Goal: Task Accomplishment & Management: Complete application form

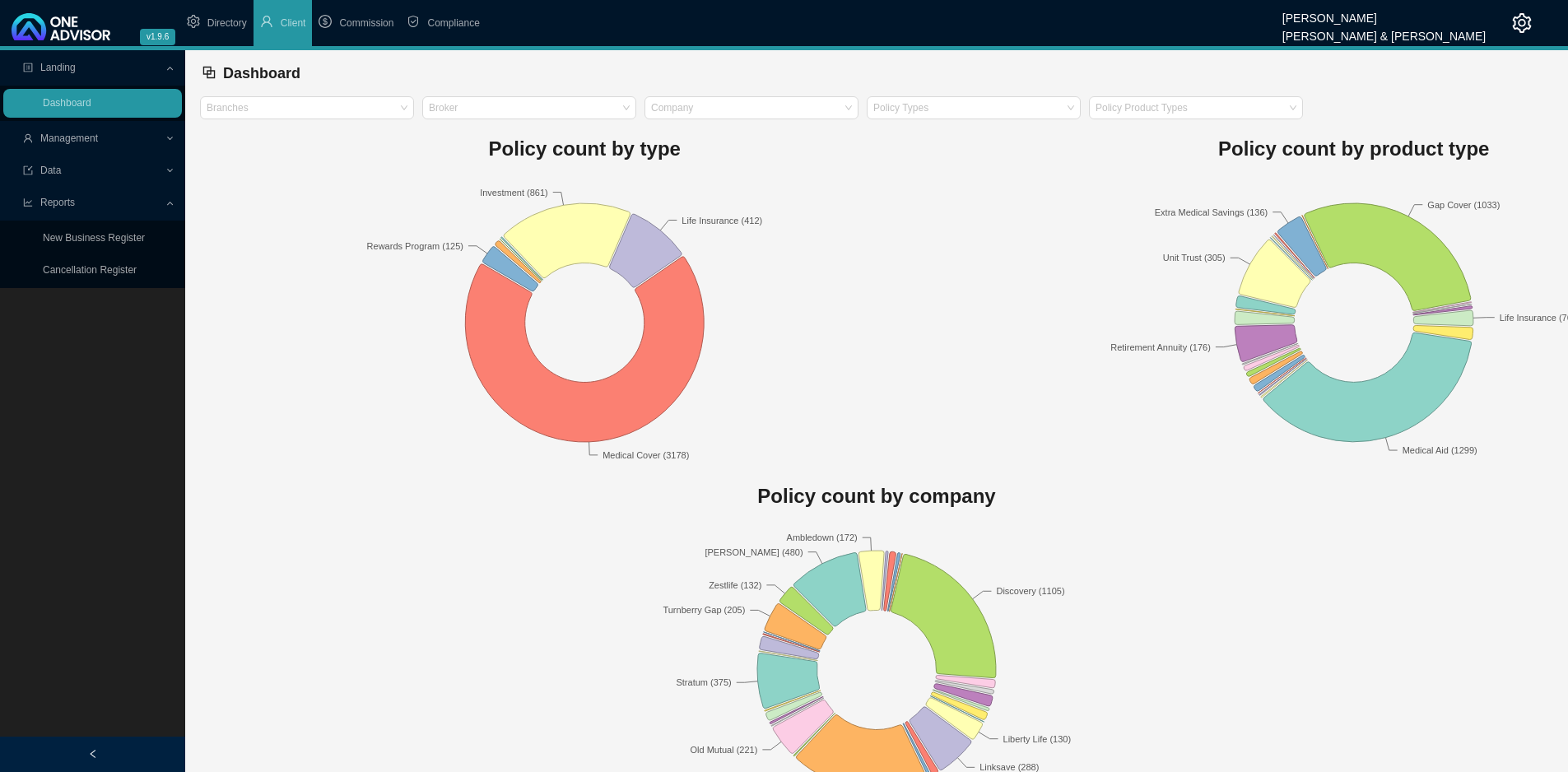
click at [106, 149] on span "Management" at bounding box center [93, 139] width 142 height 29
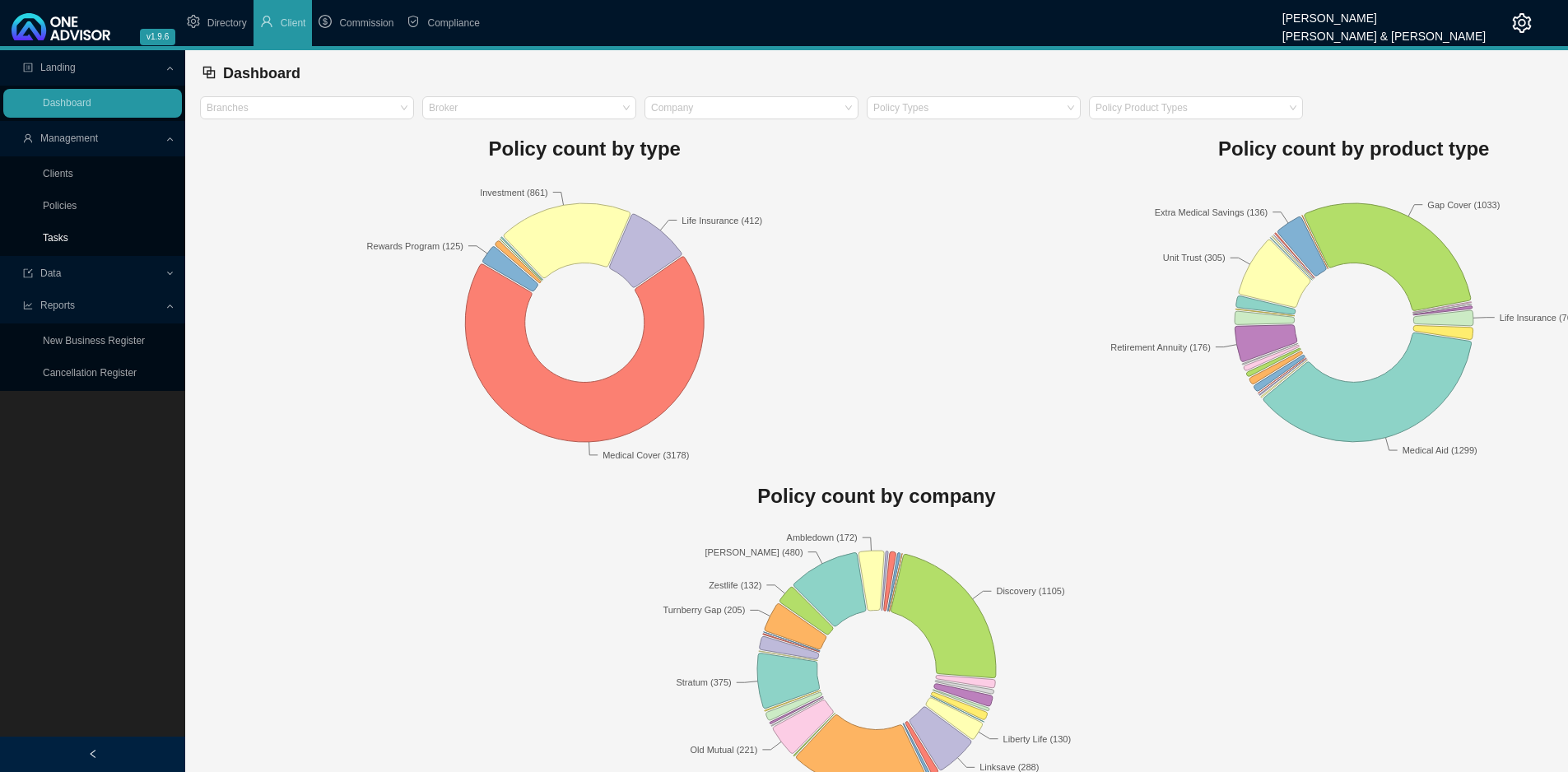
click at [68, 232] on link "Tasks" at bounding box center [55, 238] width 25 height 12
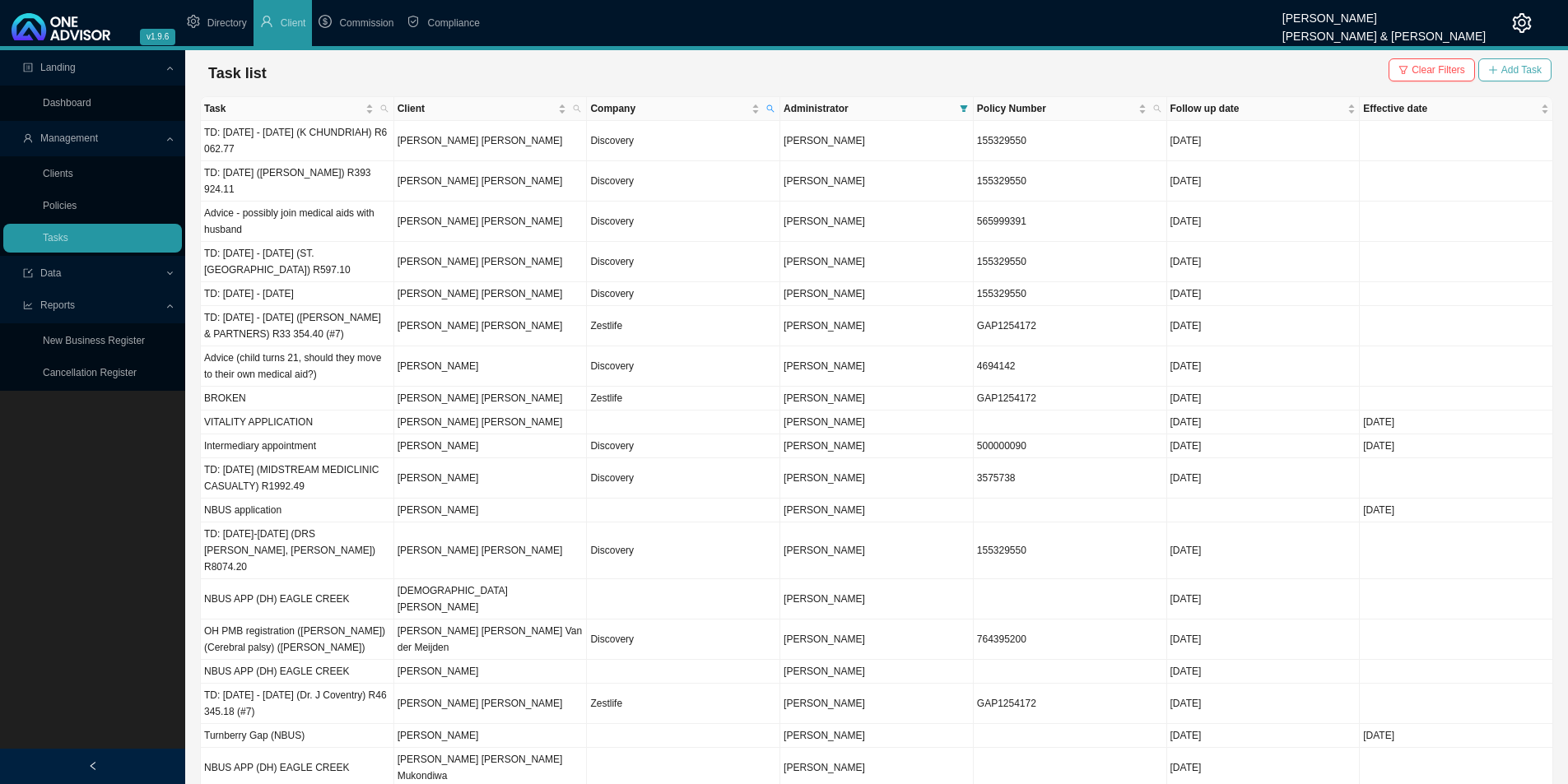
click at [1501, 74] on button "Add Task" at bounding box center [1514, 70] width 73 height 23
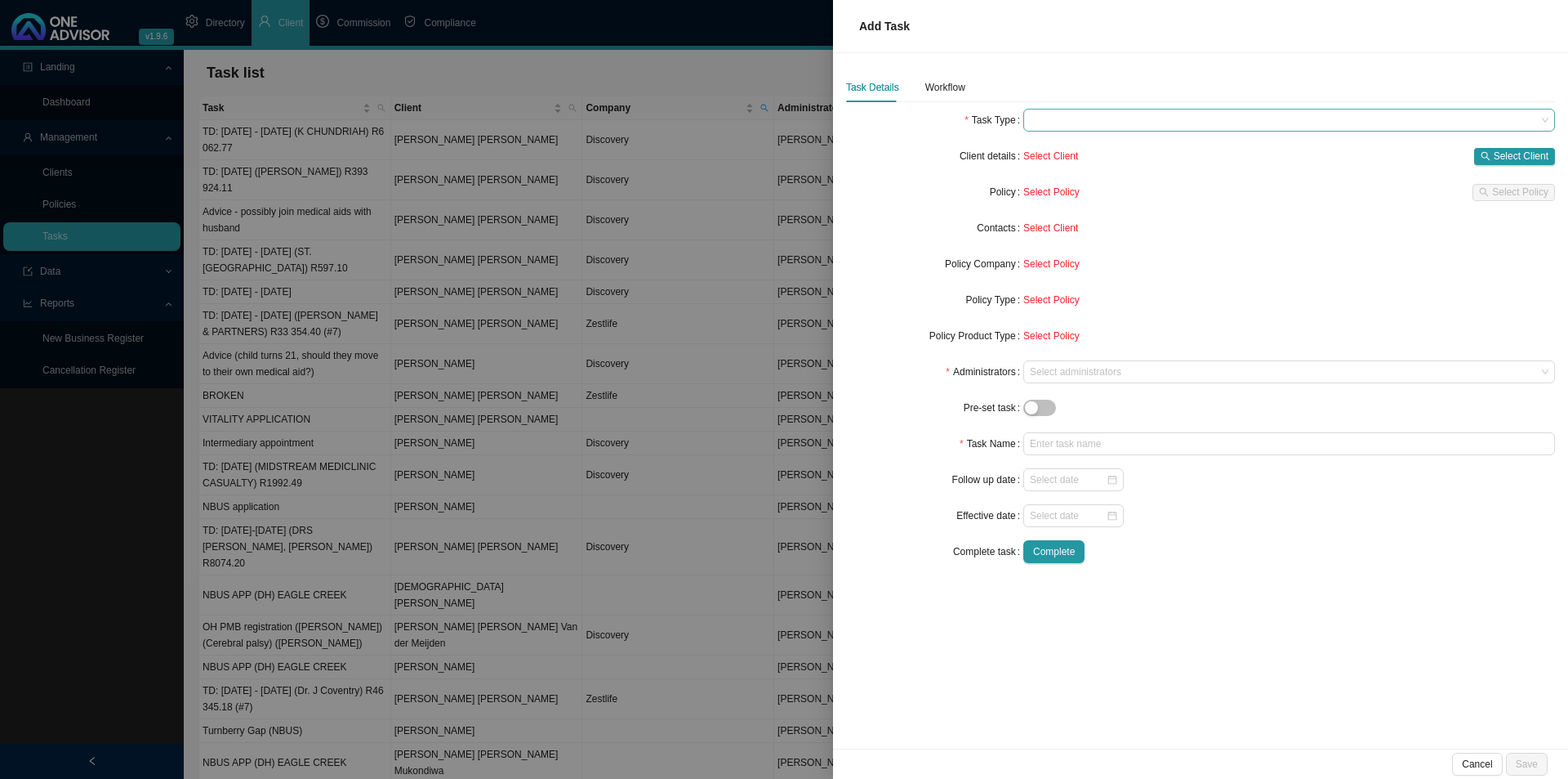
click at [1111, 113] on span at bounding box center [1289, 120] width 519 height 21
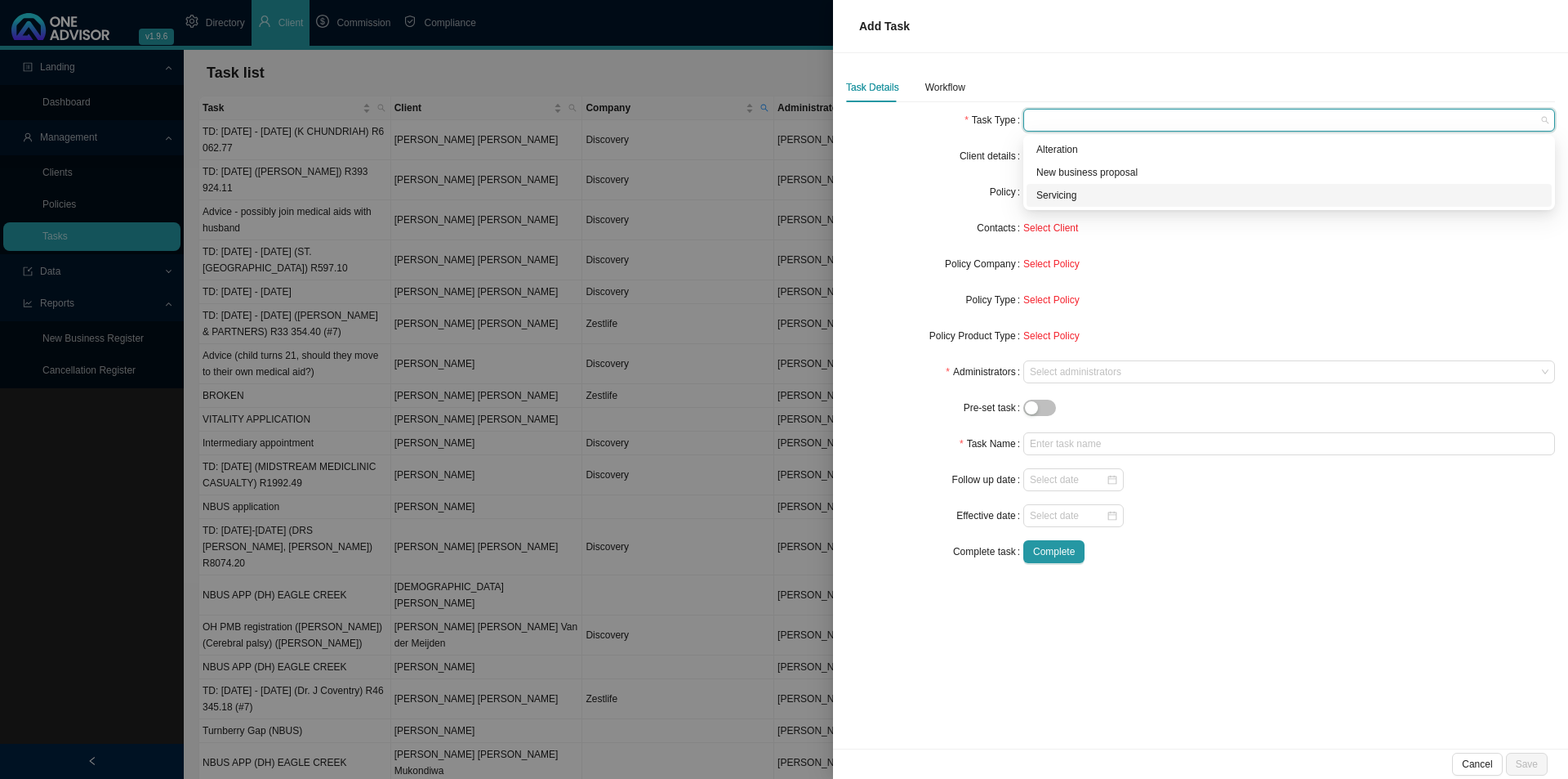
click at [1062, 188] on div "Servicing" at bounding box center [1289, 195] width 505 height 16
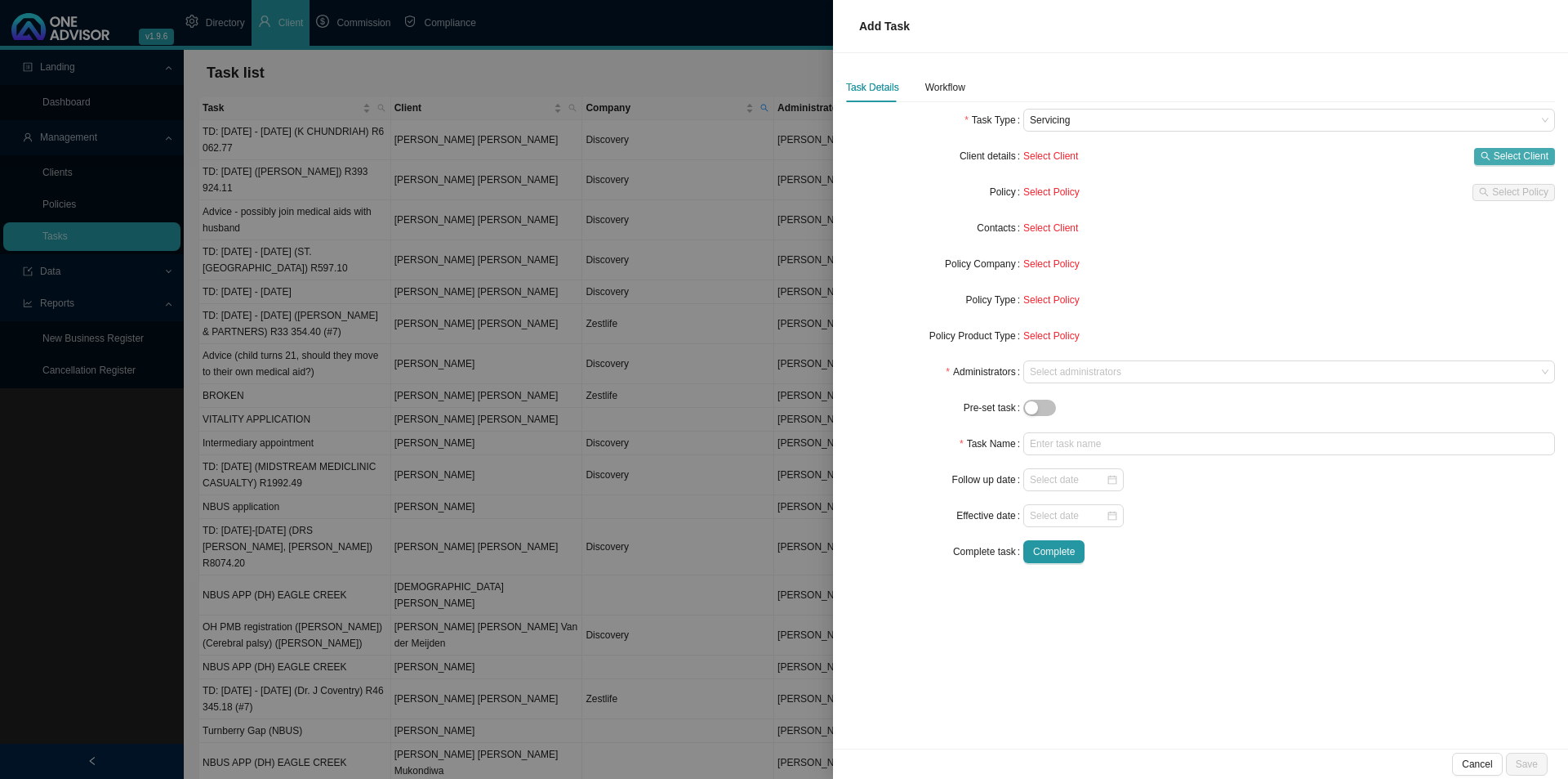
click at [1530, 154] on span "Select Client" at bounding box center [1521, 155] width 55 height 16
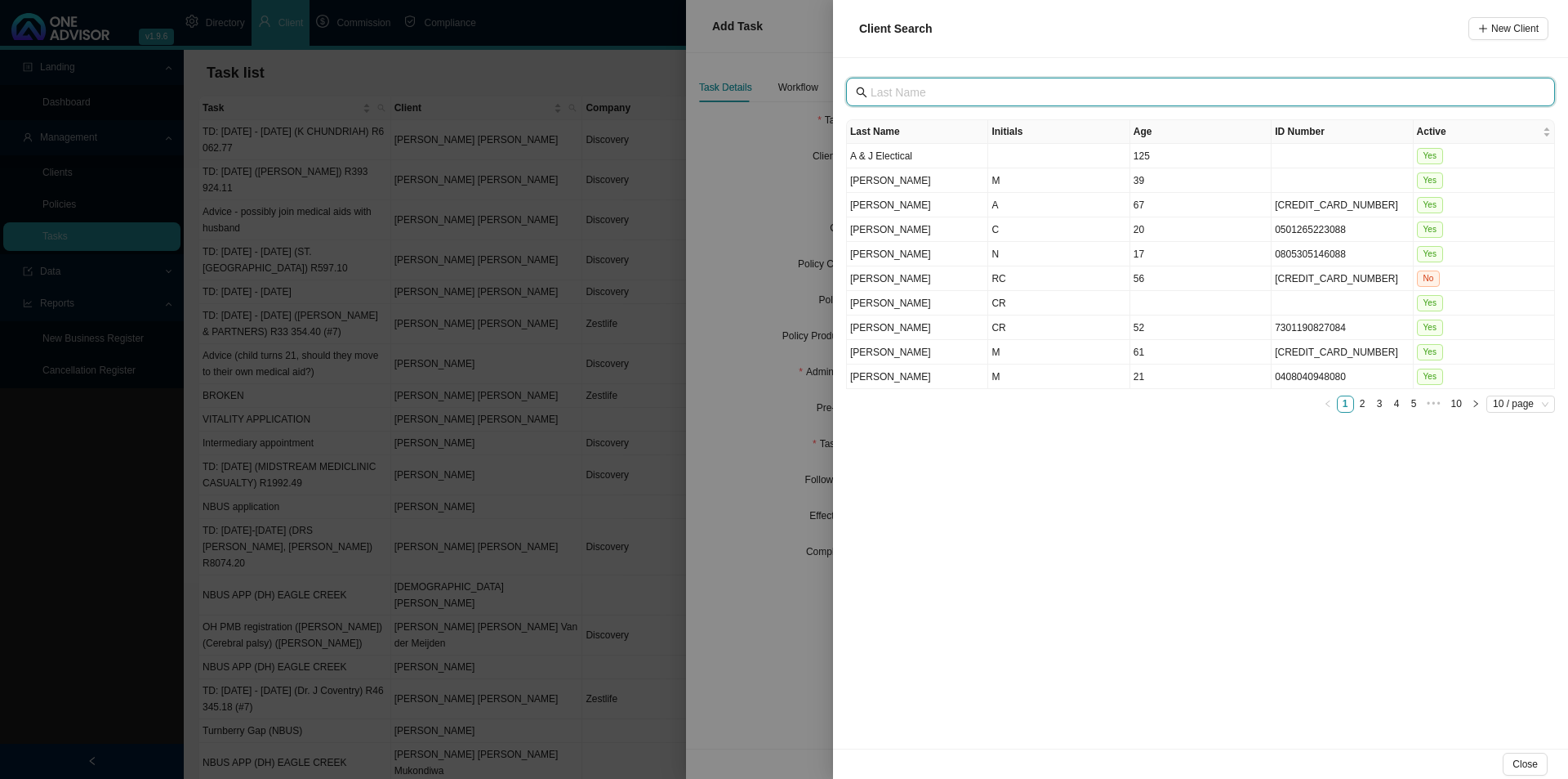
click at [1050, 95] on input "text" at bounding box center [1202, 92] width 663 height 18
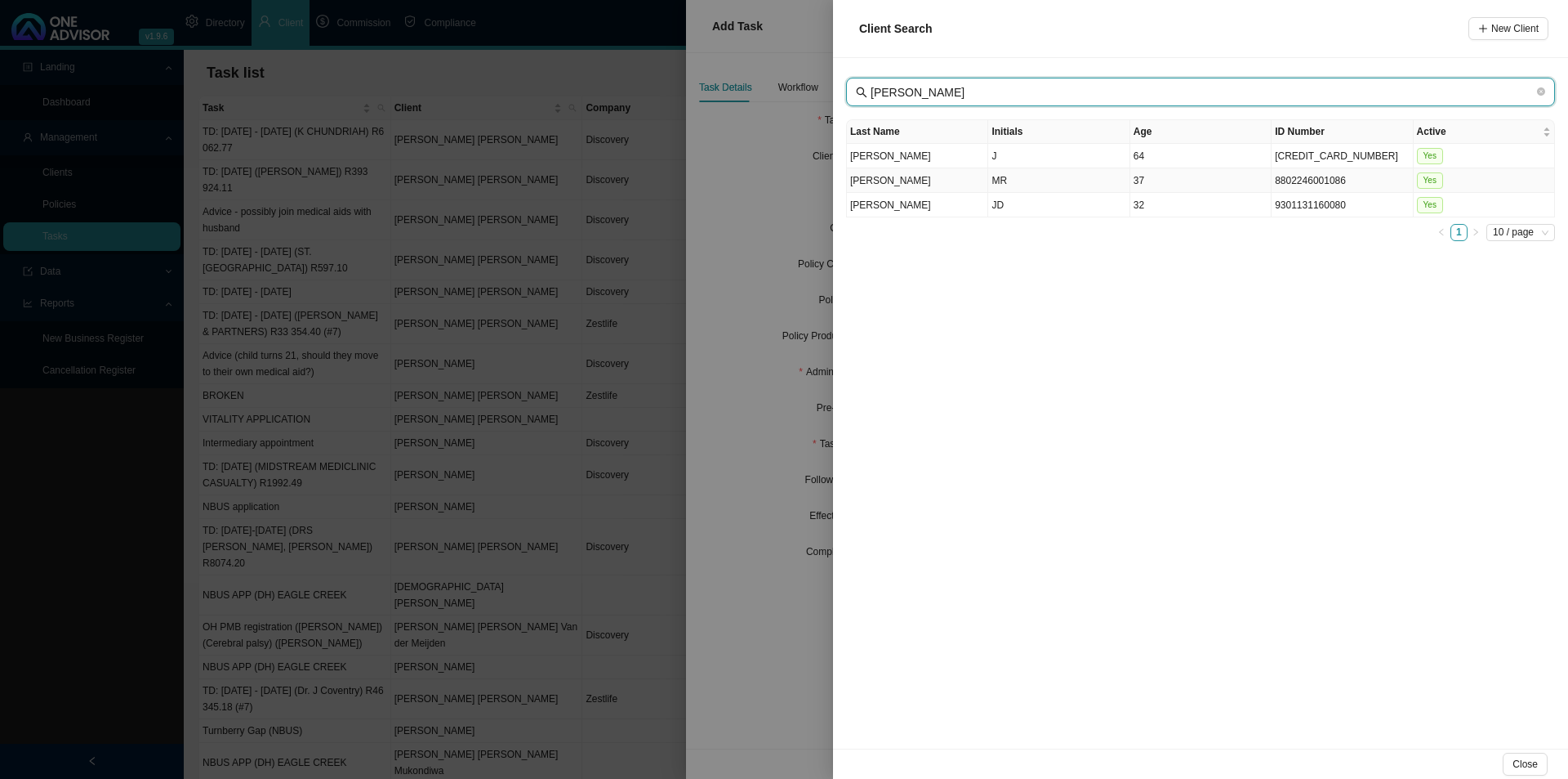
type input "[PERSON_NAME]"
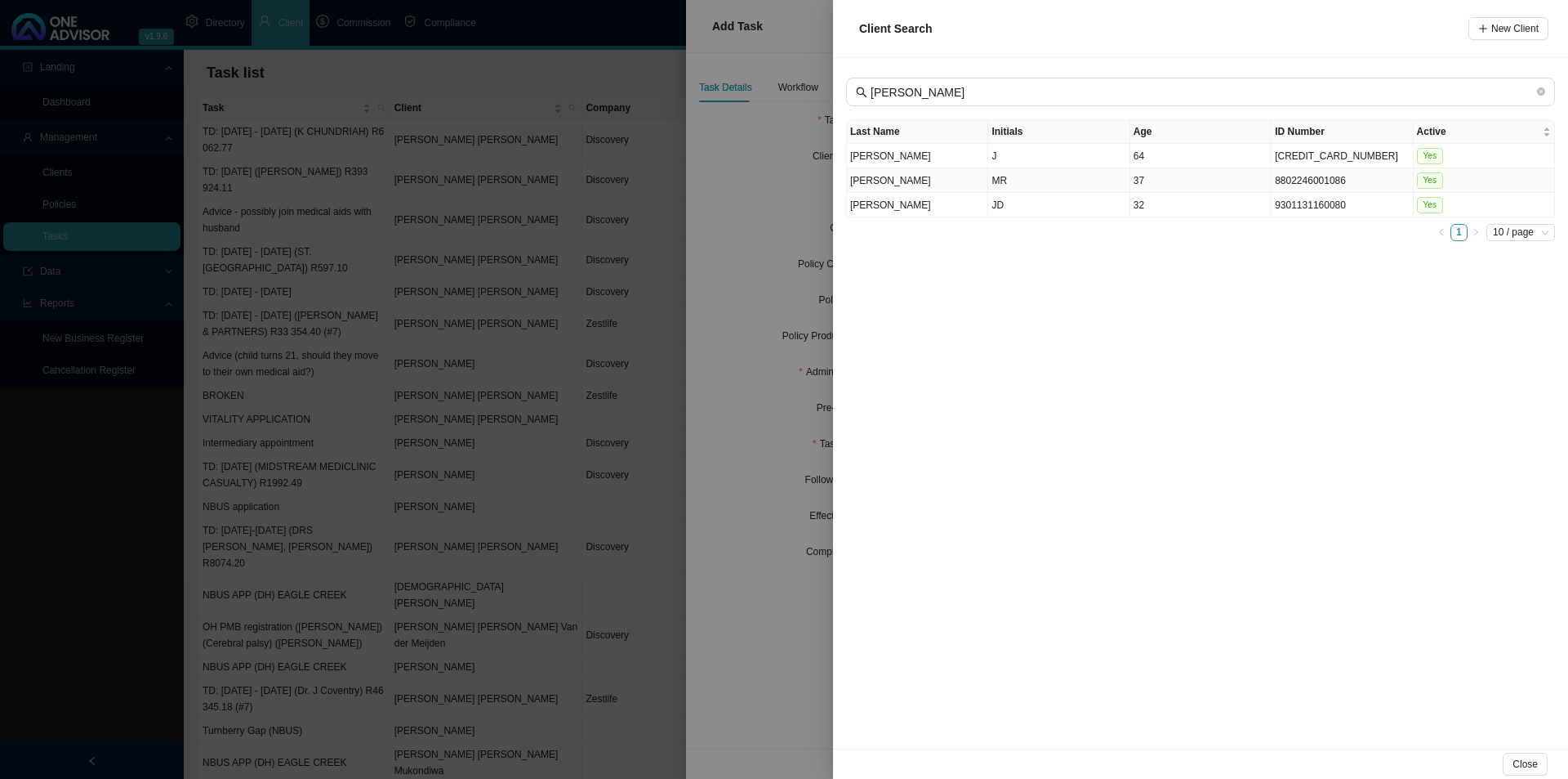
click at [1014, 179] on td "MR" at bounding box center [1059, 180] width 142 height 24
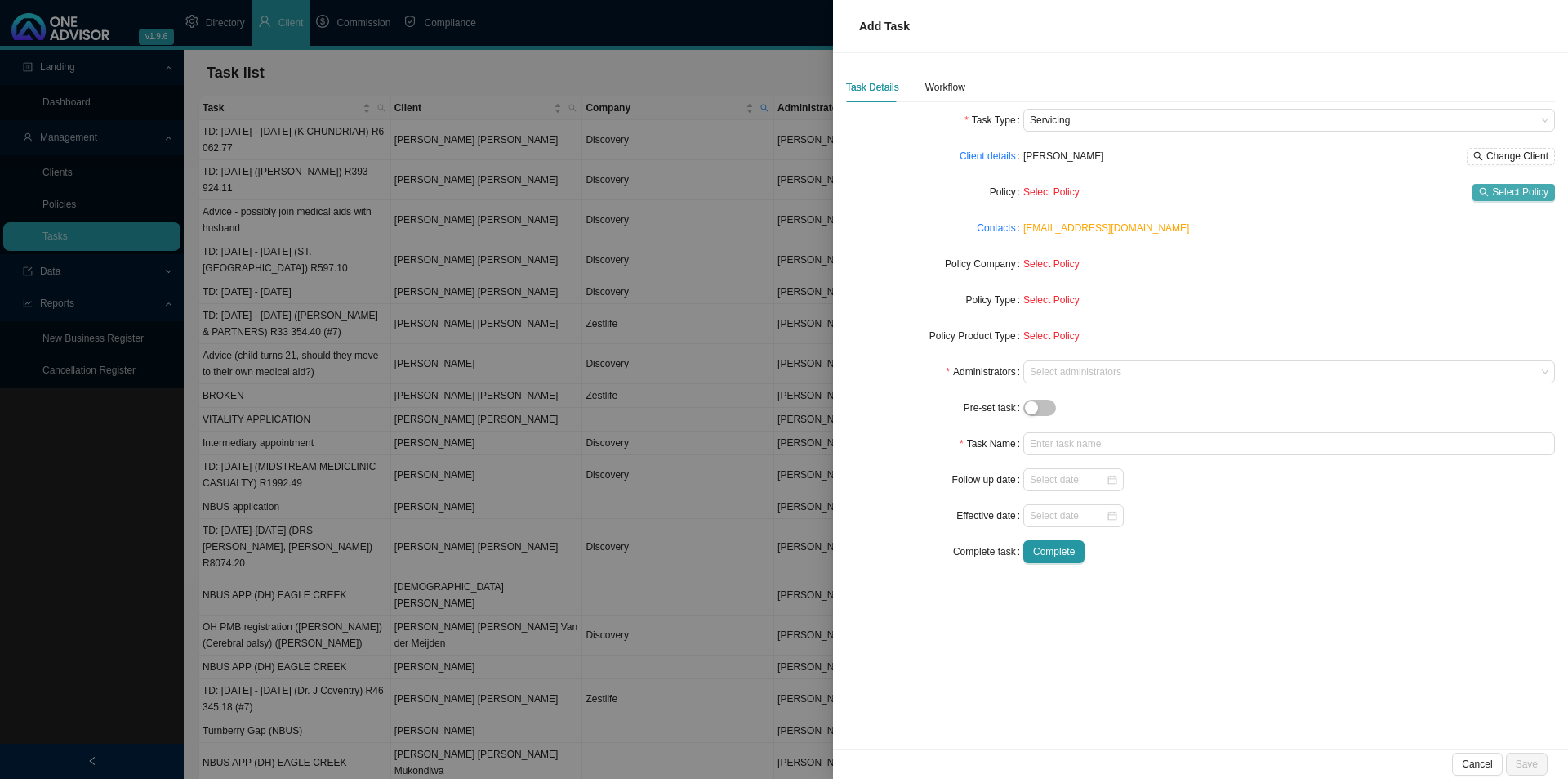
click at [1522, 187] on span "Select Policy" at bounding box center [1520, 192] width 57 height 16
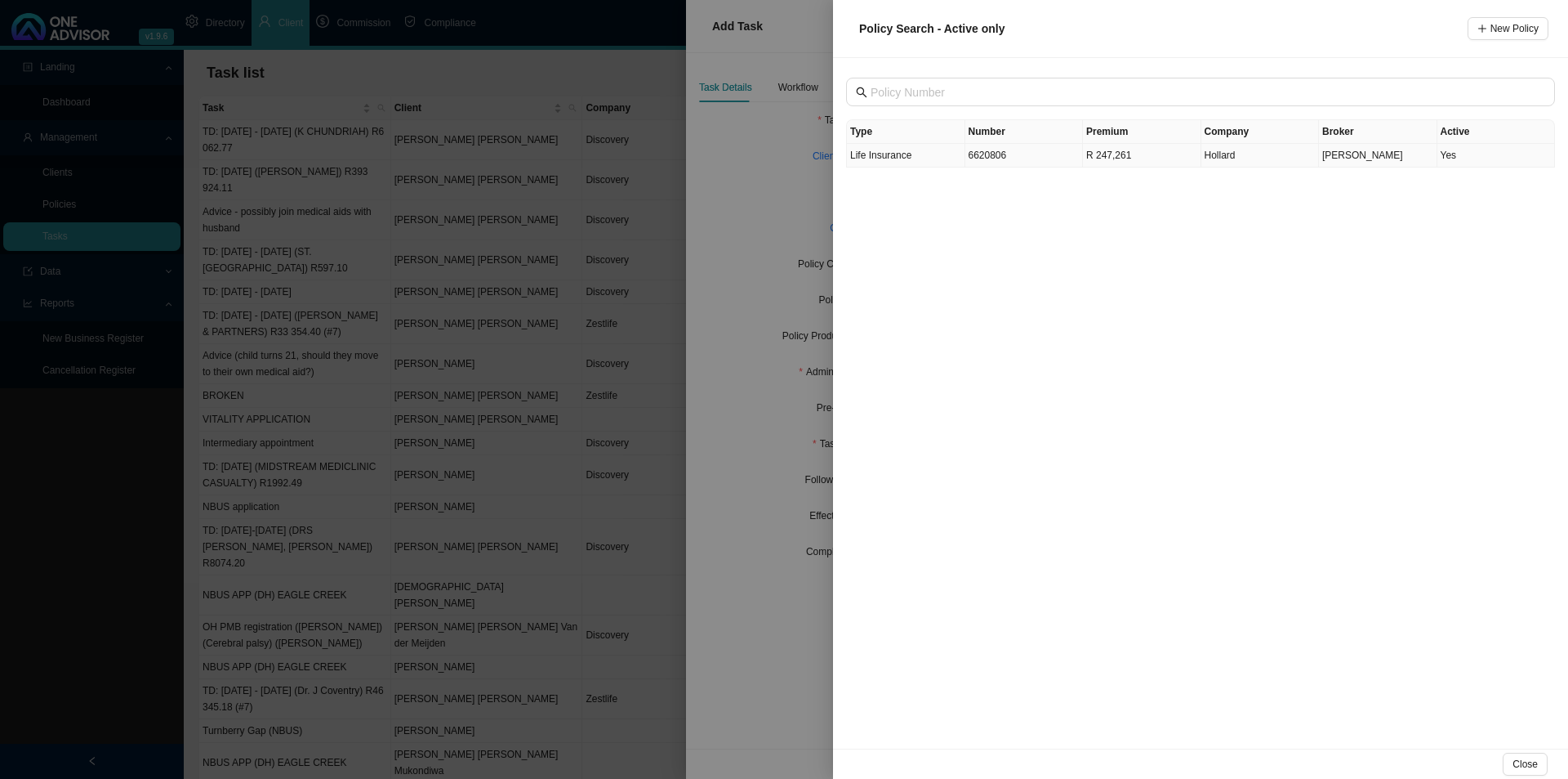
click at [1019, 155] on td "6620806" at bounding box center [1025, 155] width 118 height 24
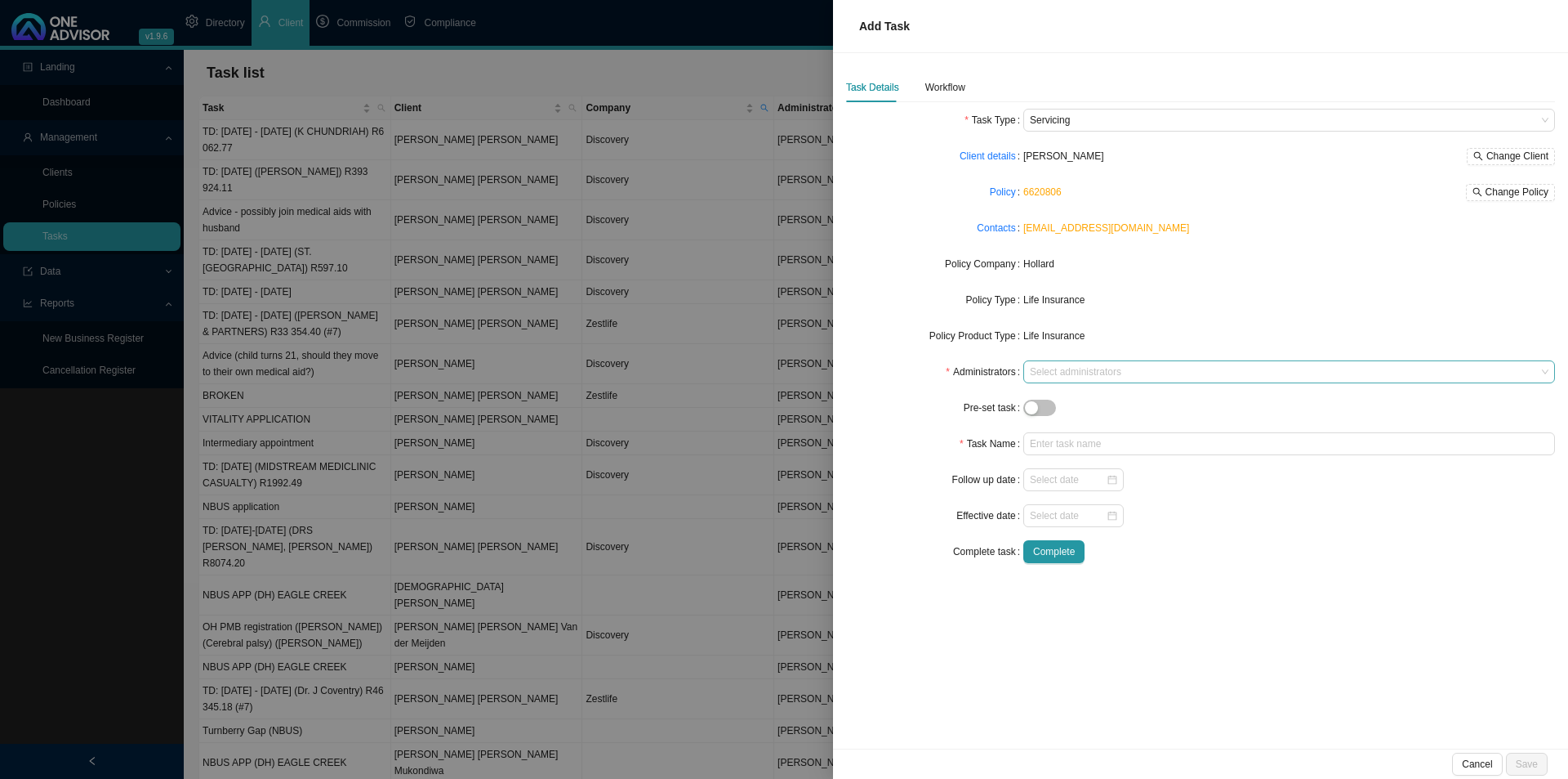
click at [1071, 371] on div at bounding box center [1281, 372] width 509 height 13
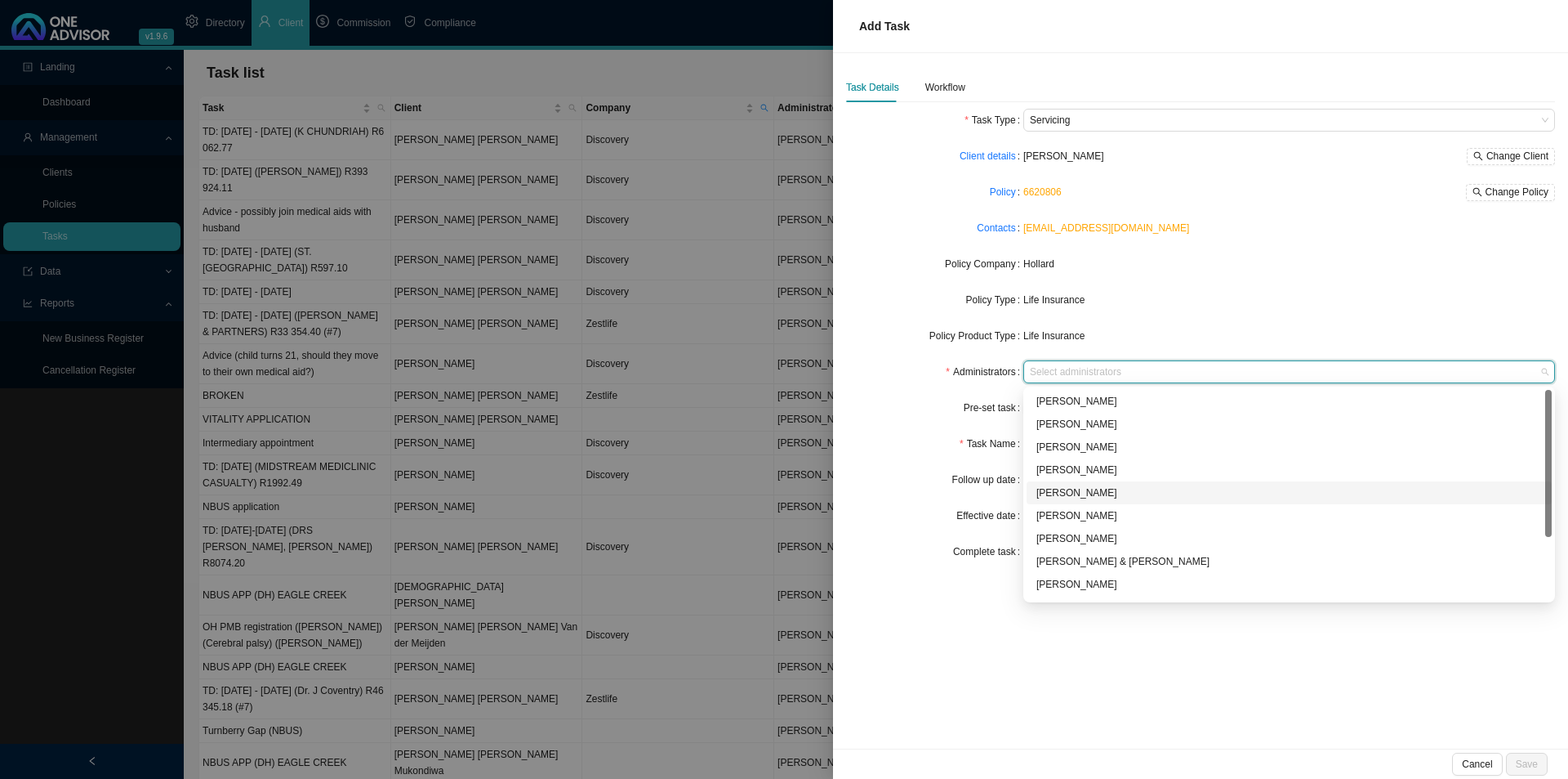
click at [1086, 488] on div "[PERSON_NAME]" at bounding box center [1289, 492] width 505 height 16
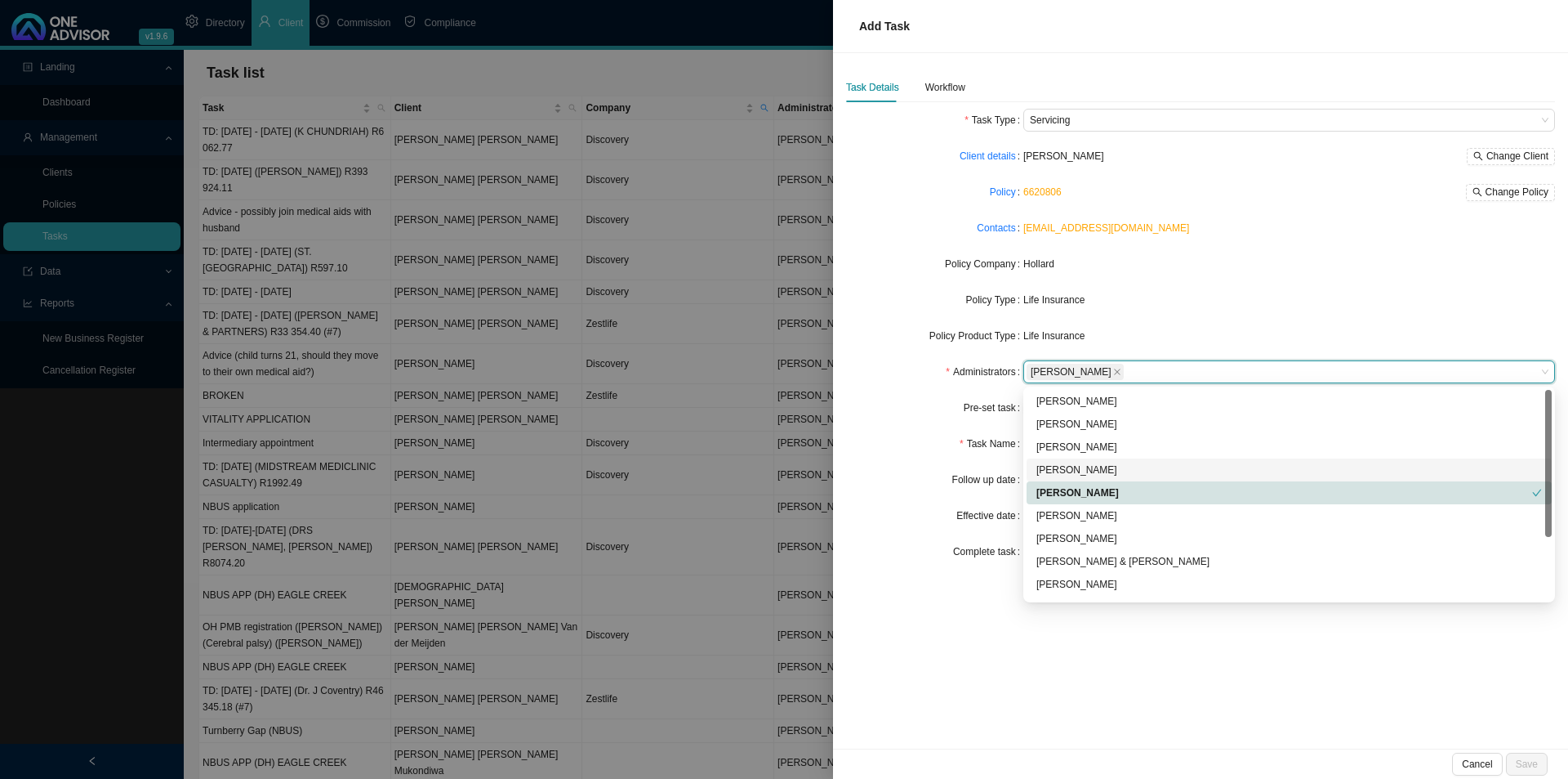
click at [924, 458] on form "Task Type Servicing Client details [PERSON_NAME] Change Client Policy 6620806 C…" at bounding box center [1200, 336] width 709 height 454
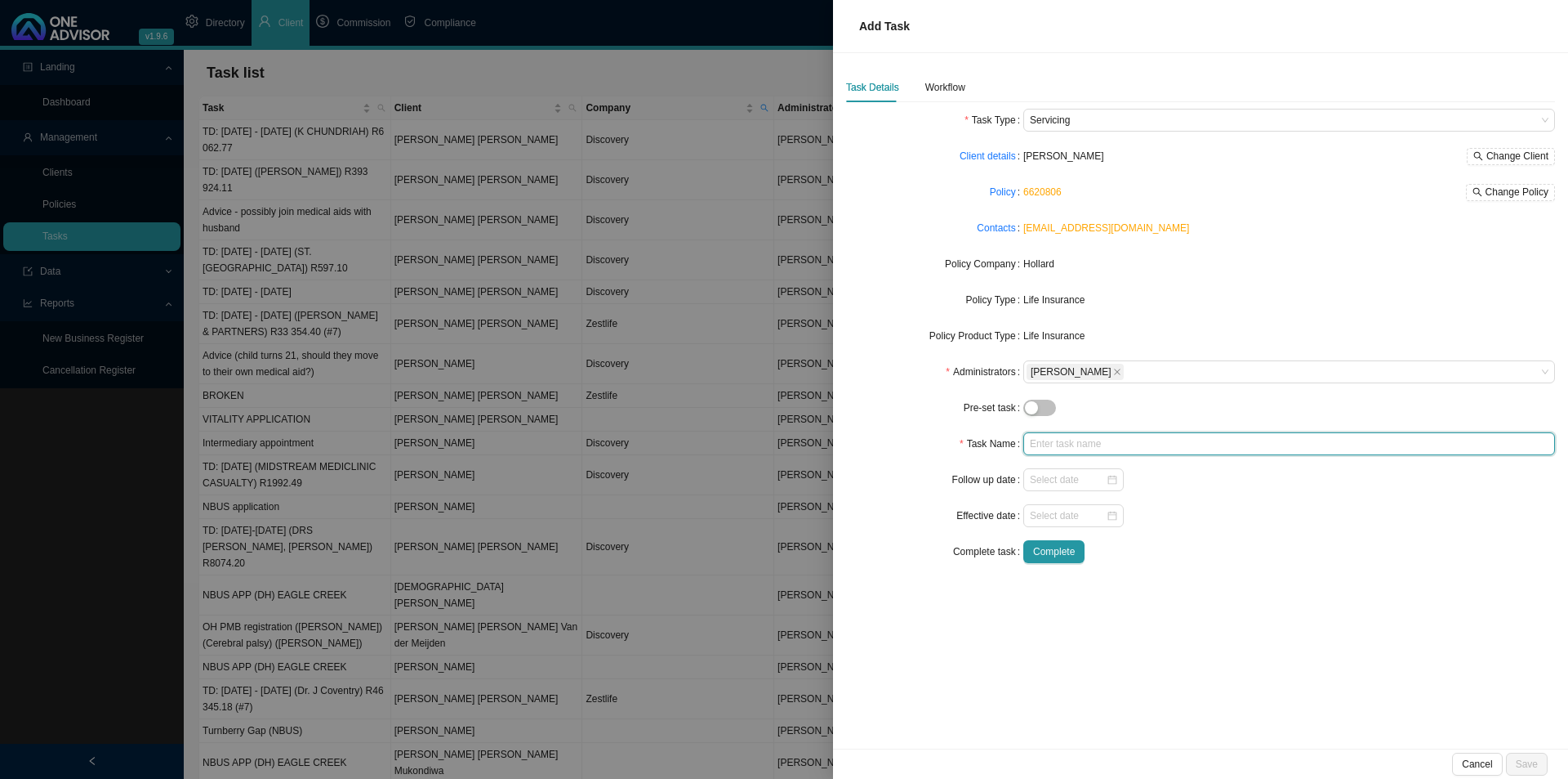
click at [1054, 452] on input "text" at bounding box center [1289, 443] width 531 height 23
type input "Missed premium"
click at [1536, 765] on span "Save" at bounding box center [1527, 764] width 22 height 16
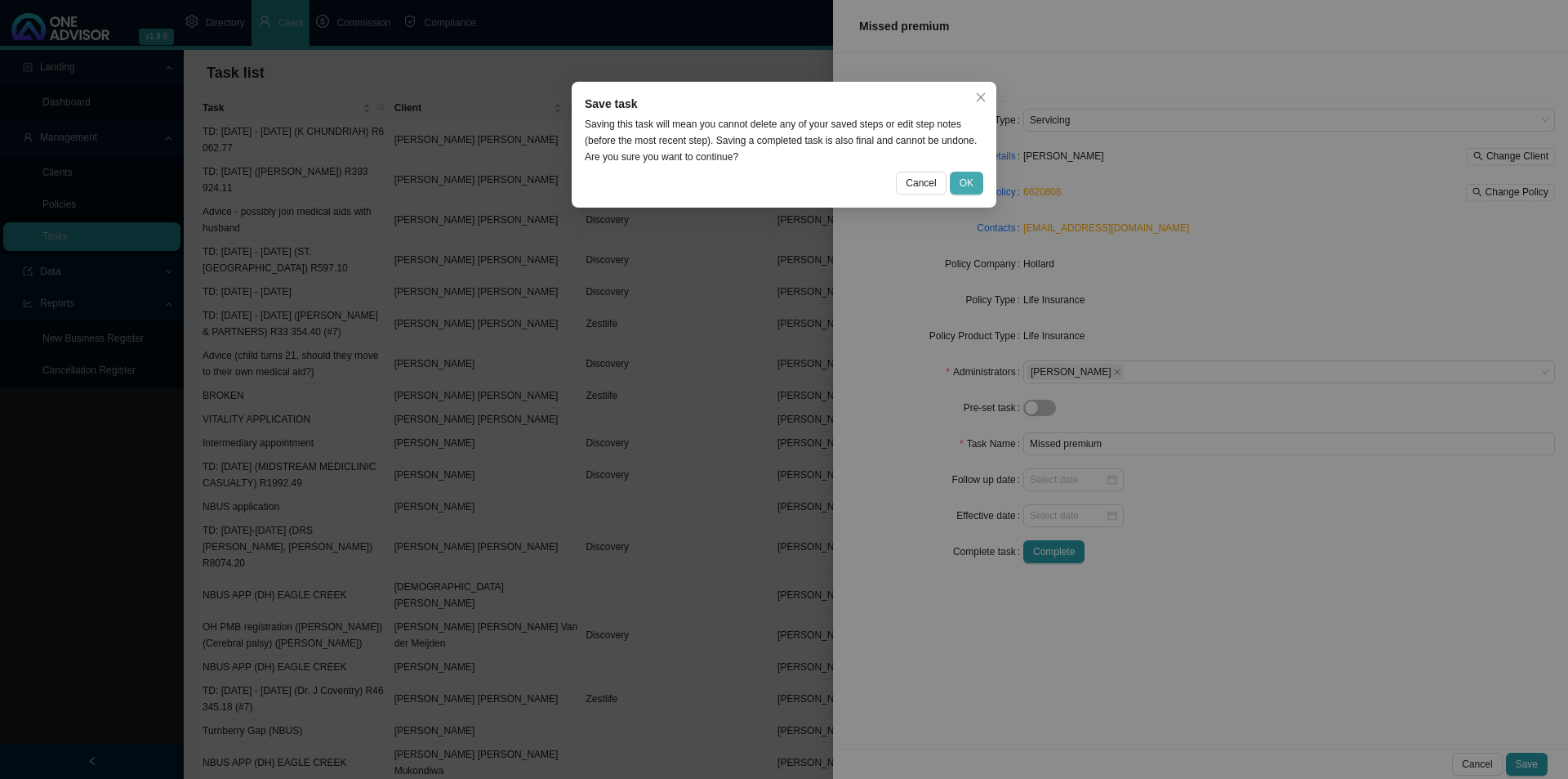
click at [973, 189] on span "OK" at bounding box center [967, 182] width 13 height 16
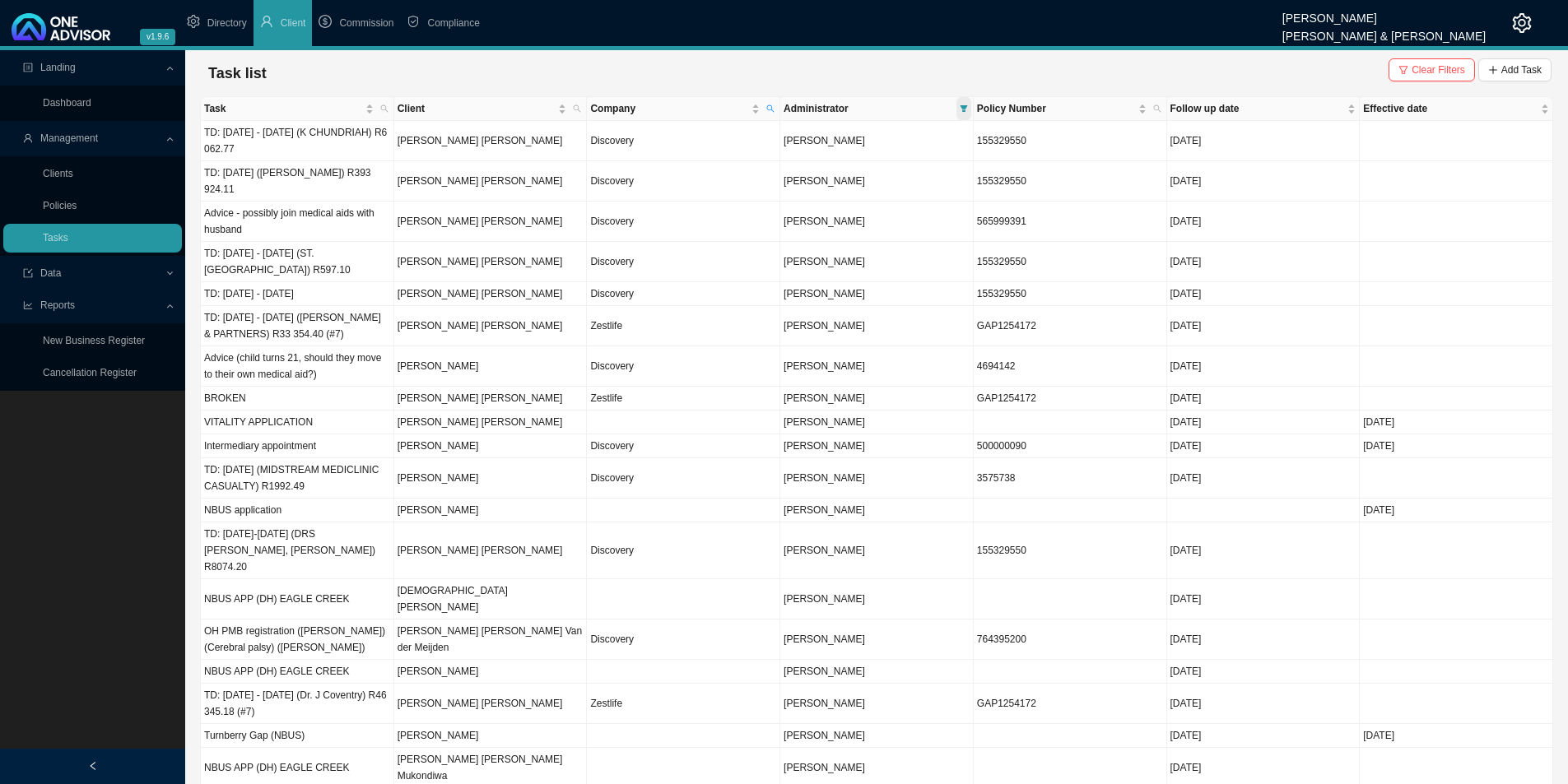
click at [964, 105] on icon "filter" at bounding box center [964, 109] width 8 height 8
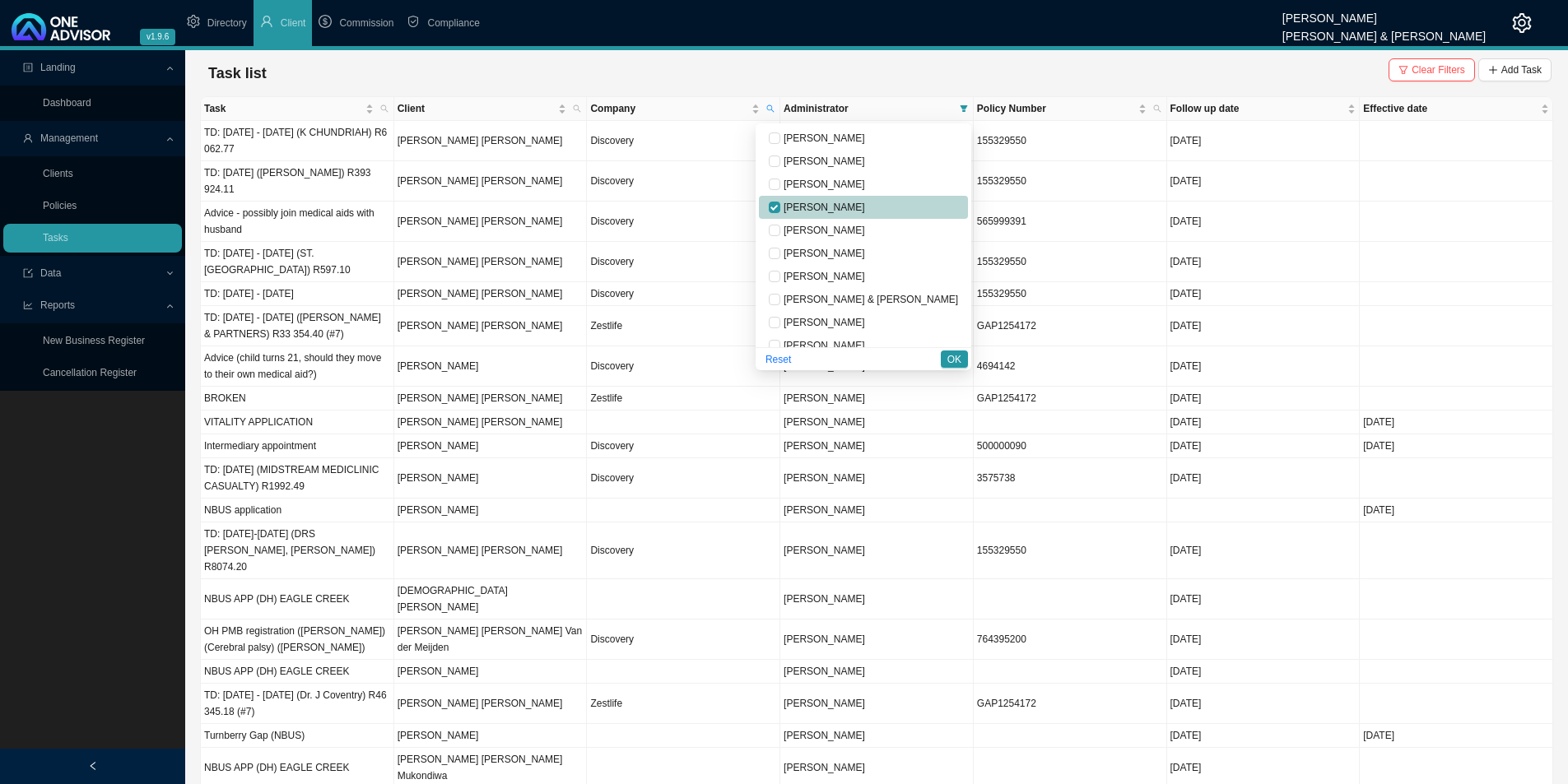
click at [846, 203] on span "[PERSON_NAME]" at bounding box center [823, 207] width 85 height 12
checkbox input "false"
click at [865, 226] on span "[PERSON_NAME]" at bounding box center [823, 230] width 85 height 12
checkbox input "true"
click at [947, 352] on button "OK" at bounding box center [954, 359] width 27 height 17
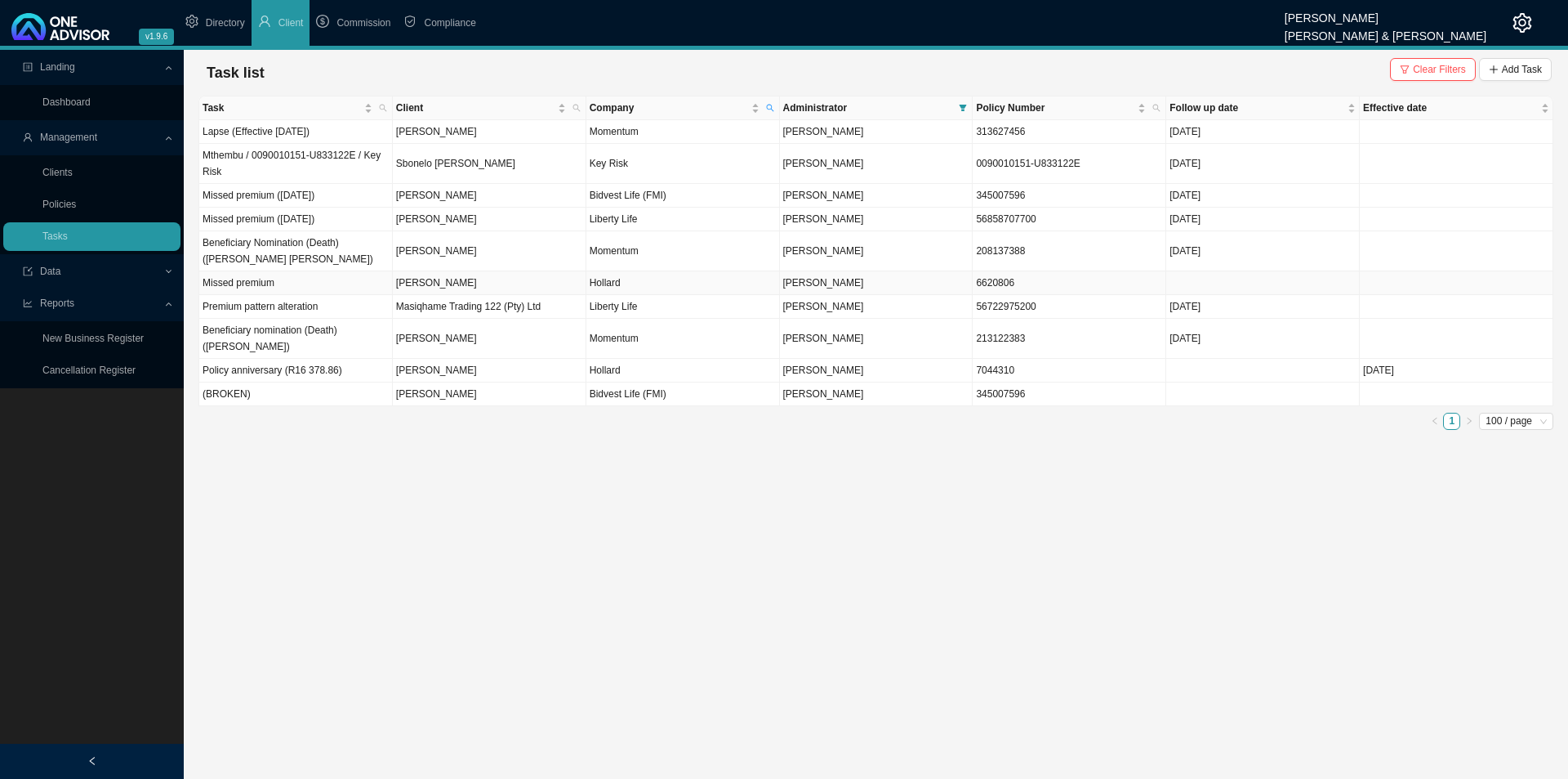
click at [348, 284] on td "Missed premium" at bounding box center [295, 283] width 193 height 24
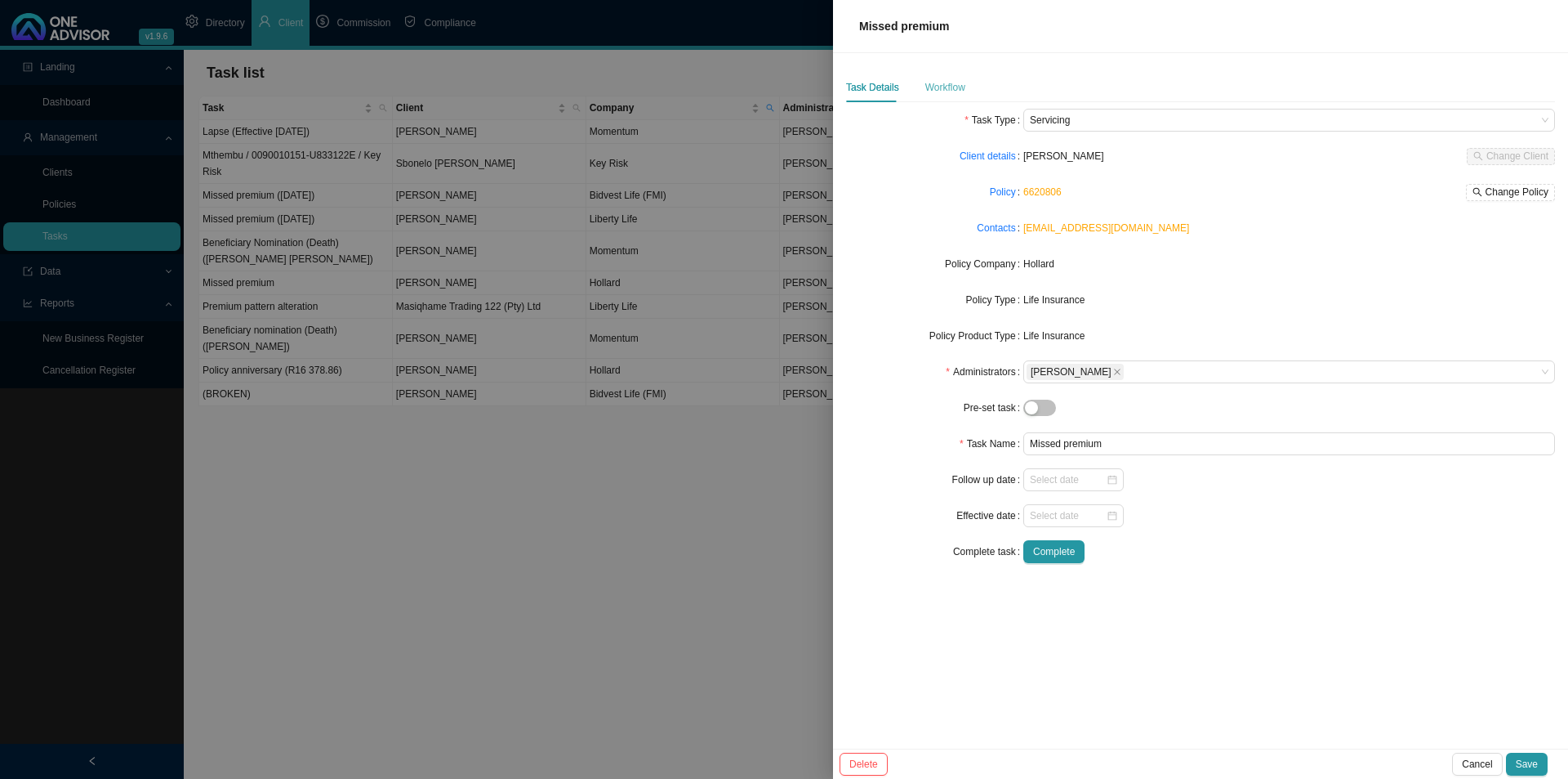
click at [940, 78] on div "Workflow" at bounding box center [945, 87] width 40 height 30
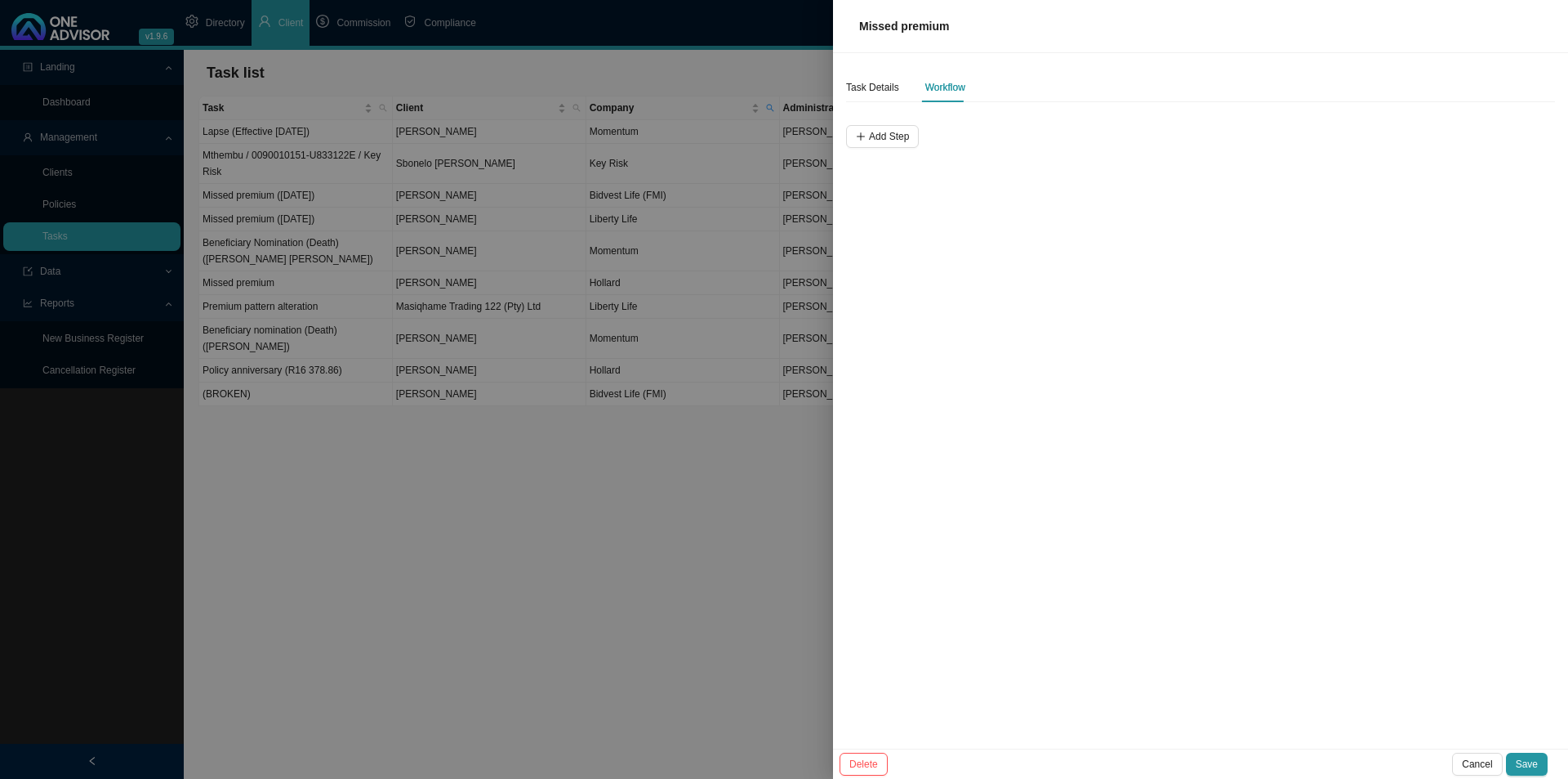
click at [1464, 749] on div "Delete Cancel Save" at bounding box center [1200, 764] width 735 height 30
click at [1467, 757] on span "Cancel" at bounding box center [1477, 764] width 30 height 16
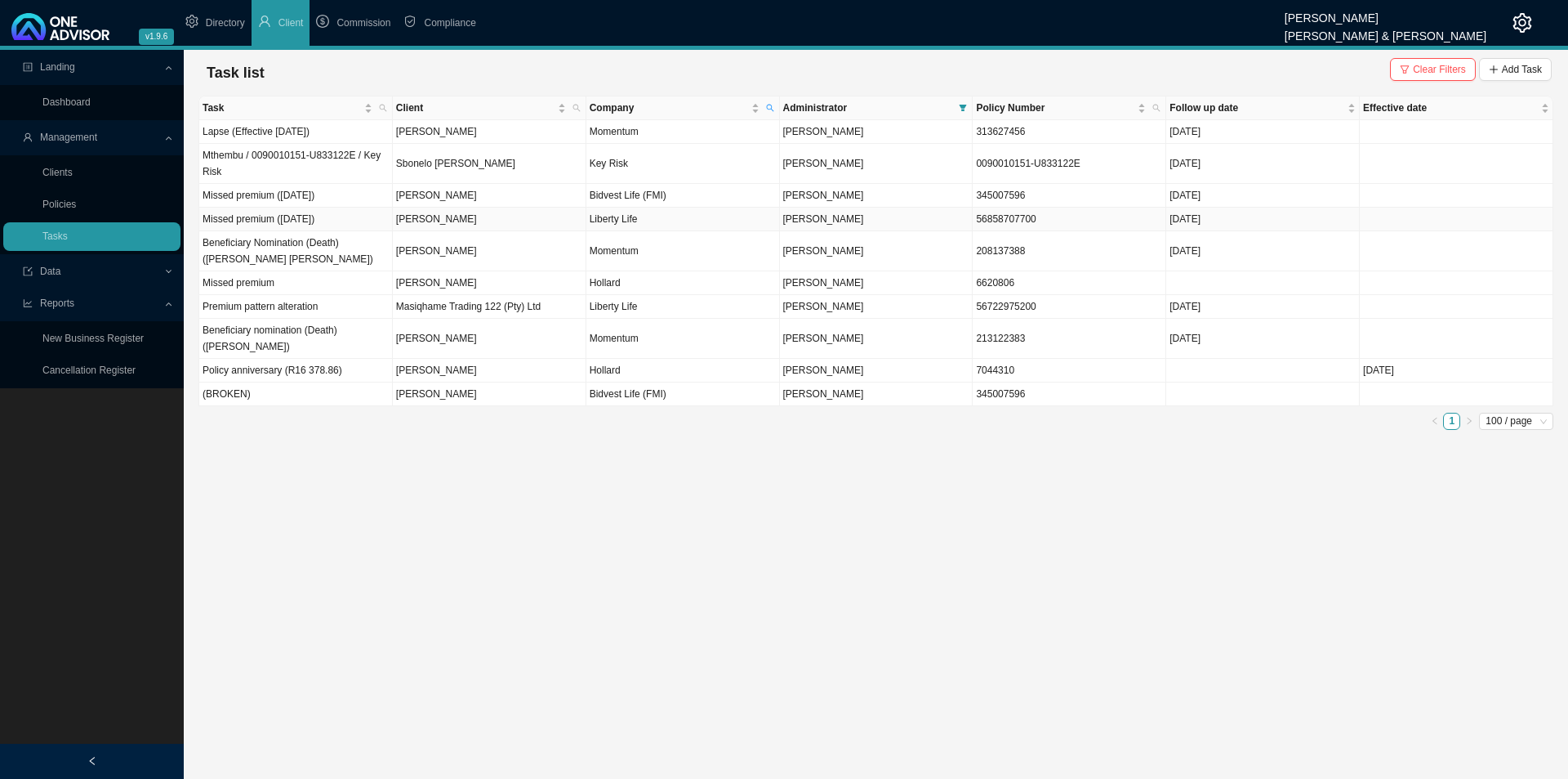
click at [322, 222] on td "Missed premium ([DATE])" at bounding box center [295, 219] width 193 height 24
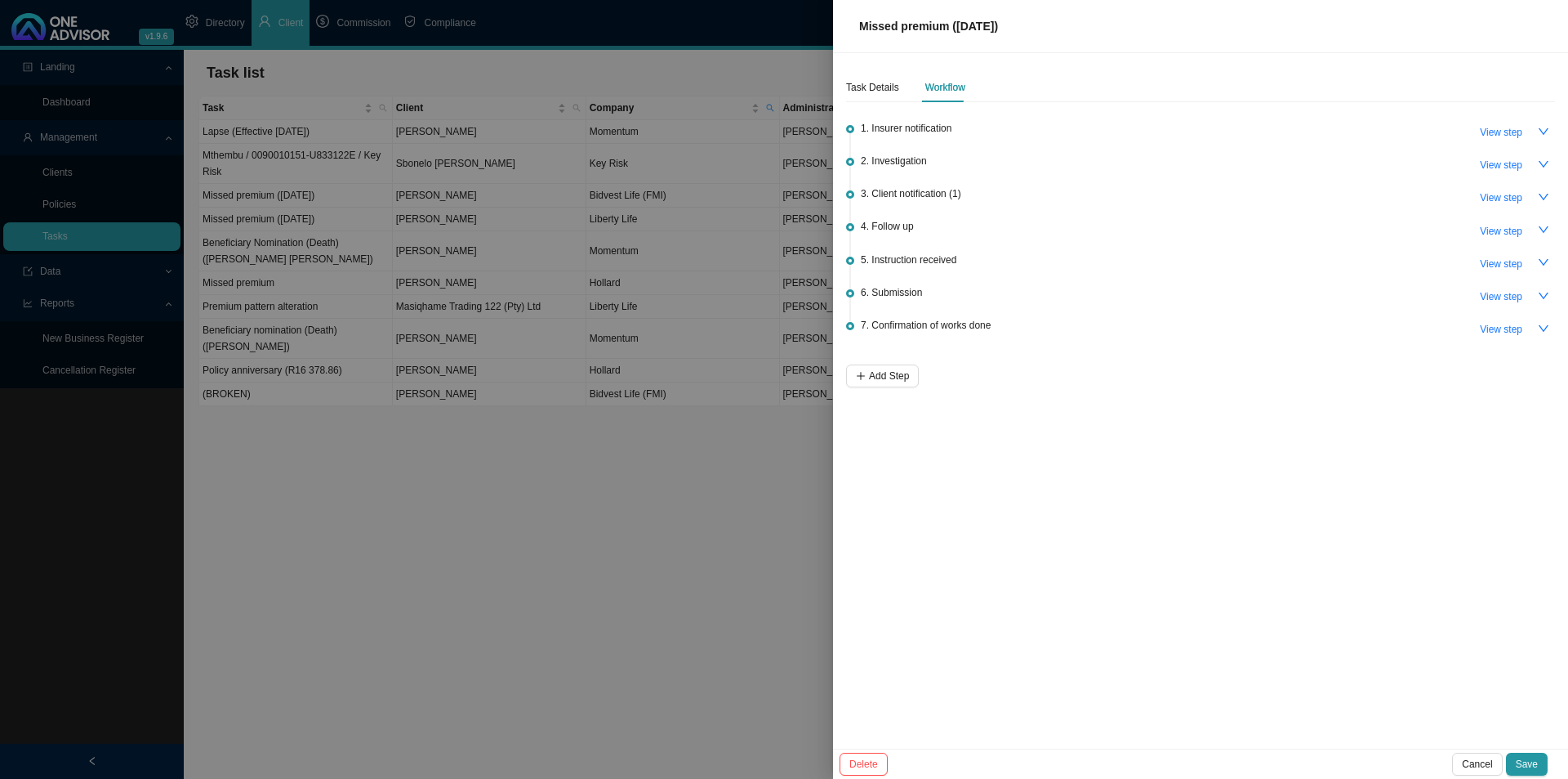
click at [372, 594] on div at bounding box center [784, 389] width 1568 height 779
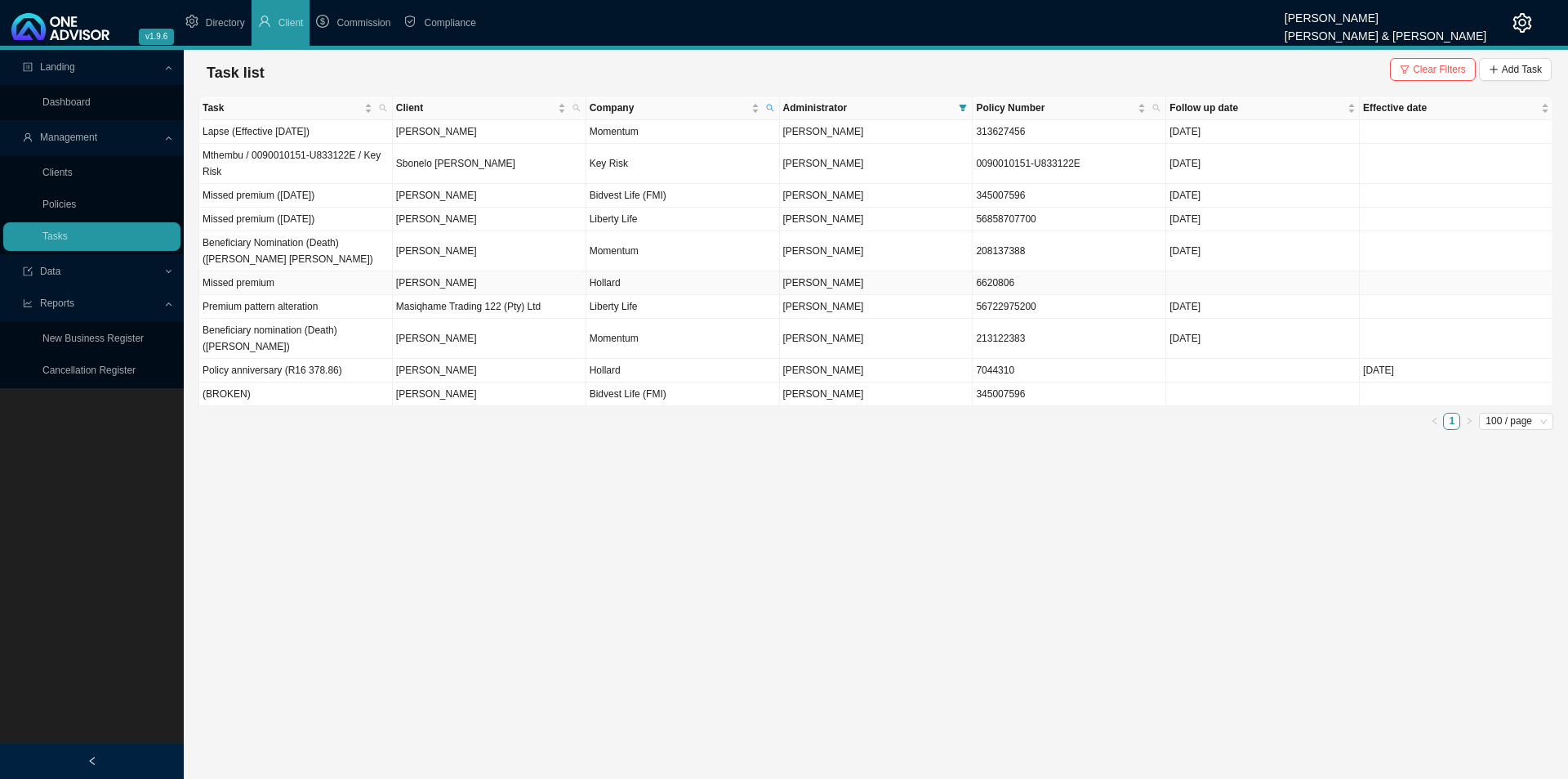
click at [434, 280] on td "[PERSON_NAME]" at bounding box center [489, 283] width 193 height 24
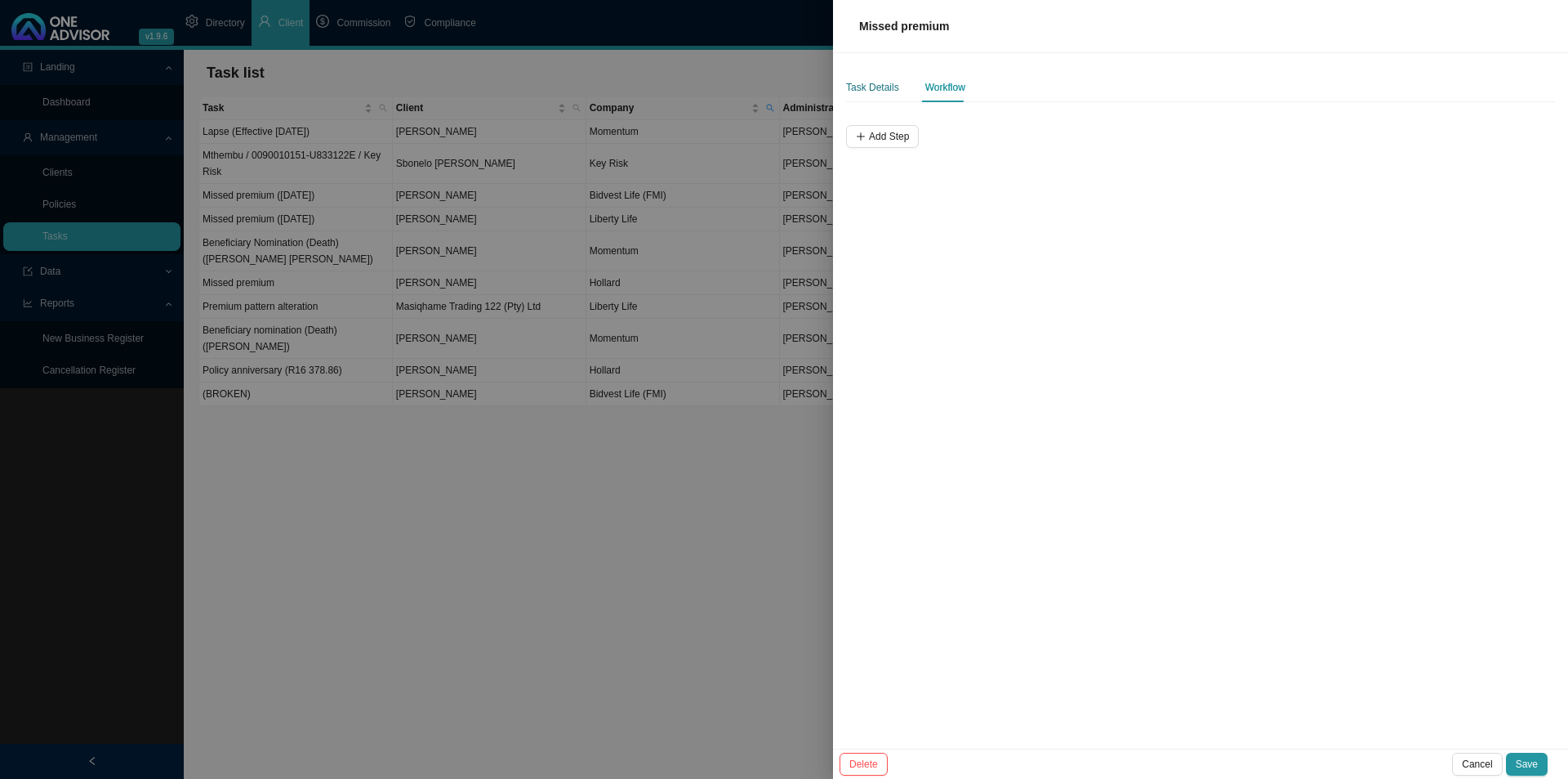
click at [881, 90] on div "Task Details" at bounding box center [872, 87] width 53 height 16
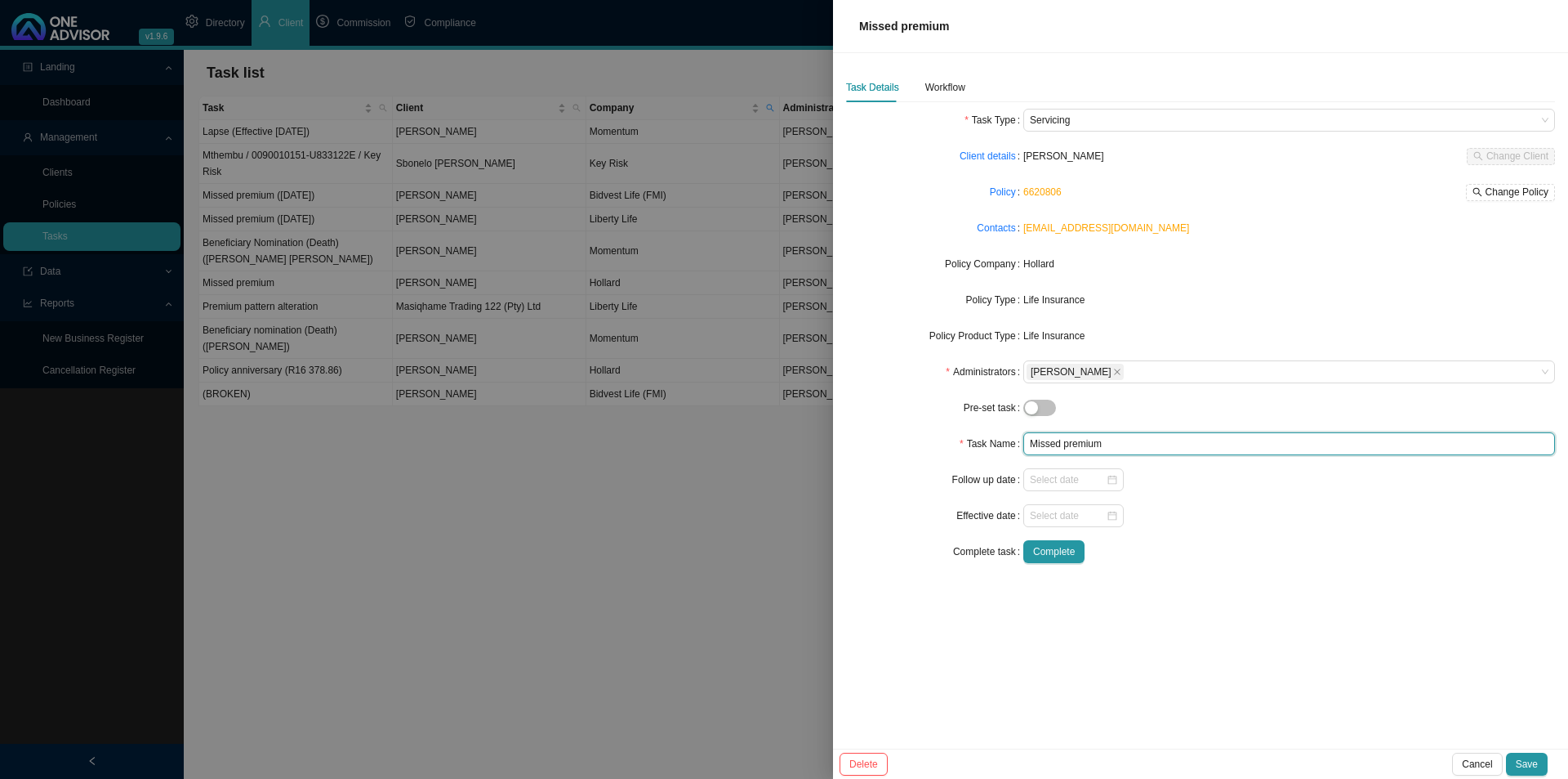
click at [1135, 446] on input "Missed premium" at bounding box center [1289, 443] width 531 height 23
type input "Missed premium ("
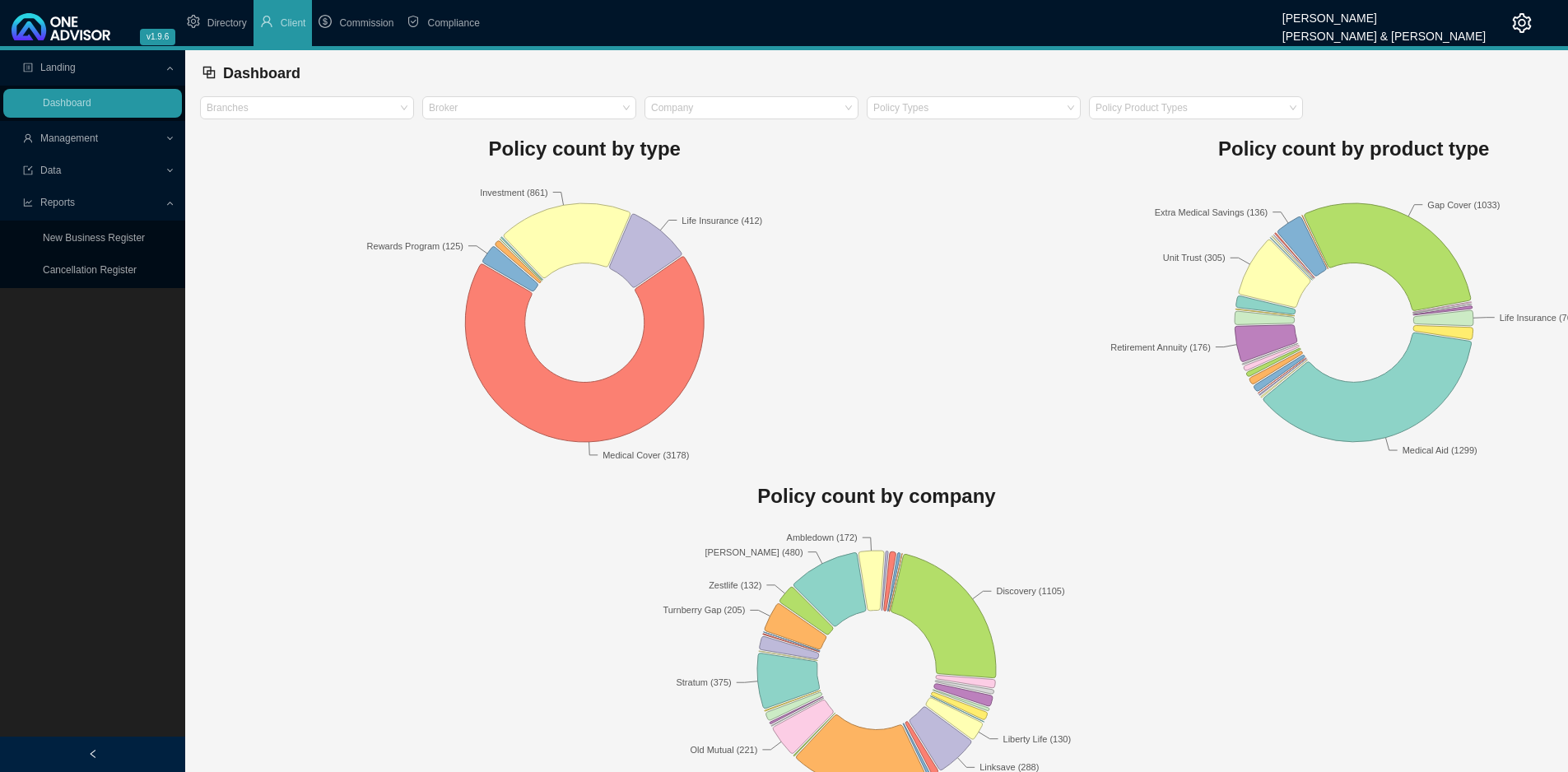
click at [140, 144] on span "Management" at bounding box center [93, 139] width 142 height 29
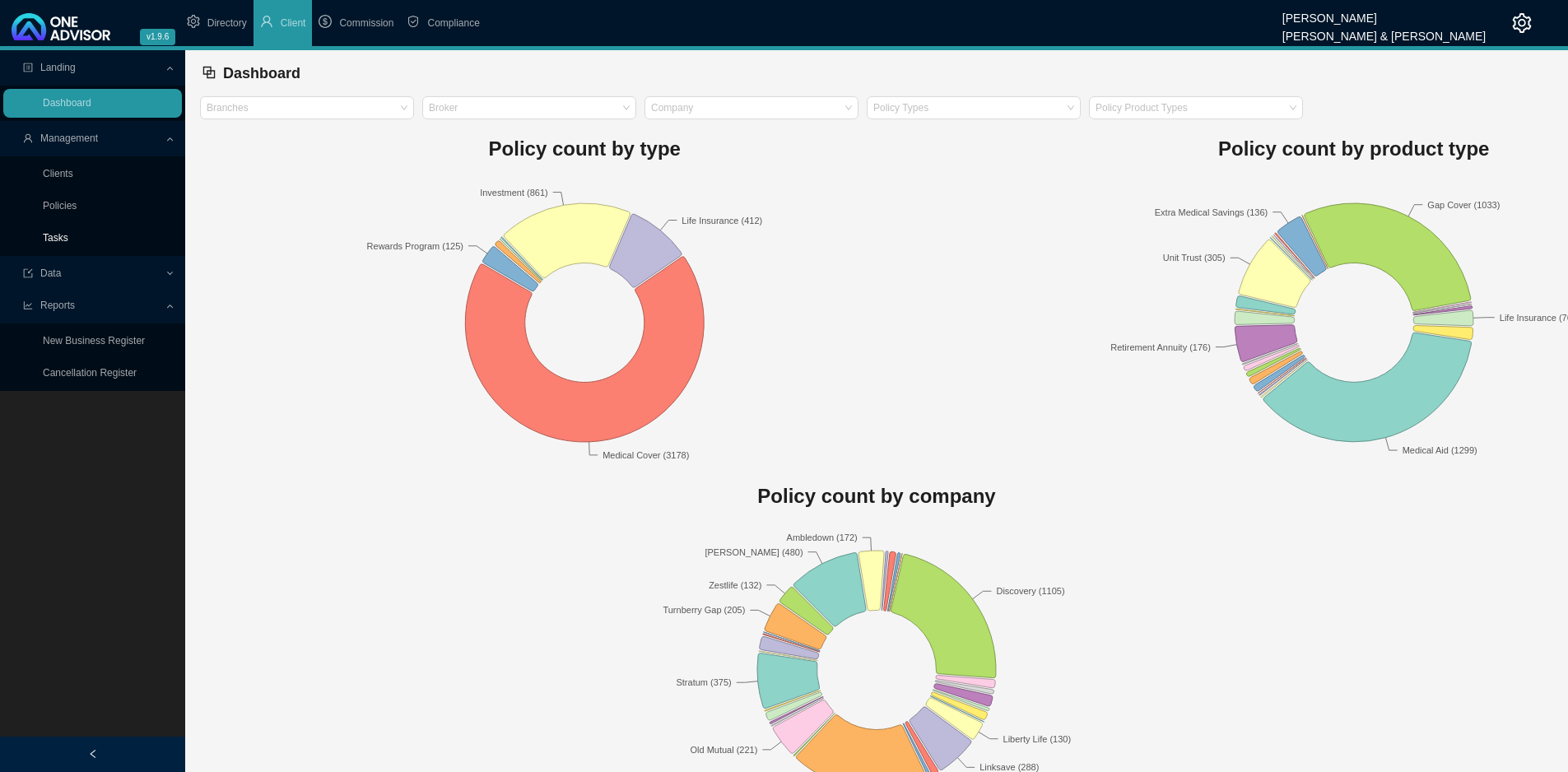
click at [67, 244] on link "Tasks" at bounding box center [55, 238] width 25 height 12
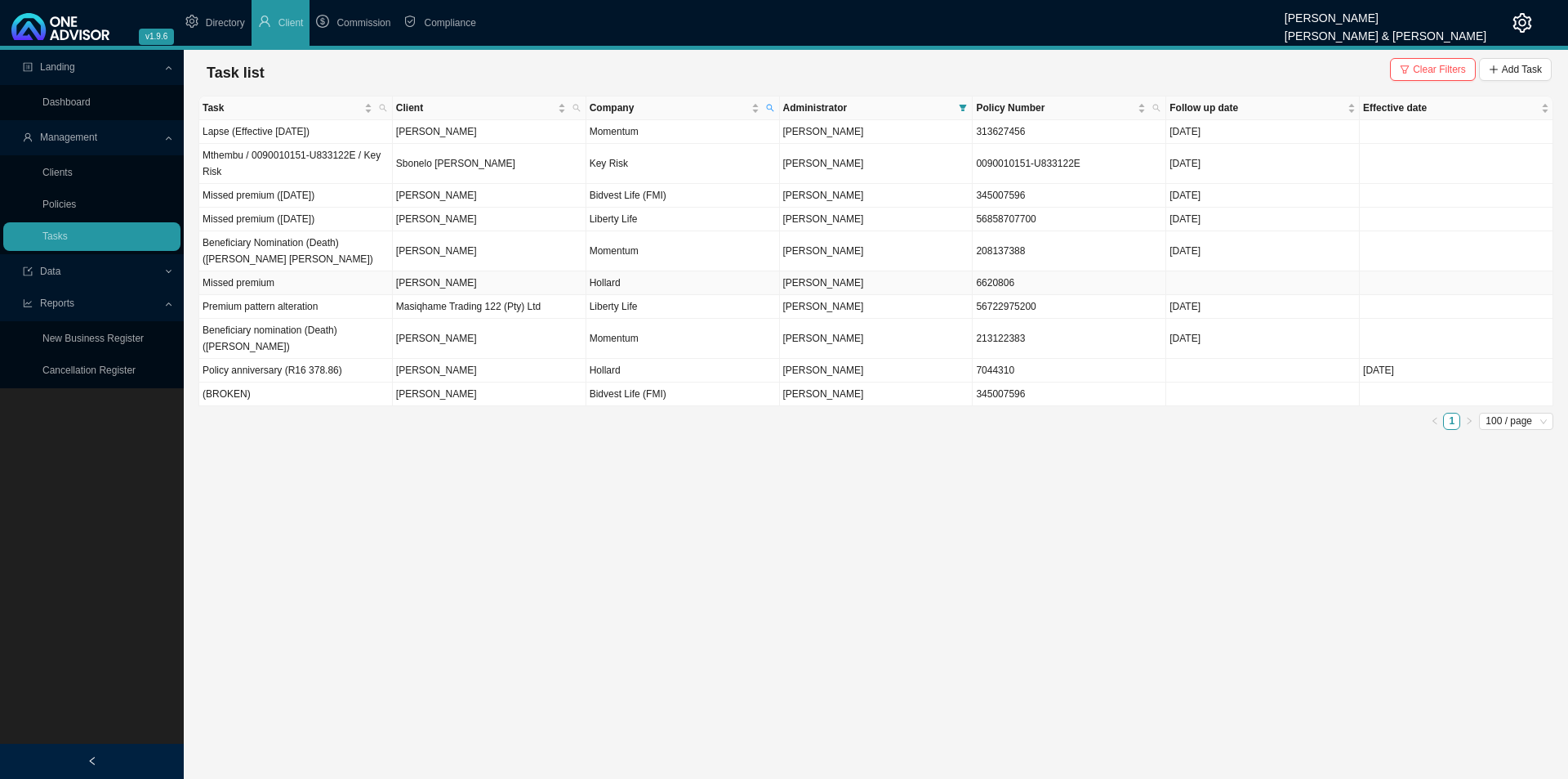
click at [277, 280] on td "Missed premium" at bounding box center [295, 283] width 193 height 24
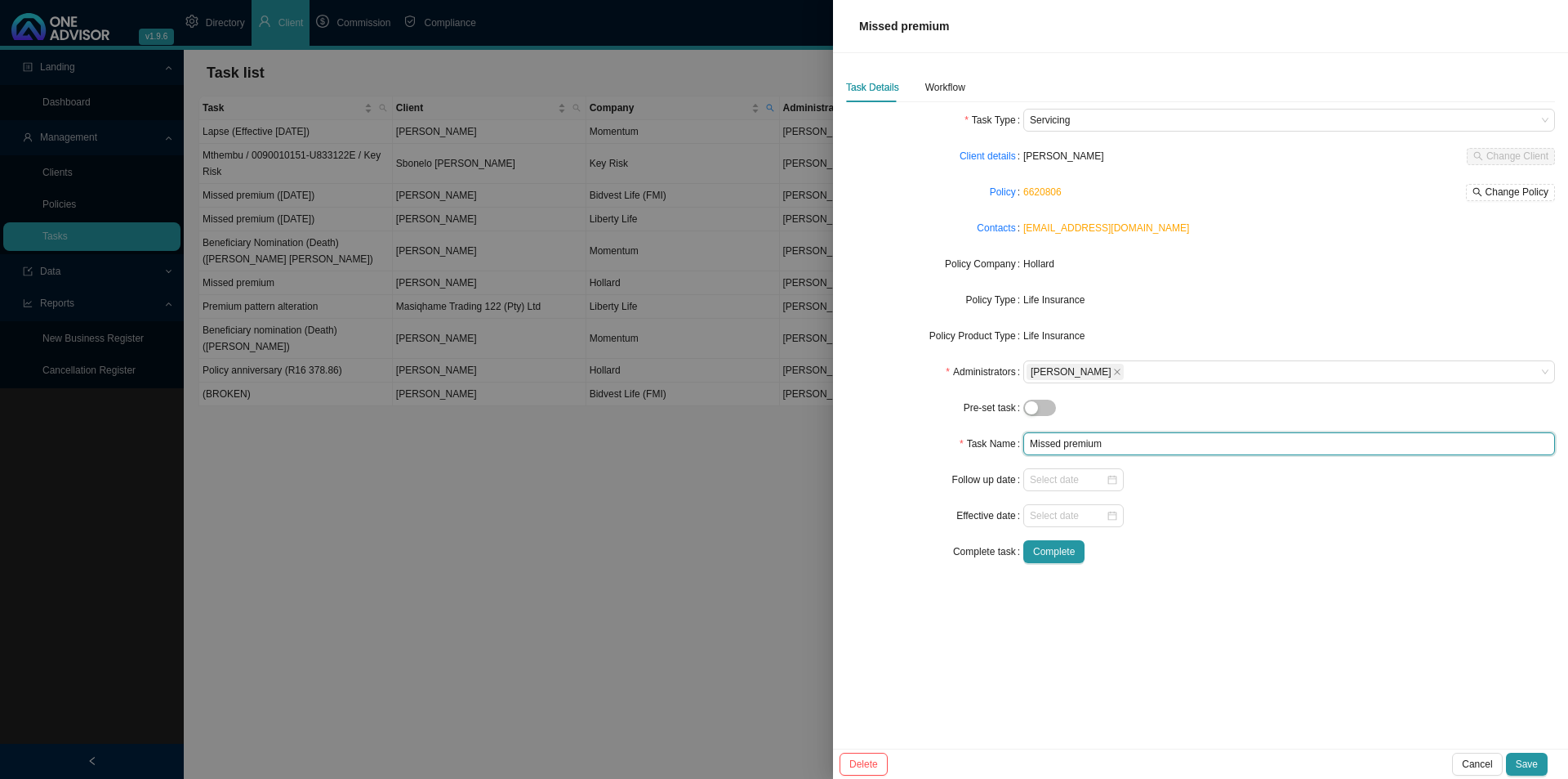
click at [1130, 442] on input "Missed premium" at bounding box center [1289, 443] width 531 height 23
type input "Missed premium ([DATE])"
click at [932, 84] on div "Workflow" at bounding box center [945, 87] width 40 height 16
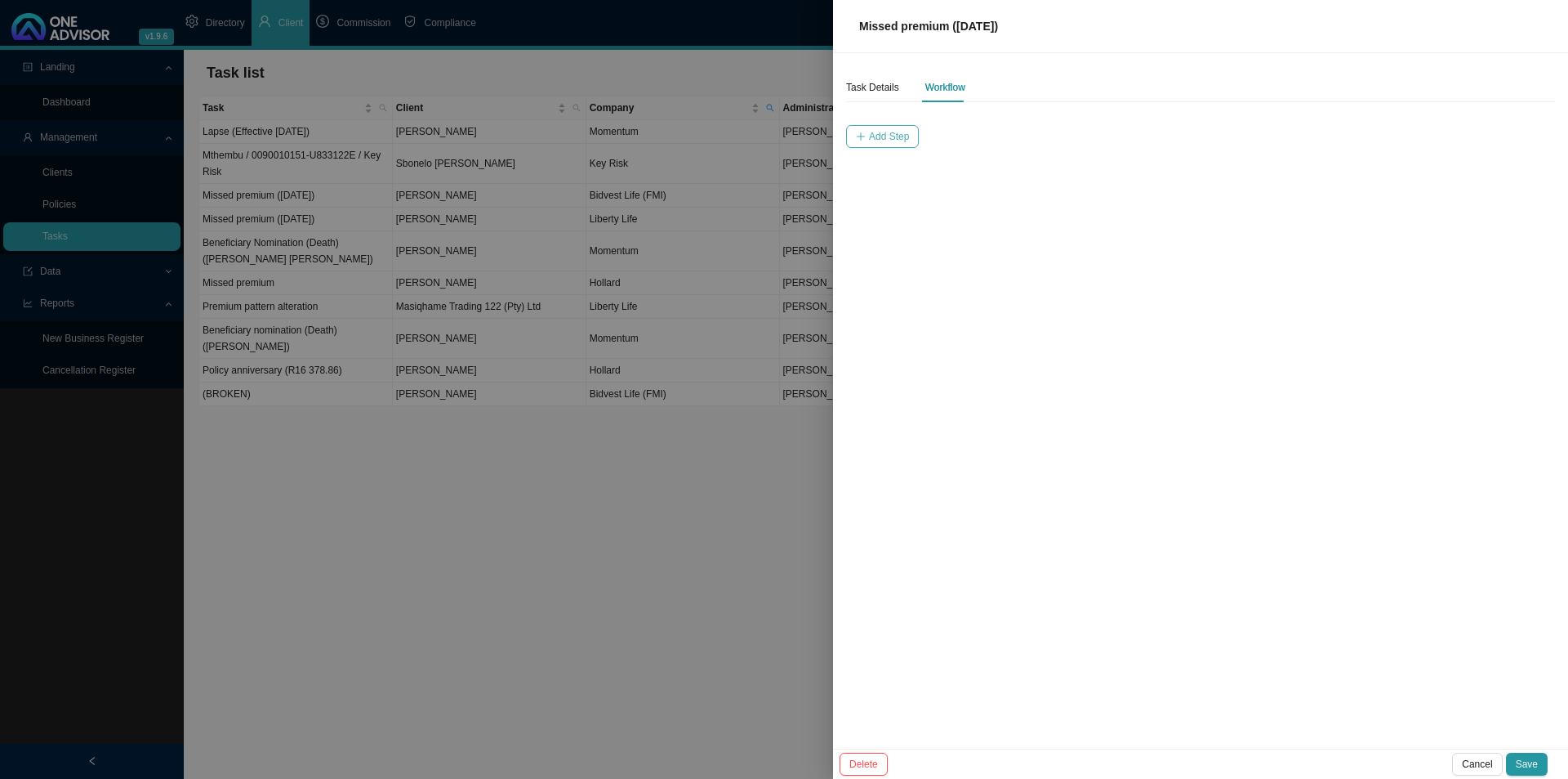
click at [902, 132] on span "Add Step" at bounding box center [888, 136] width 40 height 16
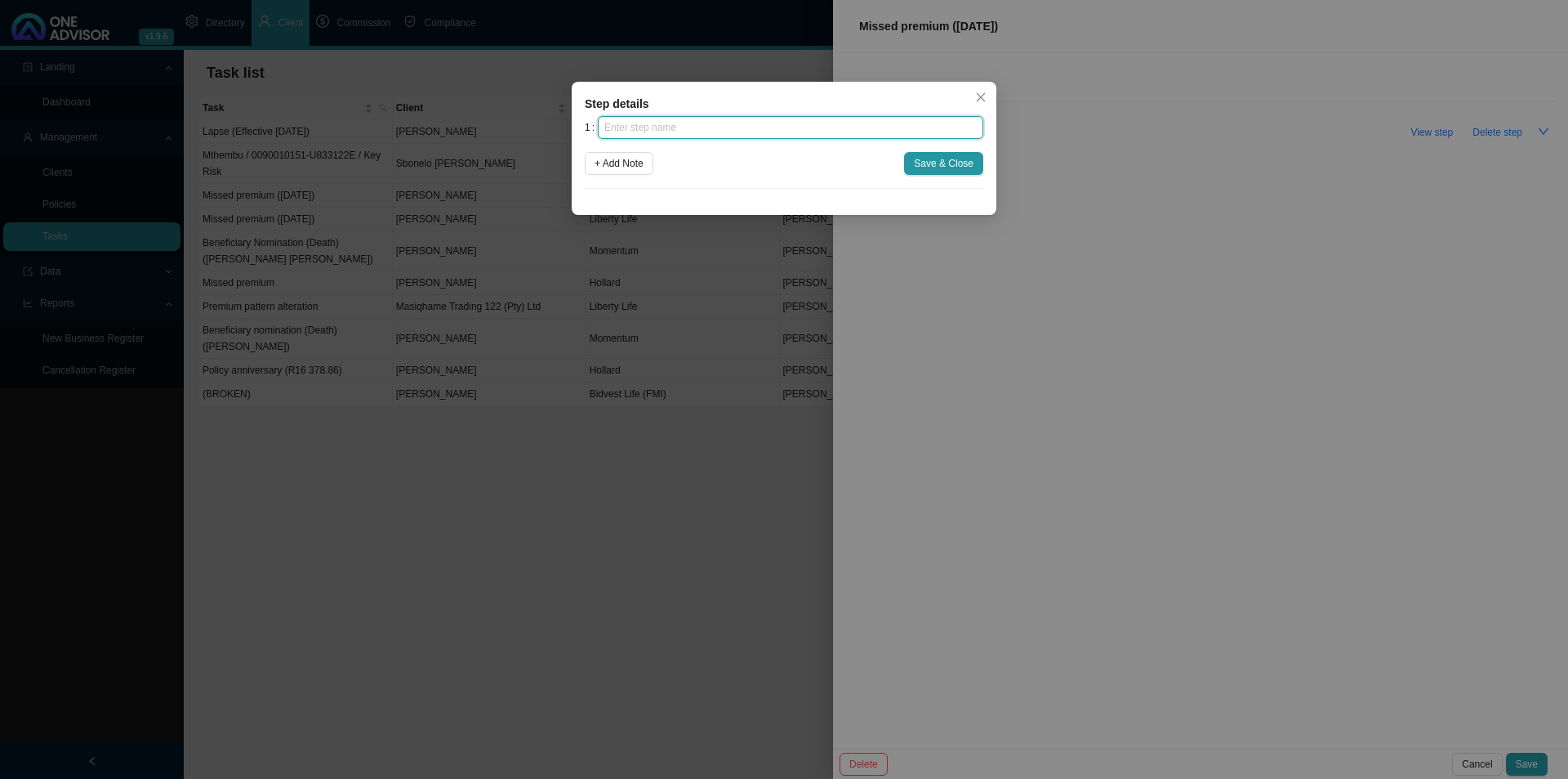
click at [730, 127] on input "text" at bounding box center [790, 127] width 385 height 23
click at [659, 133] on input "text" at bounding box center [790, 127] width 385 height 23
type input "Insurer notification"
click at [941, 158] on span "Save & Close" at bounding box center [944, 163] width 60 height 16
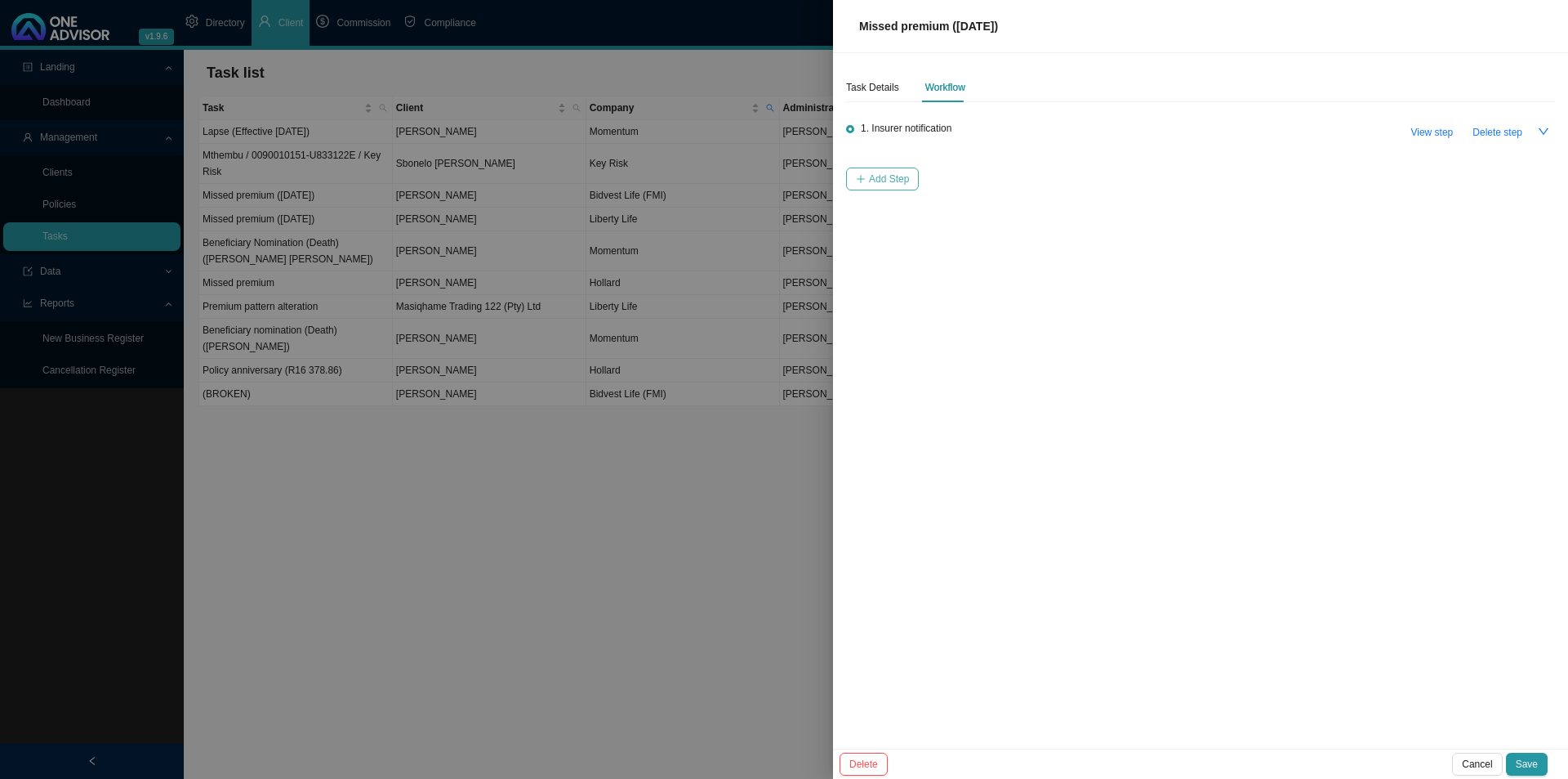
click at [874, 177] on span "Add Step" at bounding box center [888, 178] width 40 height 16
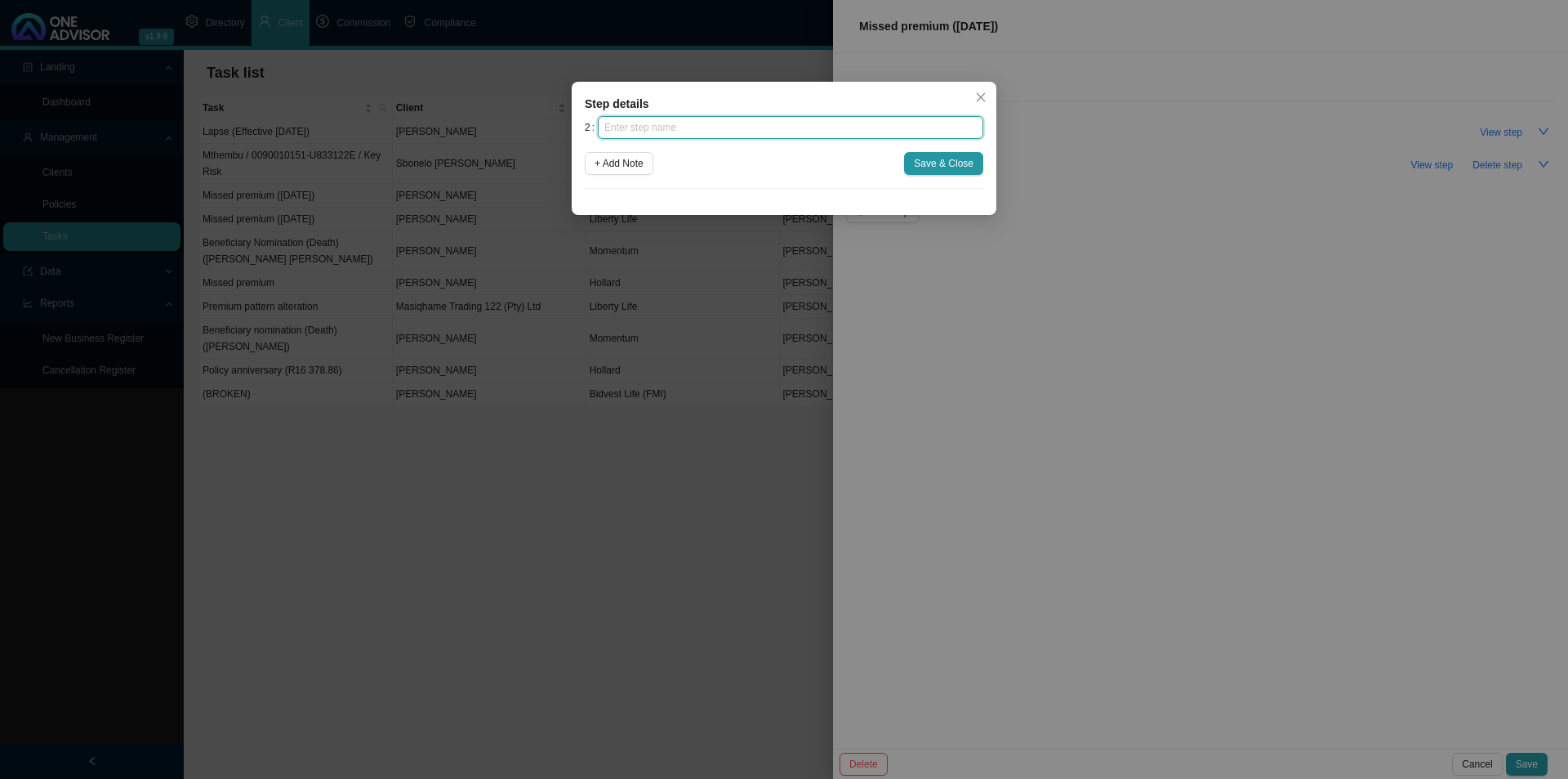
click at [772, 134] on input "text" at bounding box center [790, 127] width 385 height 23
type input "Investigation"
click at [940, 168] on span "Save & Close" at bounding box center [944, 163] width 60 height 16
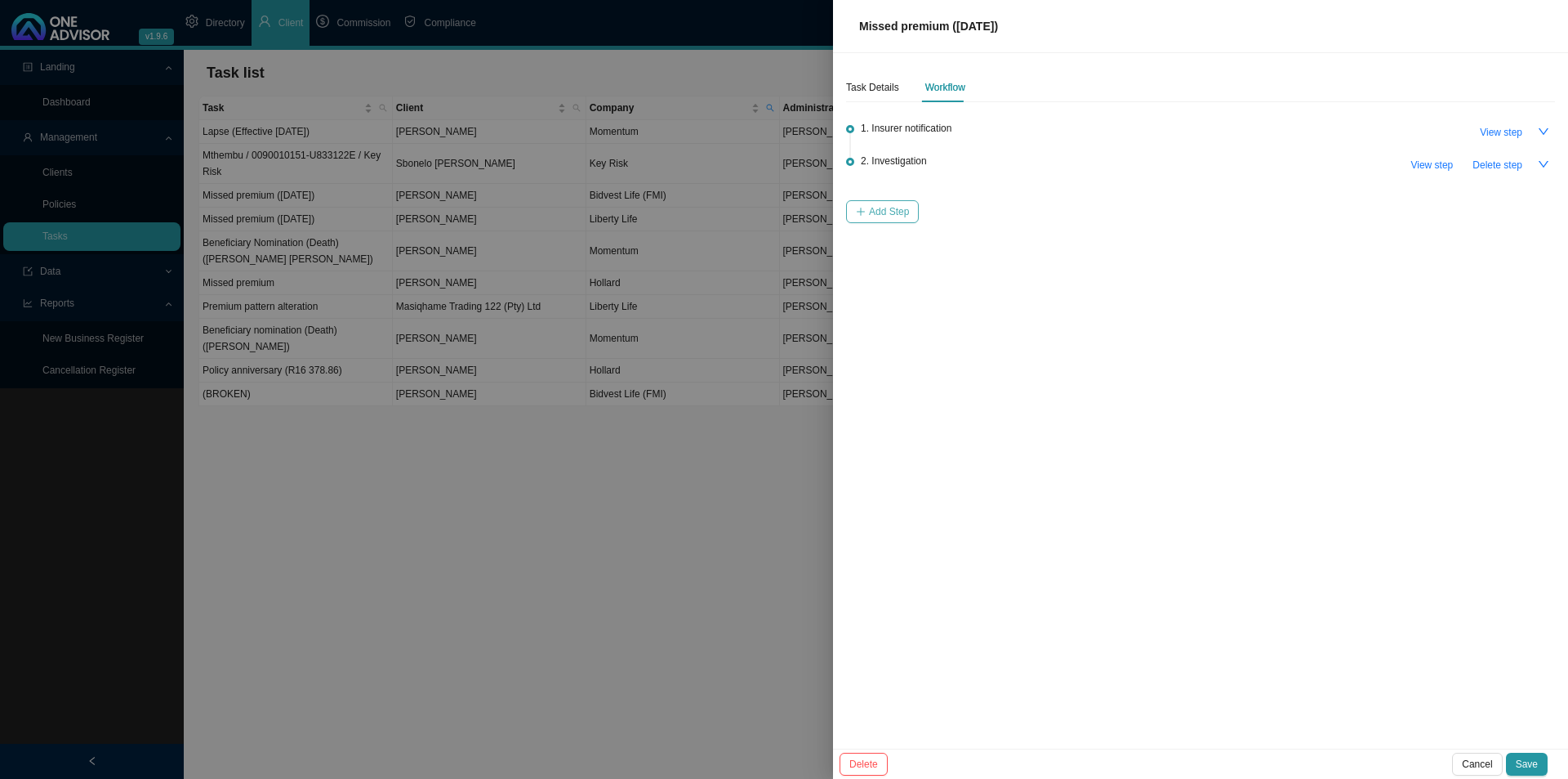
click at [905, 203] on span "Add Step" at bounding box center [888, 211] width 40 height 16
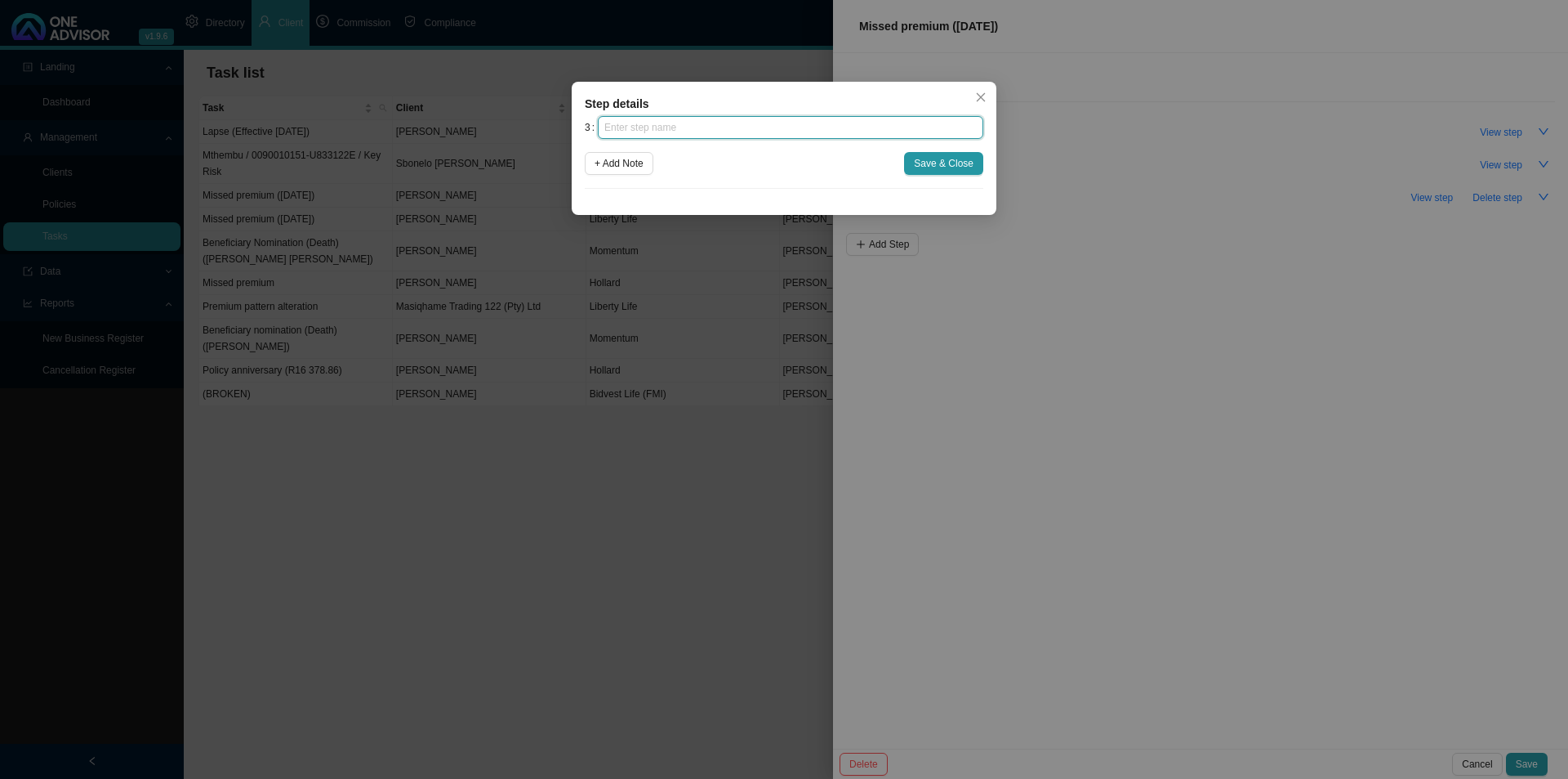
click at [829, 122] on input "text" at bounding box center [790, 127] width 385 height 23
type input "Client notification (1)"
click at [933, 156] on span "Save & Close" at bounding box center [944, 163] width 60 height 16
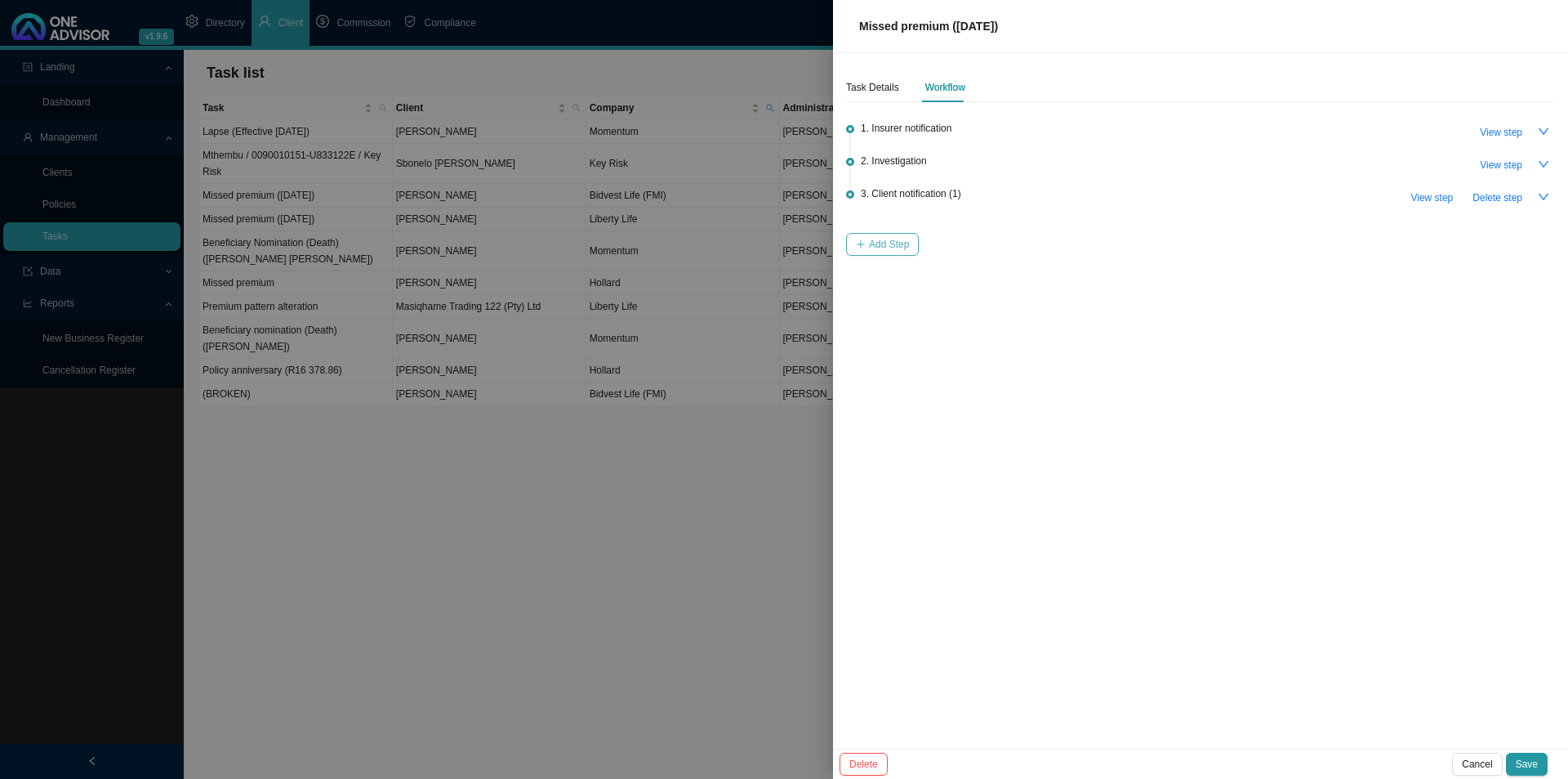
click at [874, 248] on span "Add Step" at bounding box center [888, 244] width 40 height 16
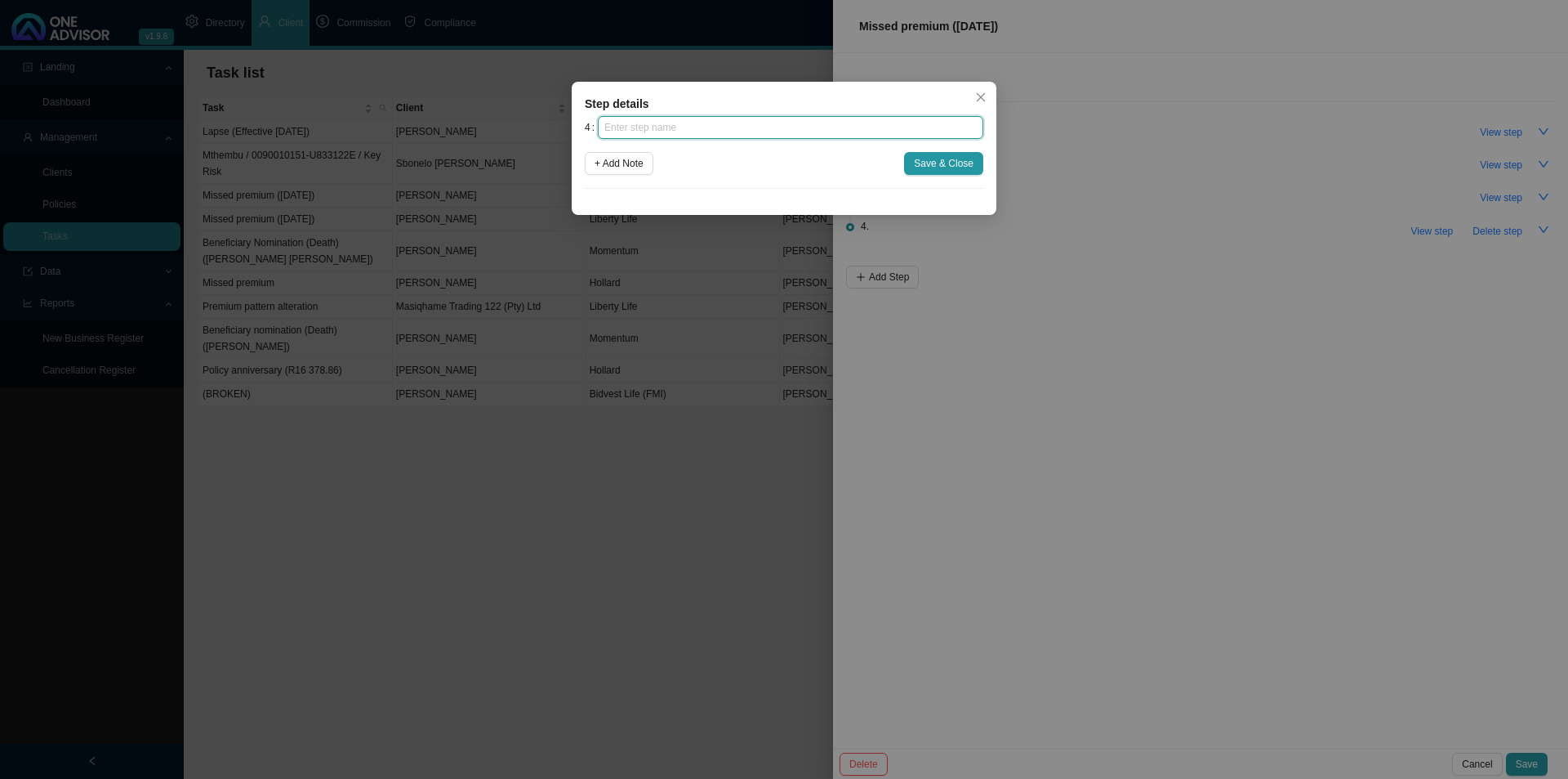
click at [681, 126] on input "text" at bounding box center [790, 127] width 385 height 23
type input "Follow up"
click at [969, 161] on span "Save & Close" at bounding box center [944, 163] width 60 height 16
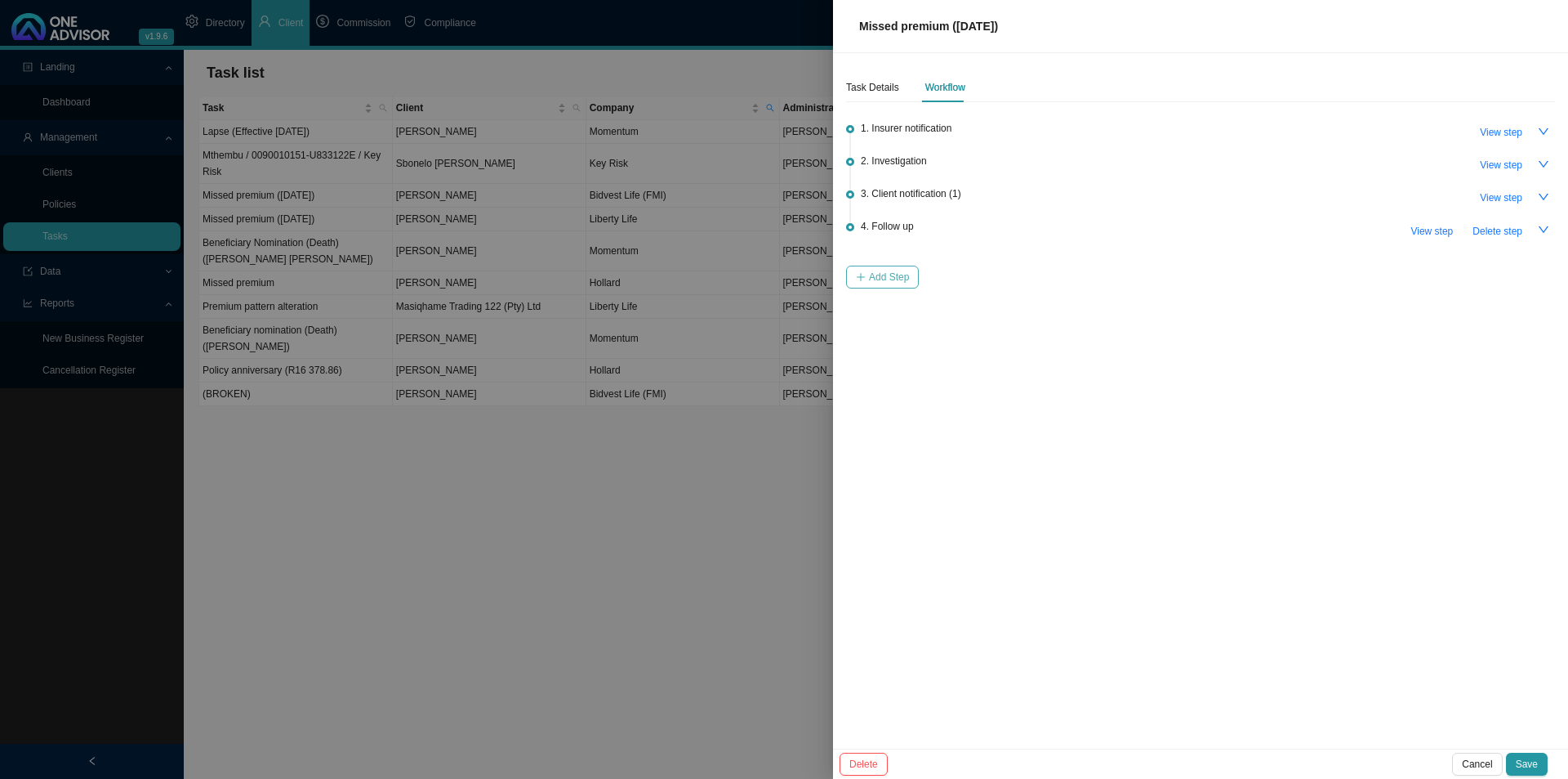
click at [876, 281] on span "Add Step" at bounding box center [888, 277] width 40 height 16
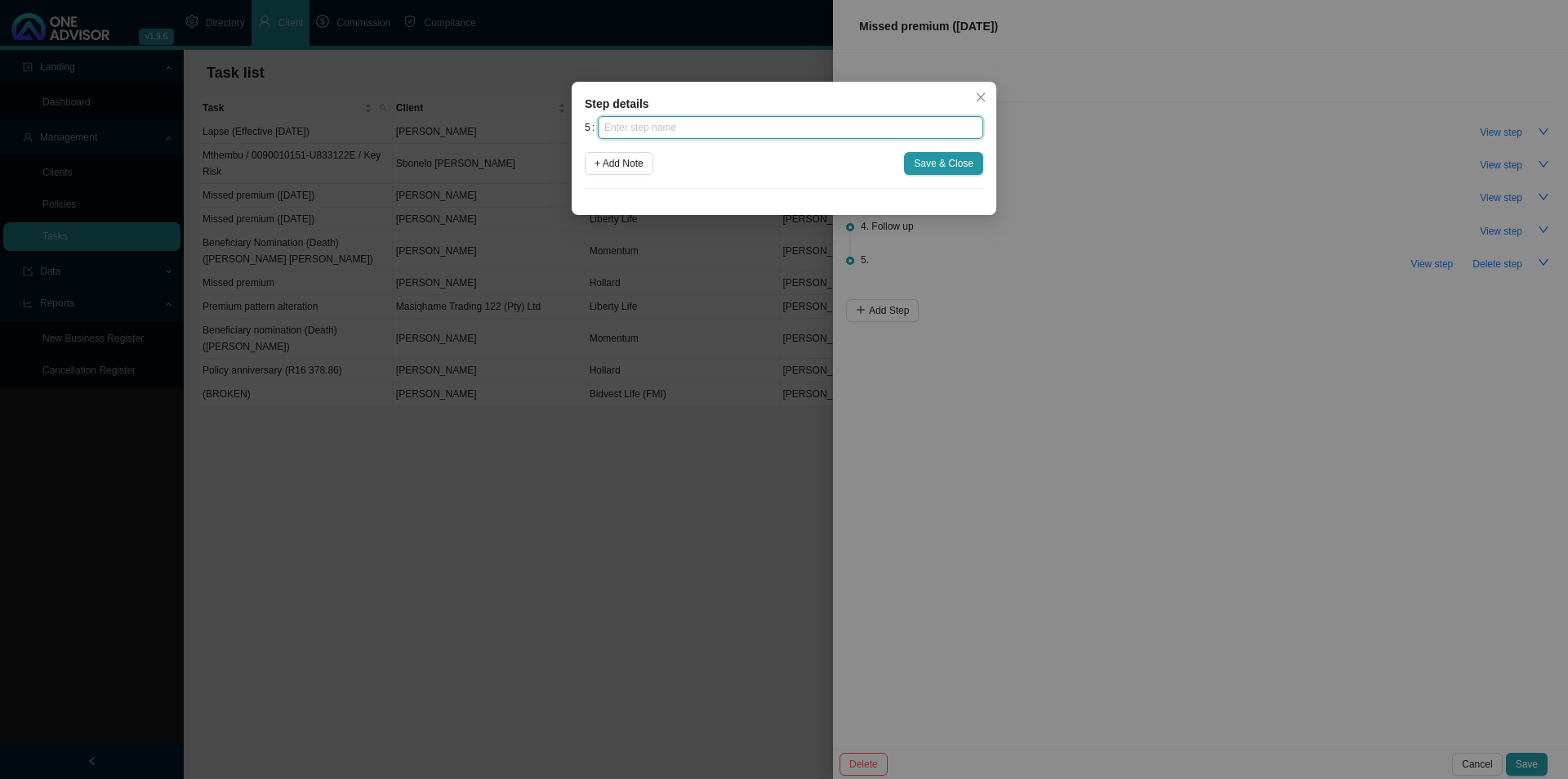
click at [715, 127] on input "text" at bounding box center [790, 127] width 385 height 23
type input "Instruction received"
click at [943, 156] on span "Save & Close" at bounding box center [944, 163] width 60 height 16
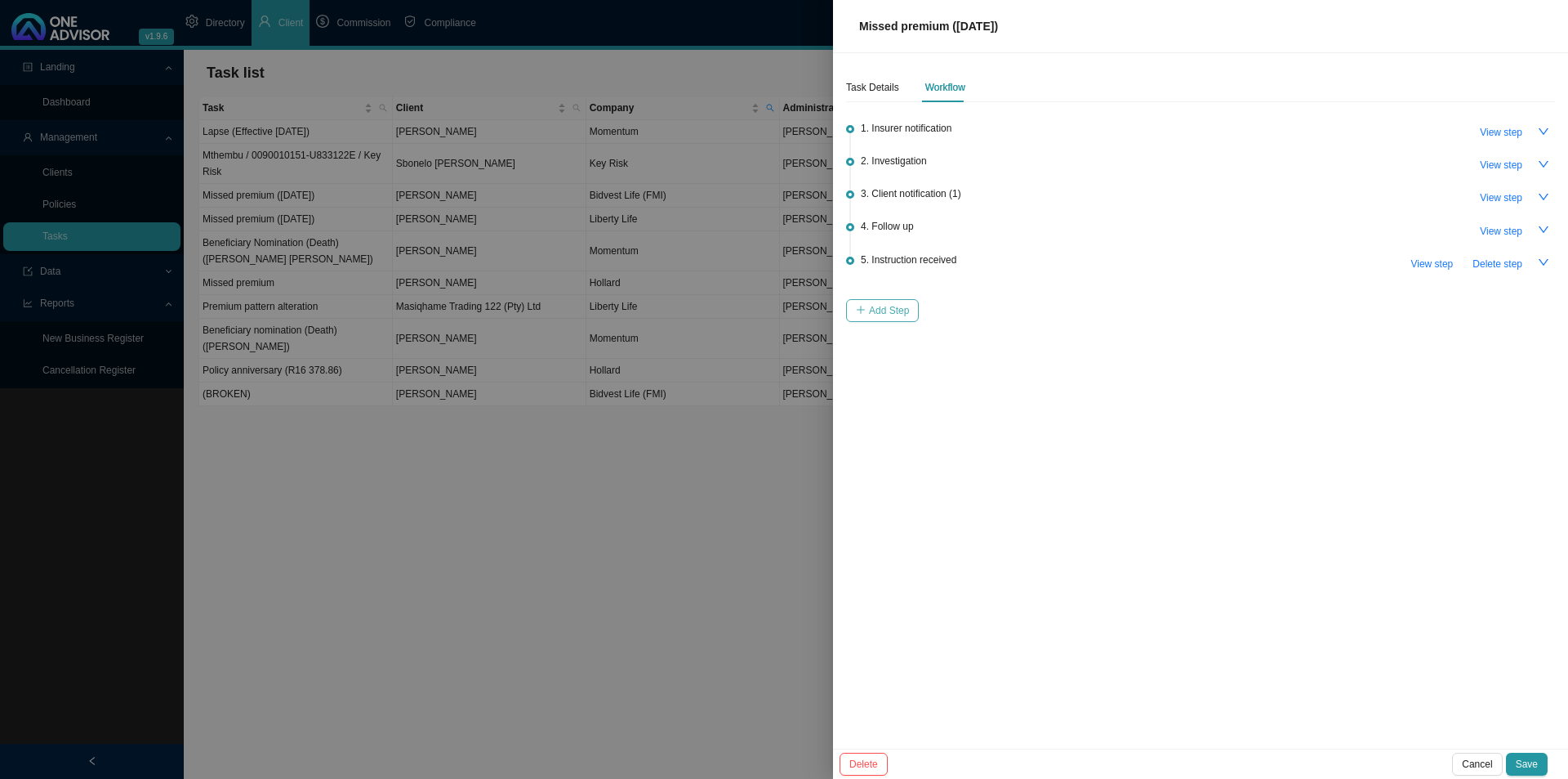
click at [886, 302] on span "Add Step" at bounding box center [888, 310] width 40 height 16
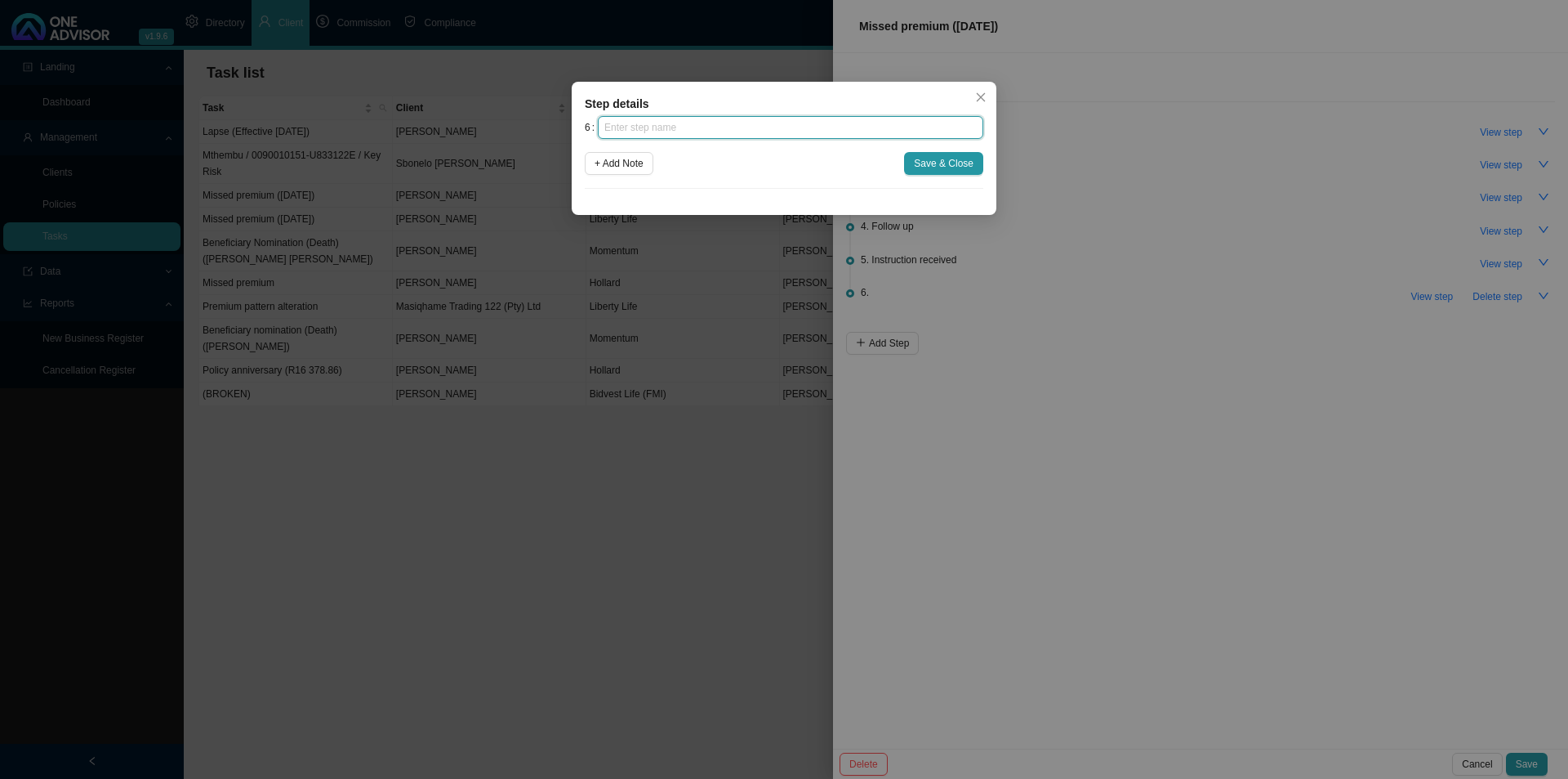
click at [764, 138] on input "text" at bounding box center [790, 127] width 385 height 23
type input "Submission"
click at [924, 160] on span "Save & Close" at bounding box center [944, 163] width 60 height 16
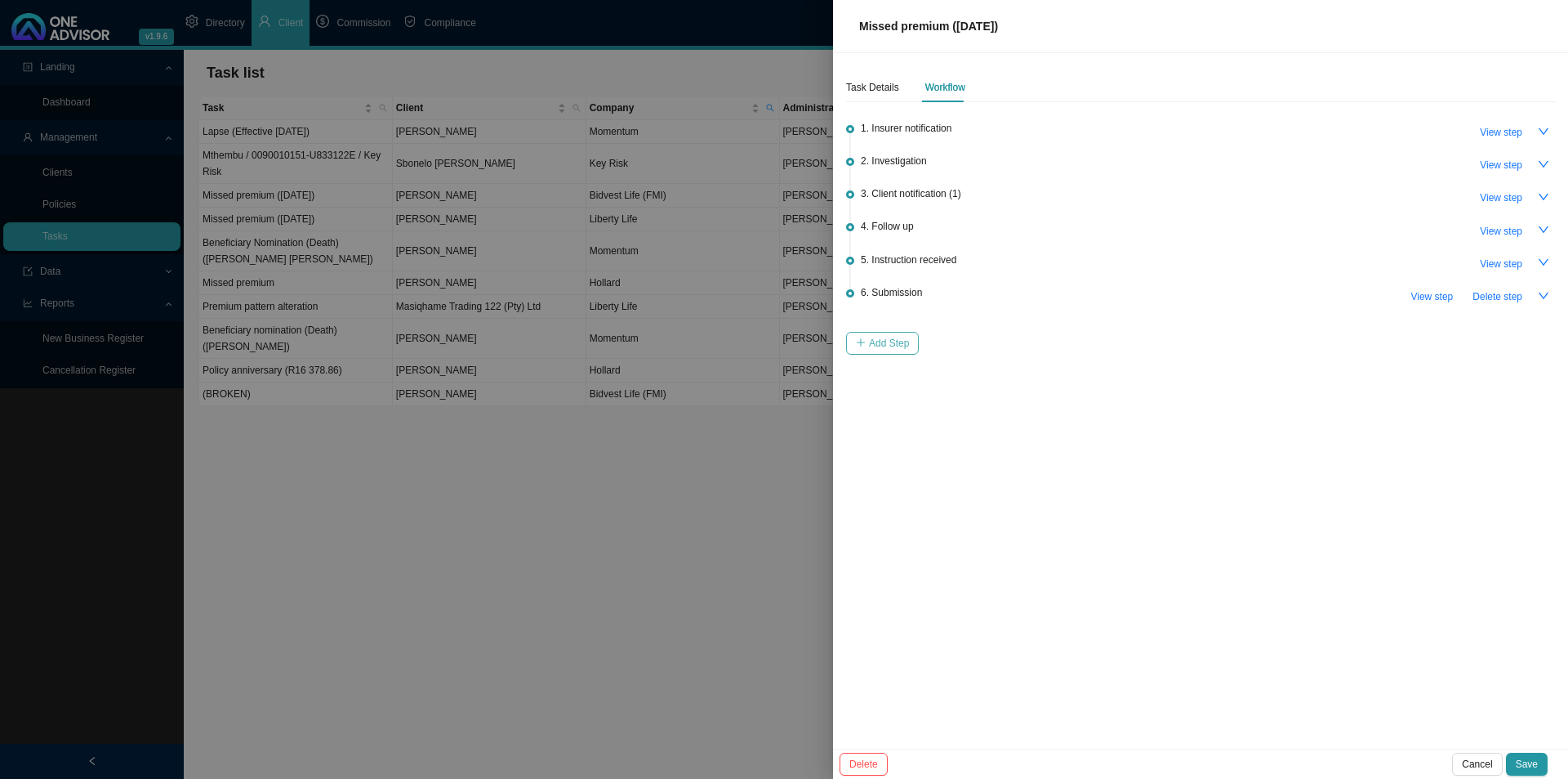
click at [884, 335] on span "Add Step" at bounding box center [888, 343] width 40 height 16
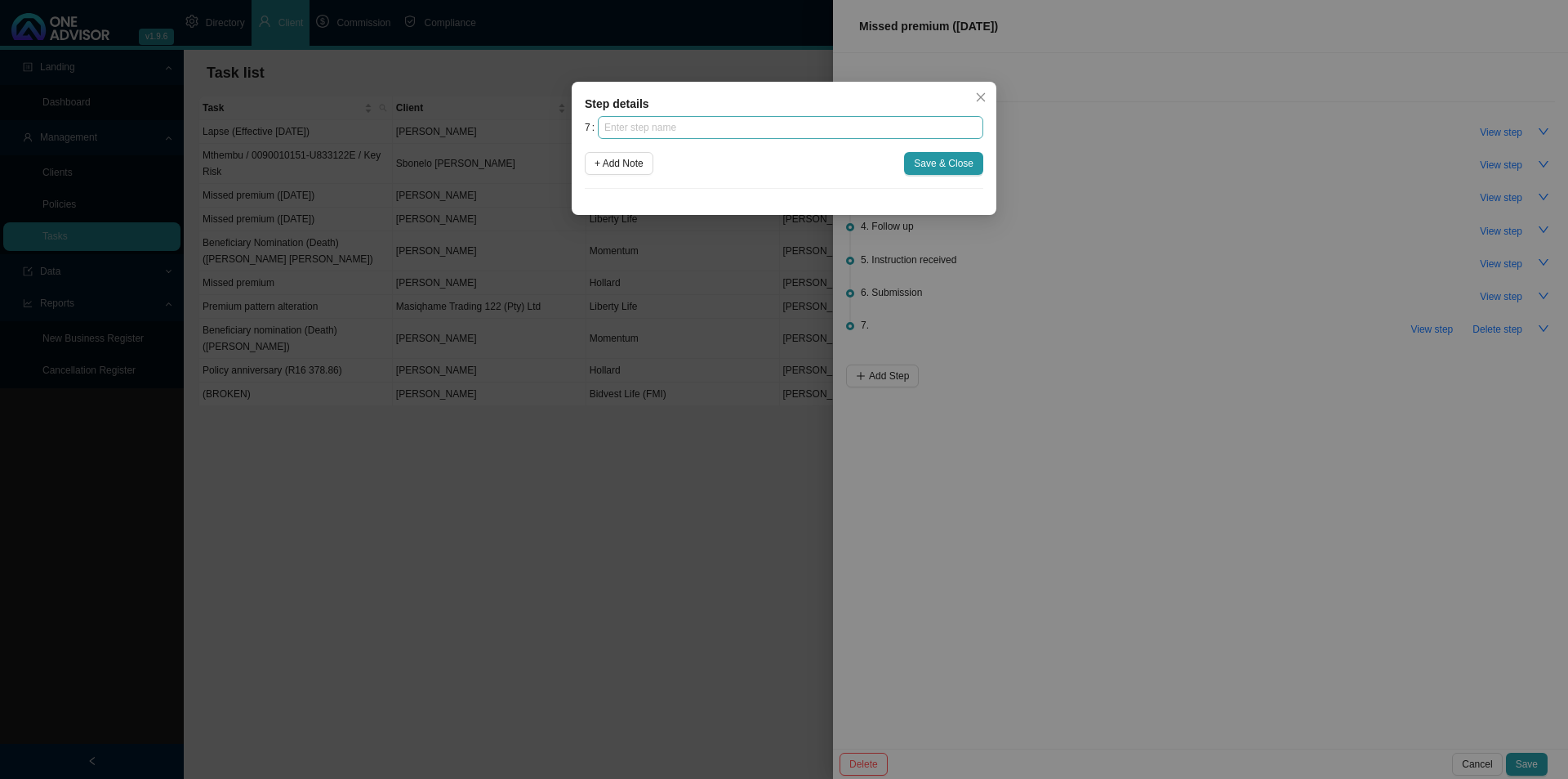
click at [644, 116] on div "Step details 7 + Add Note Save & Close Cancel OK" at bounding box center [784, 149] width 425 height 133
click at [650, 120] on input "text" at bounding box center [790, 127] width 385 height 23
type input "Confirmation of works done"
click at [953, 153] on button "Save & Close" at bounding box center [944, 163] width 79 height 23
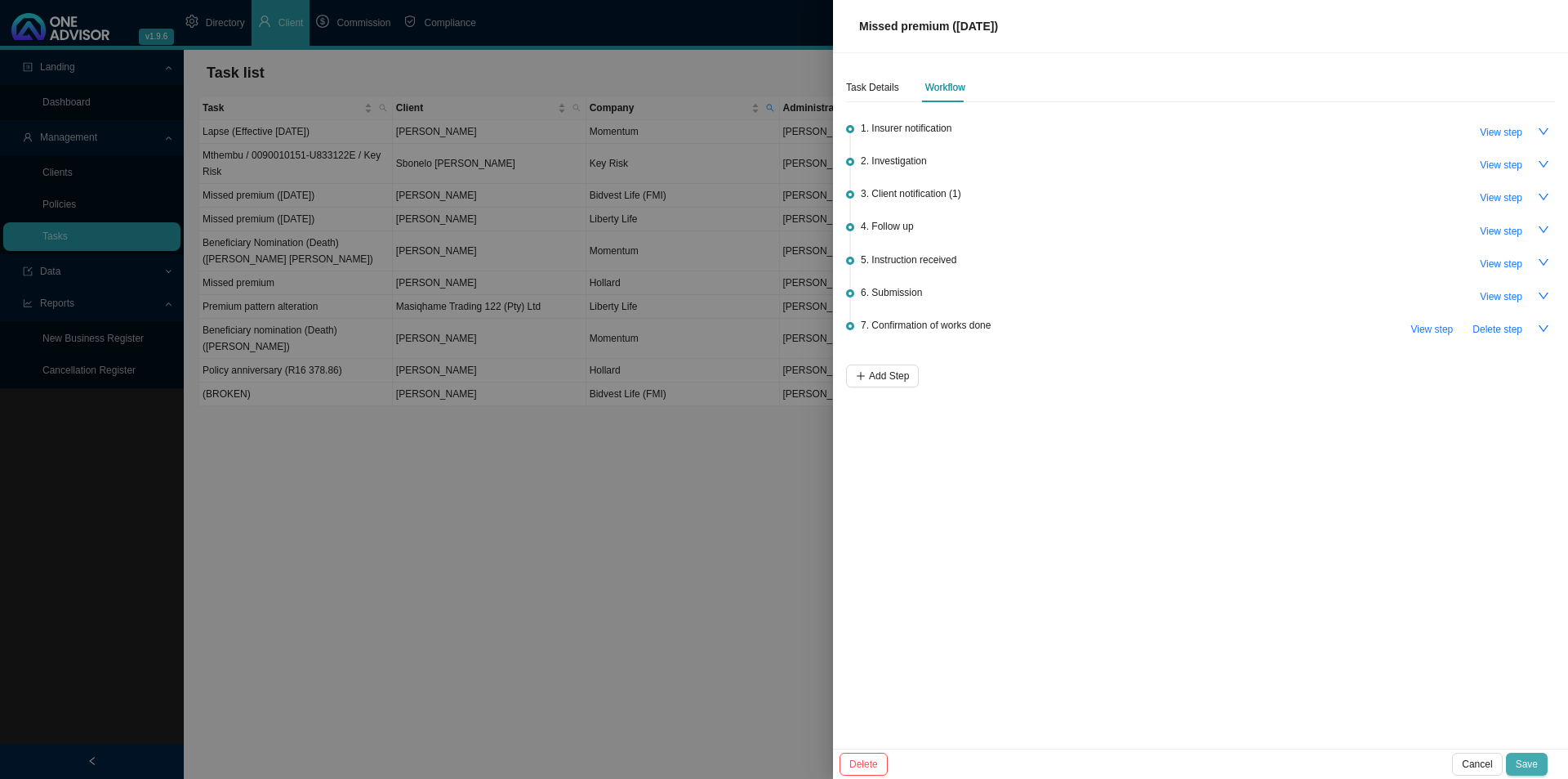
click at [1538, 758] on button "Save" at bounding box center [1527, 764] width 41 height 23
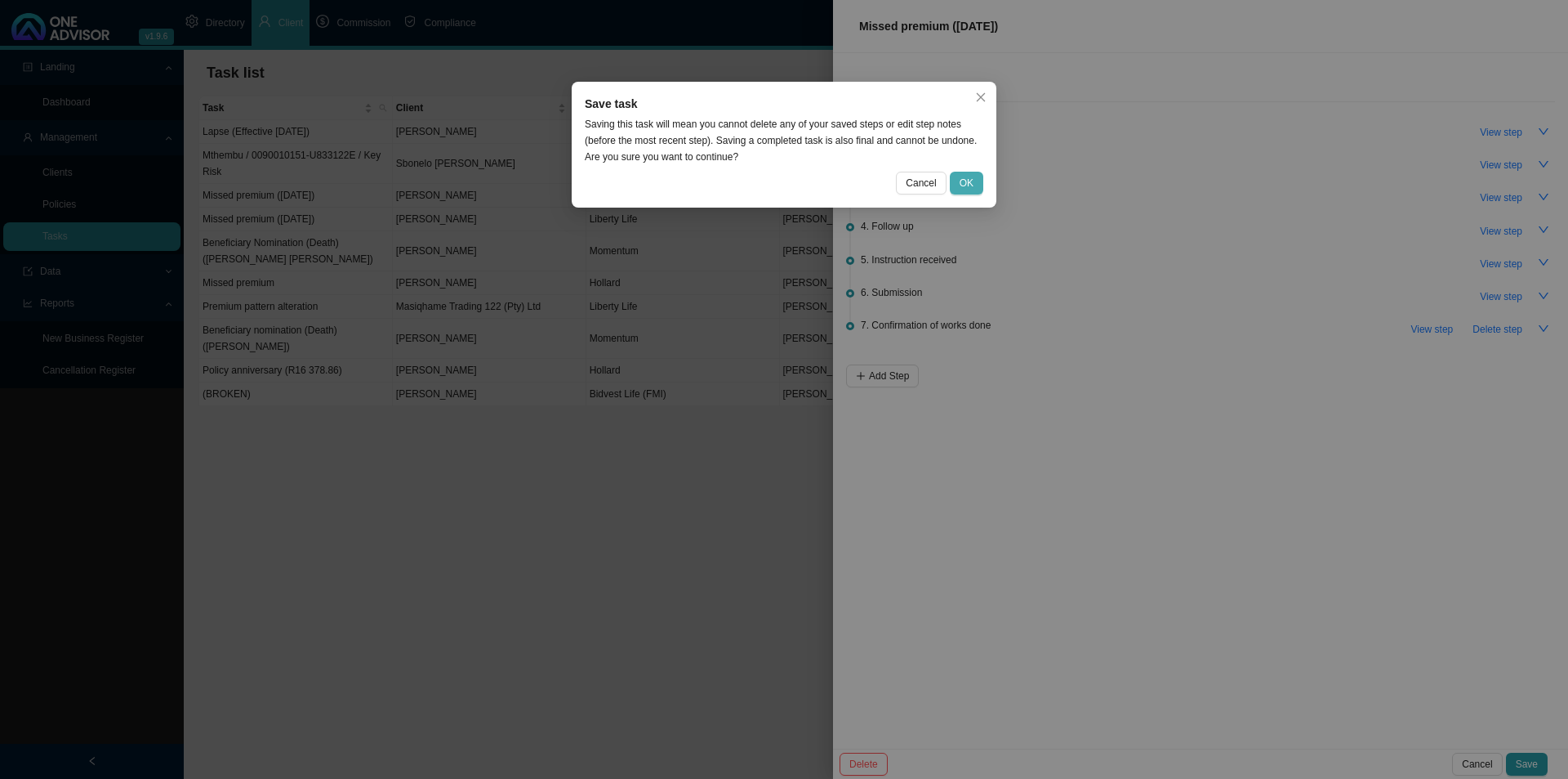
click at [973, 187] on span "OK" at bounding box center [967, 182] width 13 height 16
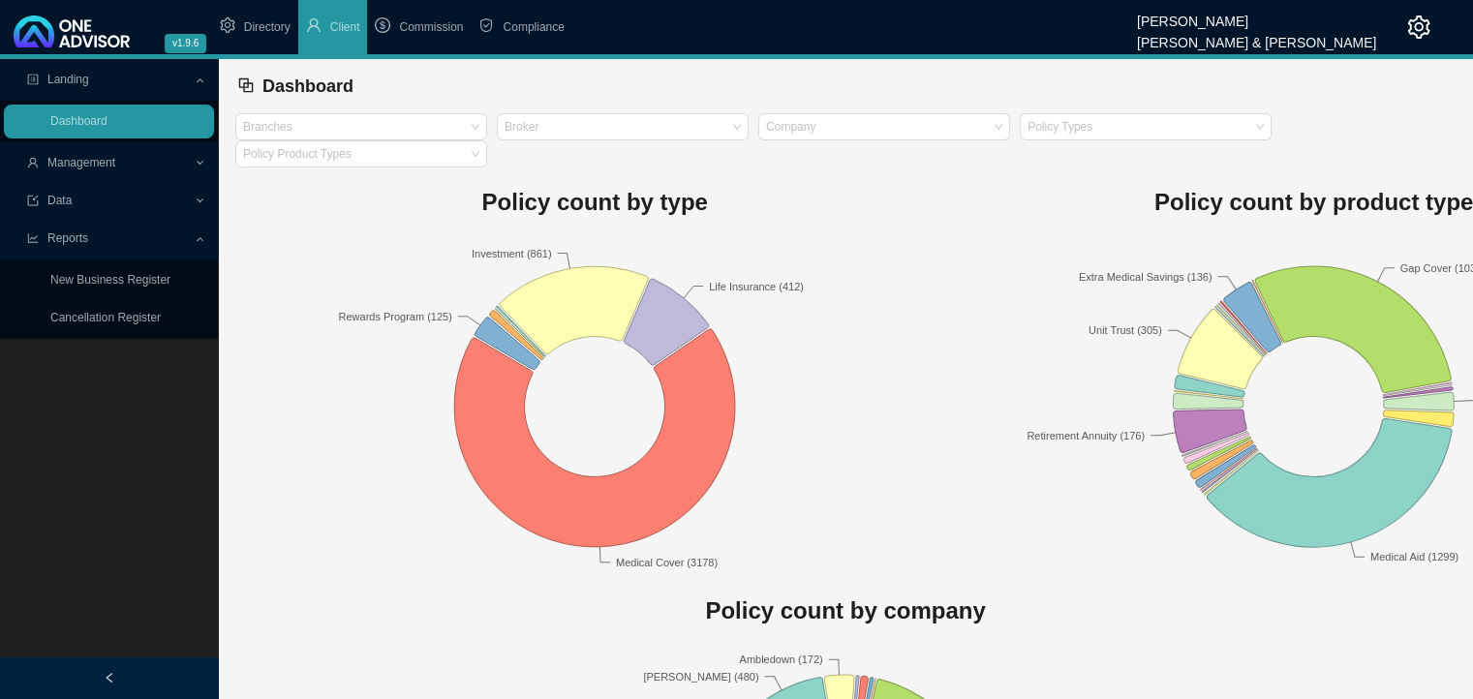
click at [105, 173] on span "Management" at bounding box center [110, 163] width 167 height 34
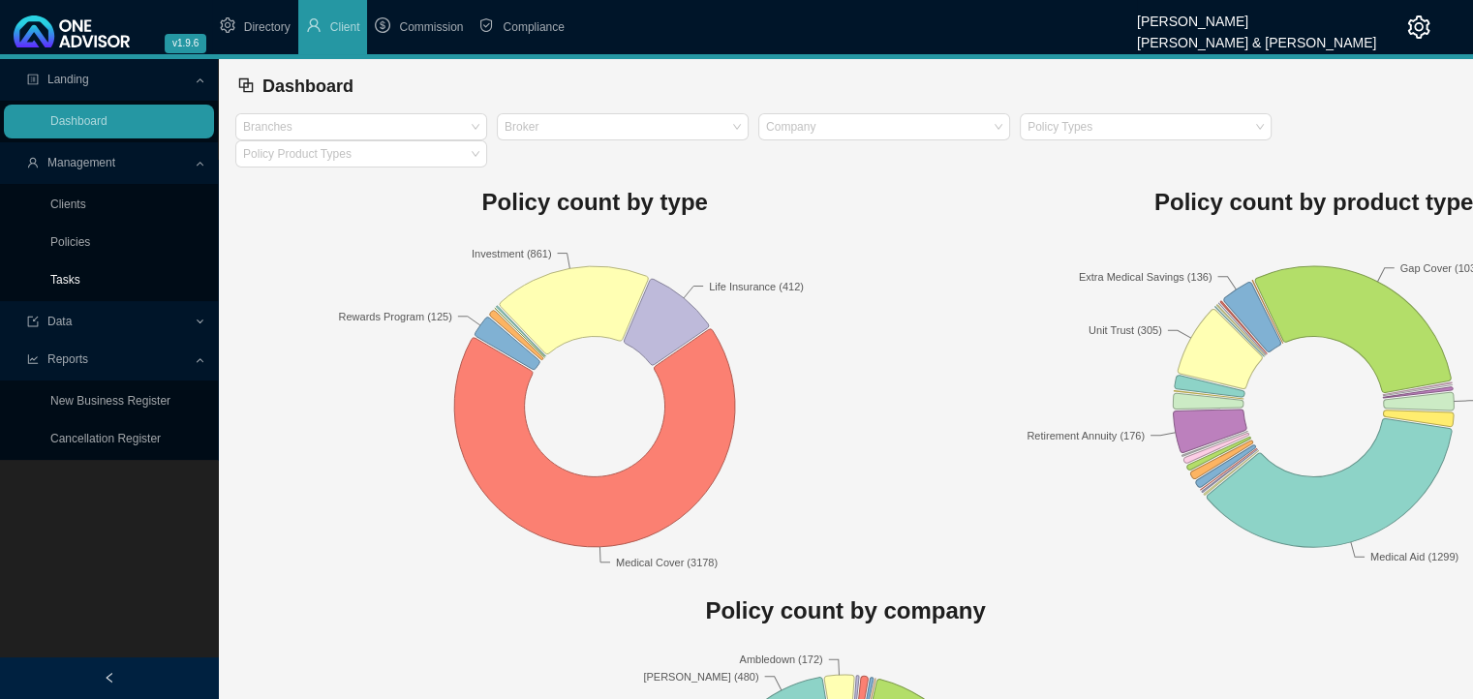
click at [74, 279] on link "Tasks" at bounding box center [65, 280] width 30 height 14
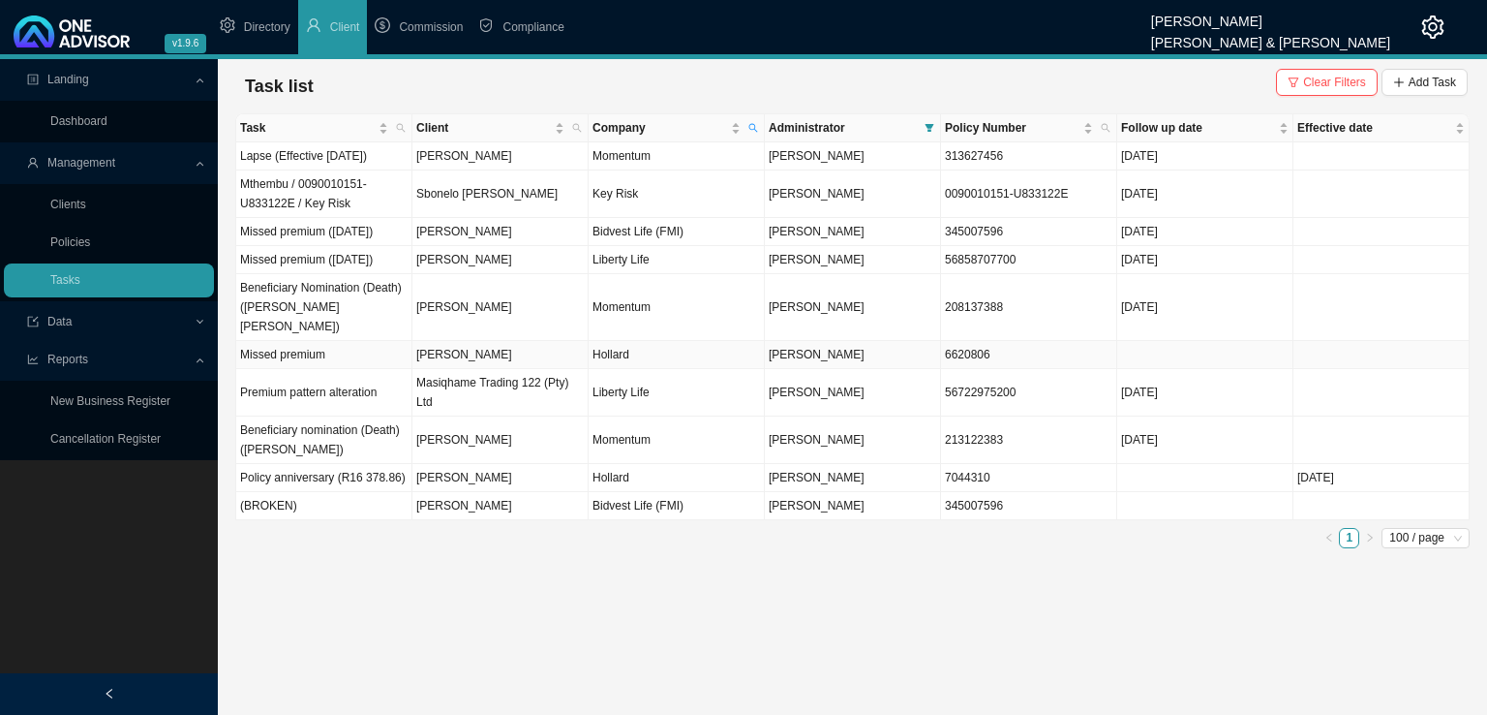
click at [384, 368] on td "Missed premium" at bounding box center [324, 355] width 176 height 28
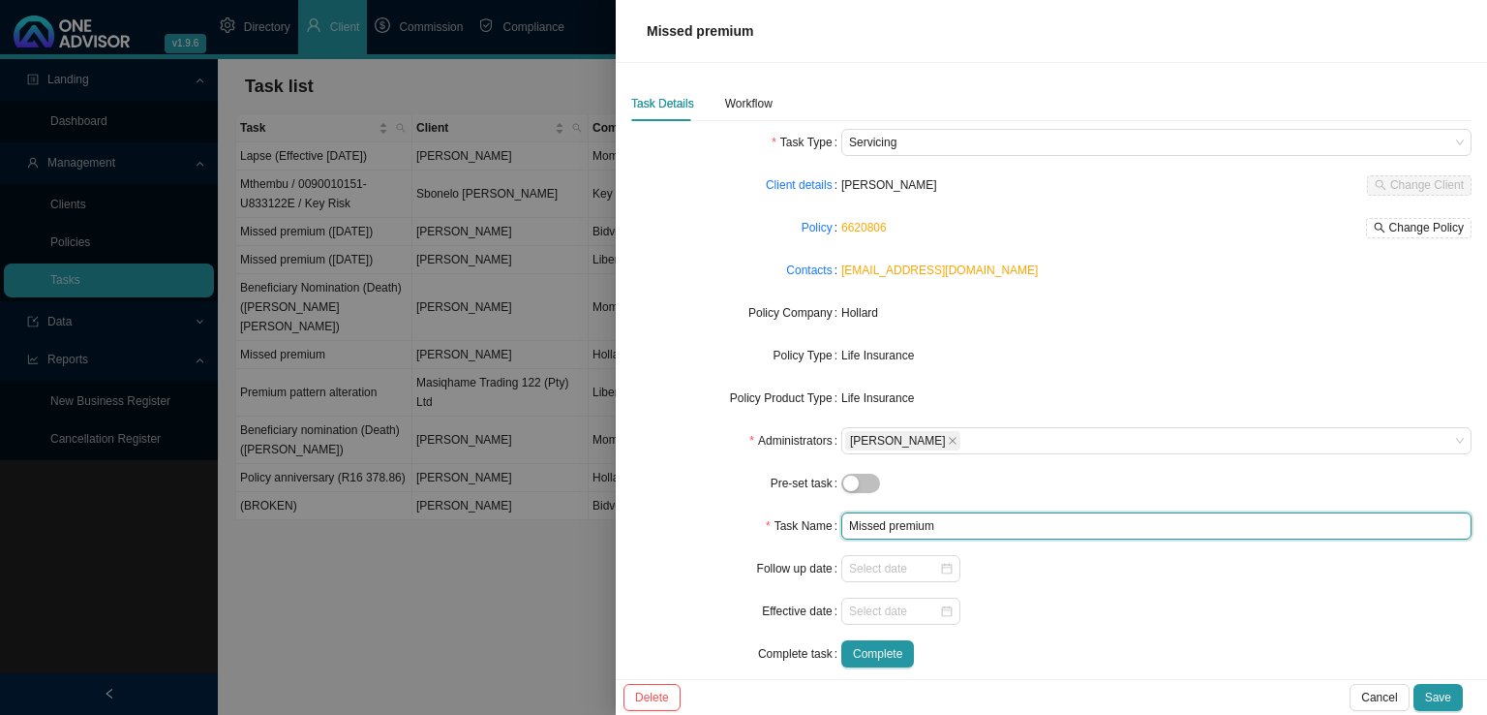
click at [933, 520] on input "Missed premium" at bounding box center [1156, 525] width 630 height 27
type input "Missed premium ([DATE])"
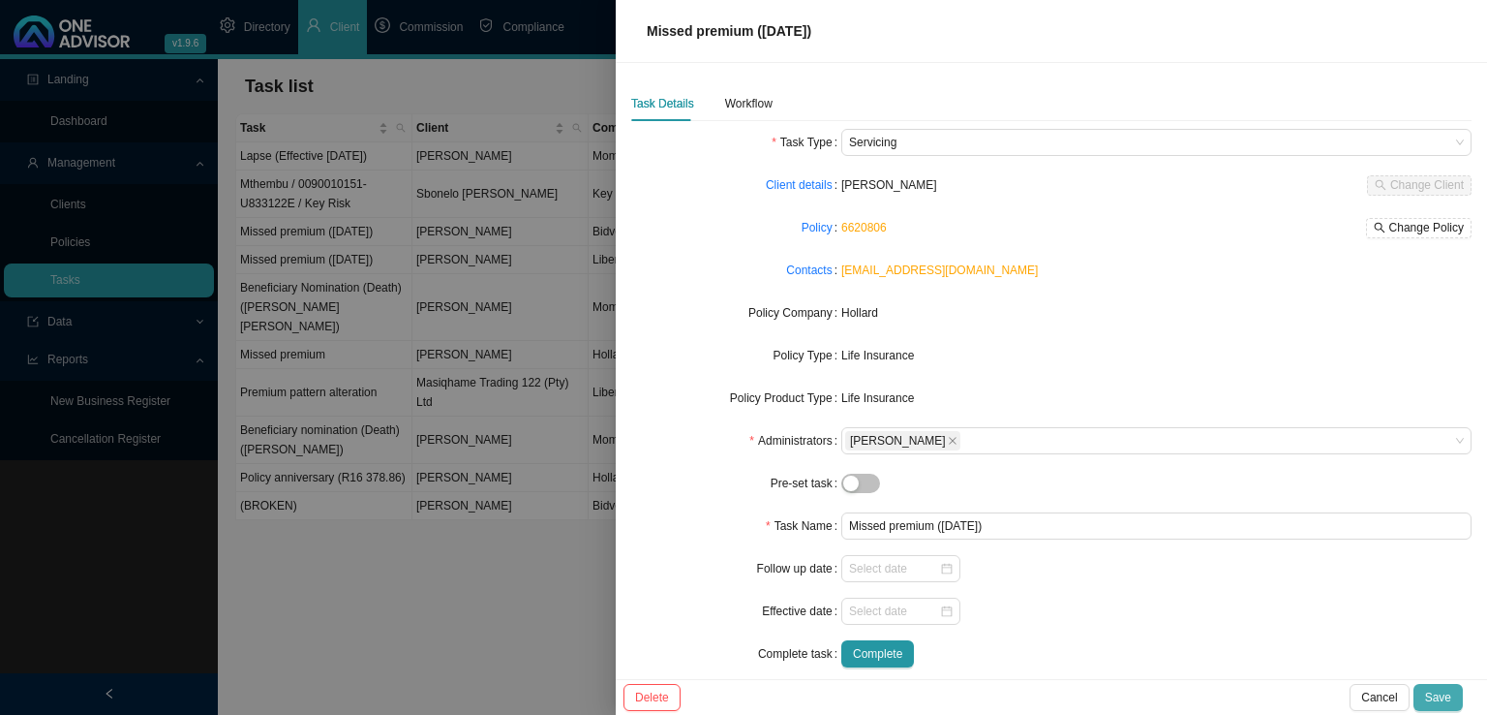
click at [1441, 691] on span "Save" at bounding box center [1438, 697] width 26 height 19
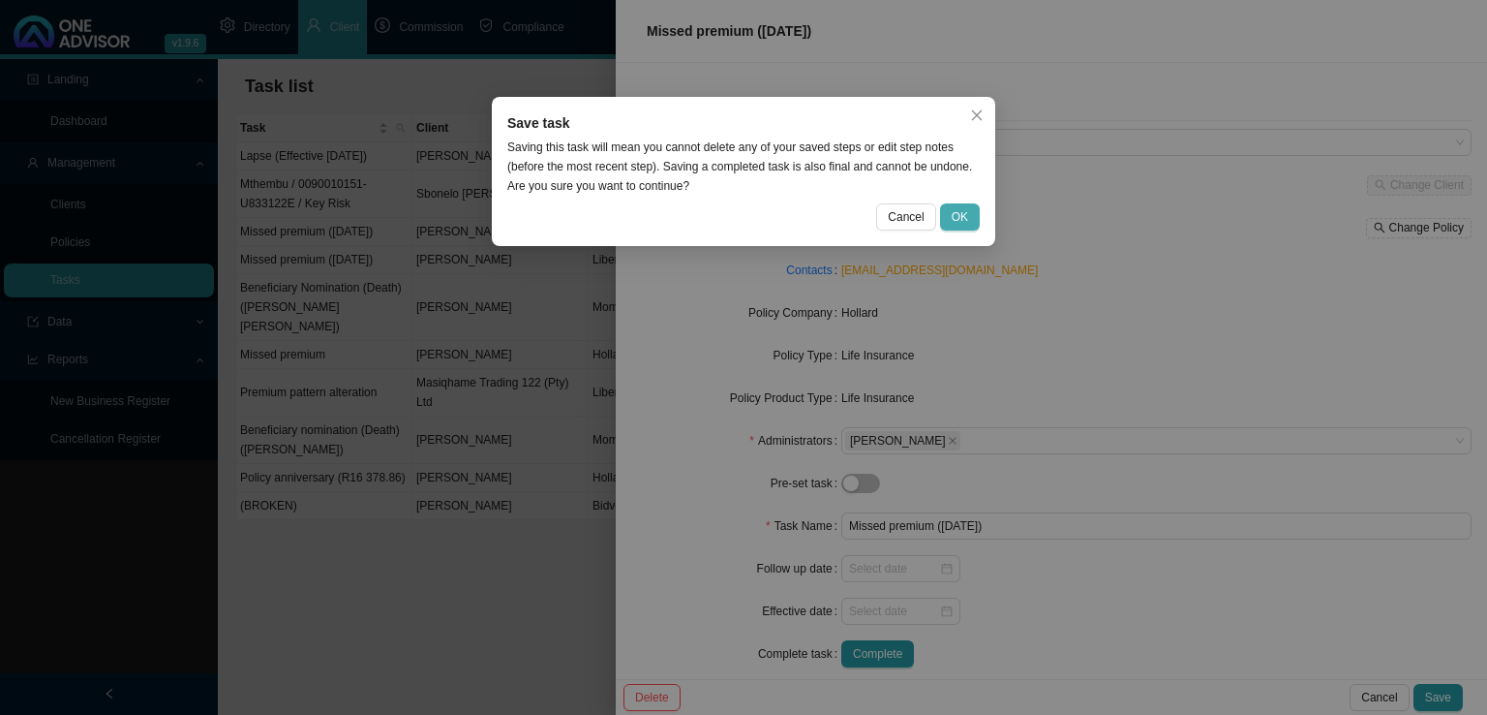
click at [954, 222] on span "OK" at bounding box center [960, 216] width 16 height 19
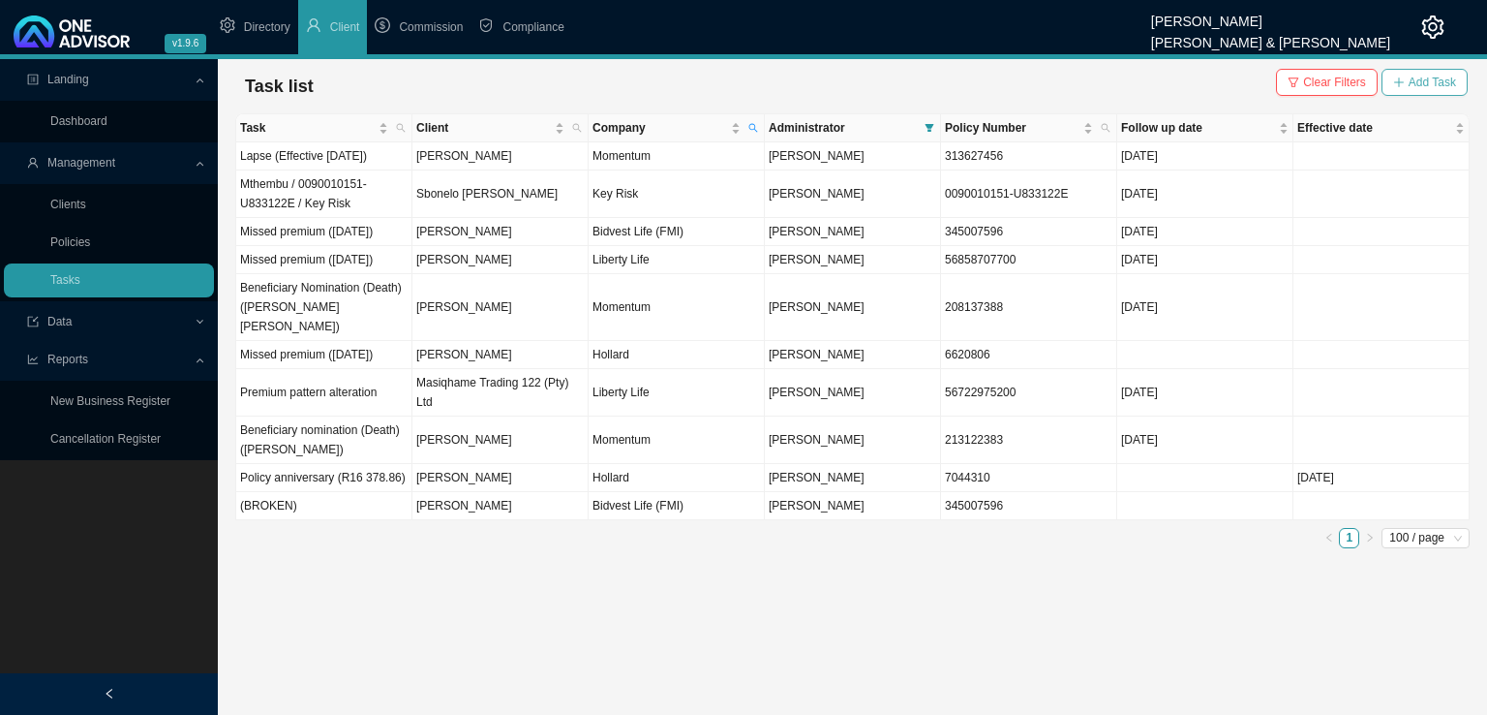
click at [1433, 83] on span "Add Task" at bounding box center [1432, 82] width 47 height 19
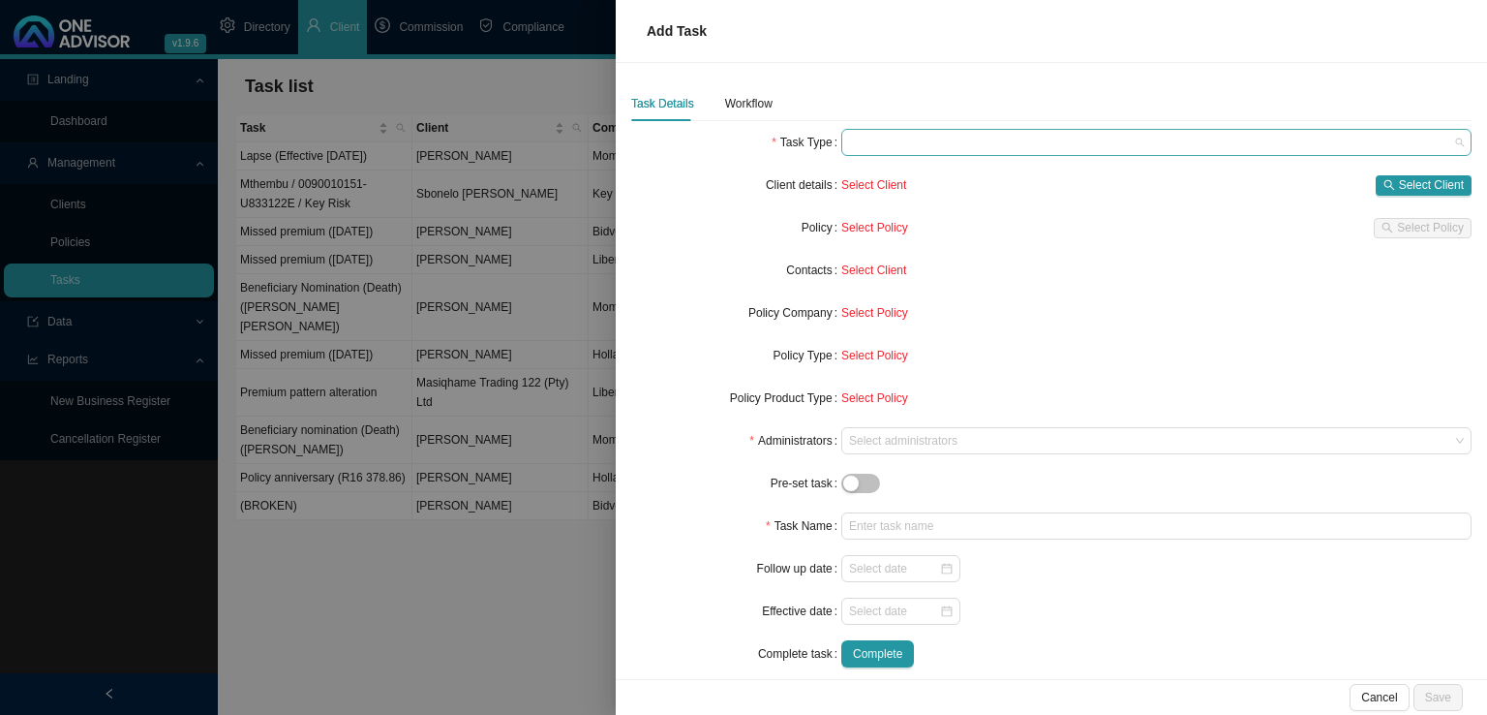
click at [902, 148] on span at bounding box center [1156, 142] width 615 height 25
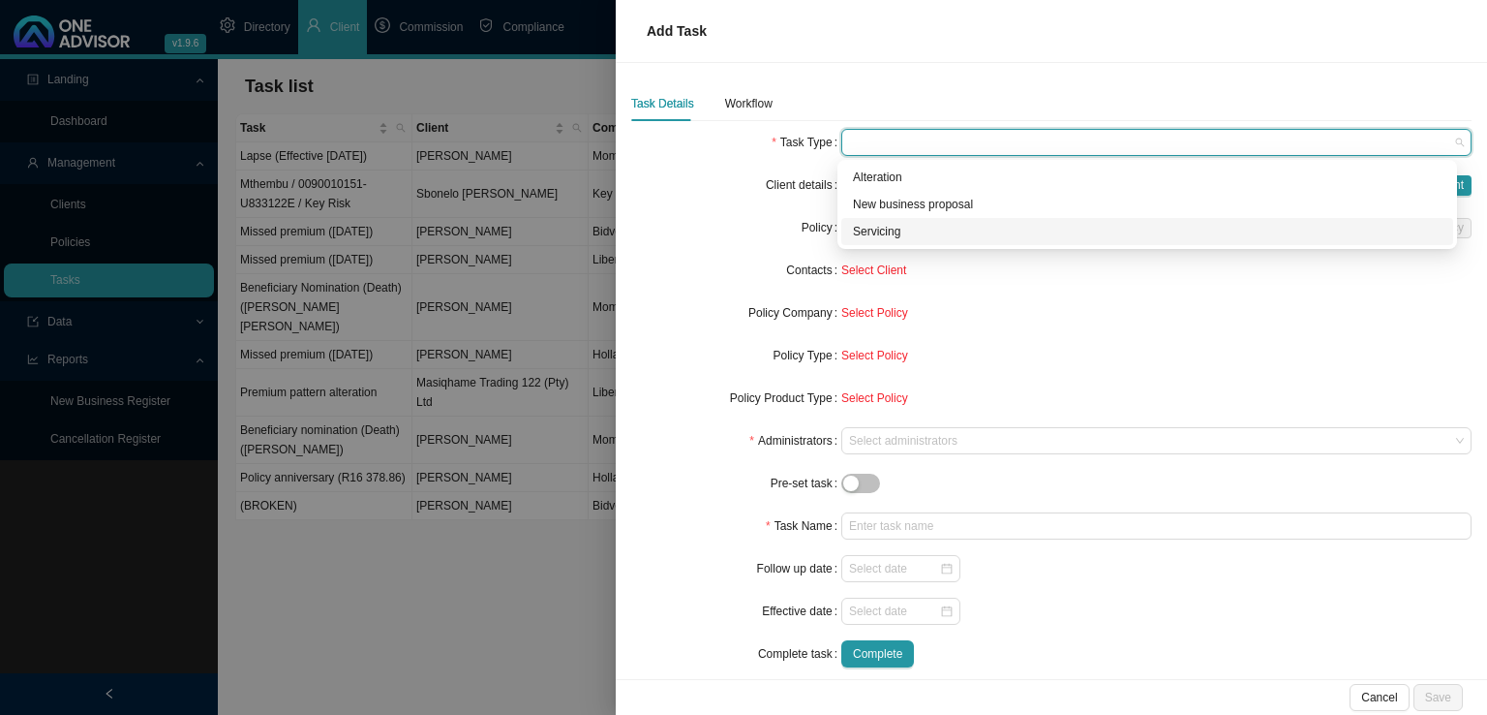
click at [906, 229] on div "Servicing" at bounding box center [1147, 231] width 589 height 19
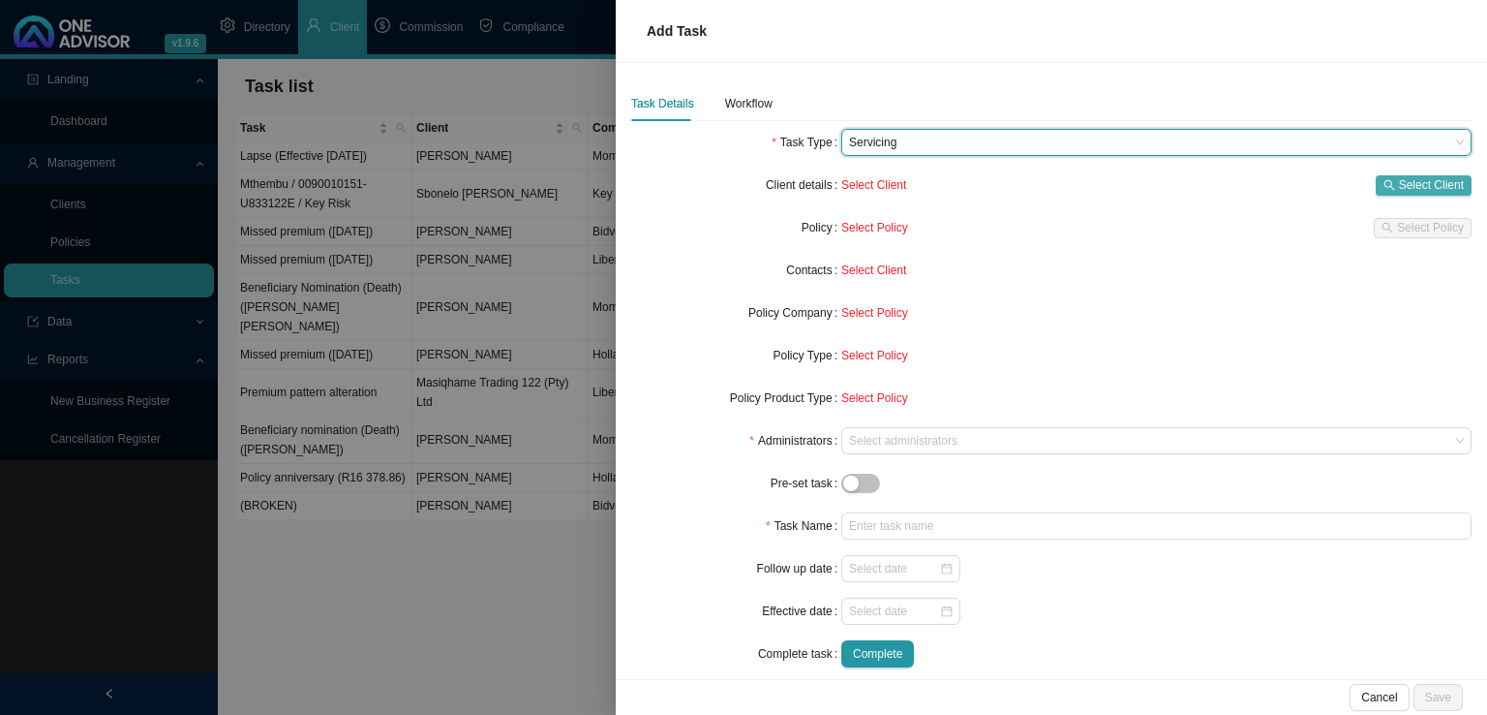
click at [1399, 181] on span "Select Client" at bounding box center [1431, 184] width 65 height 19
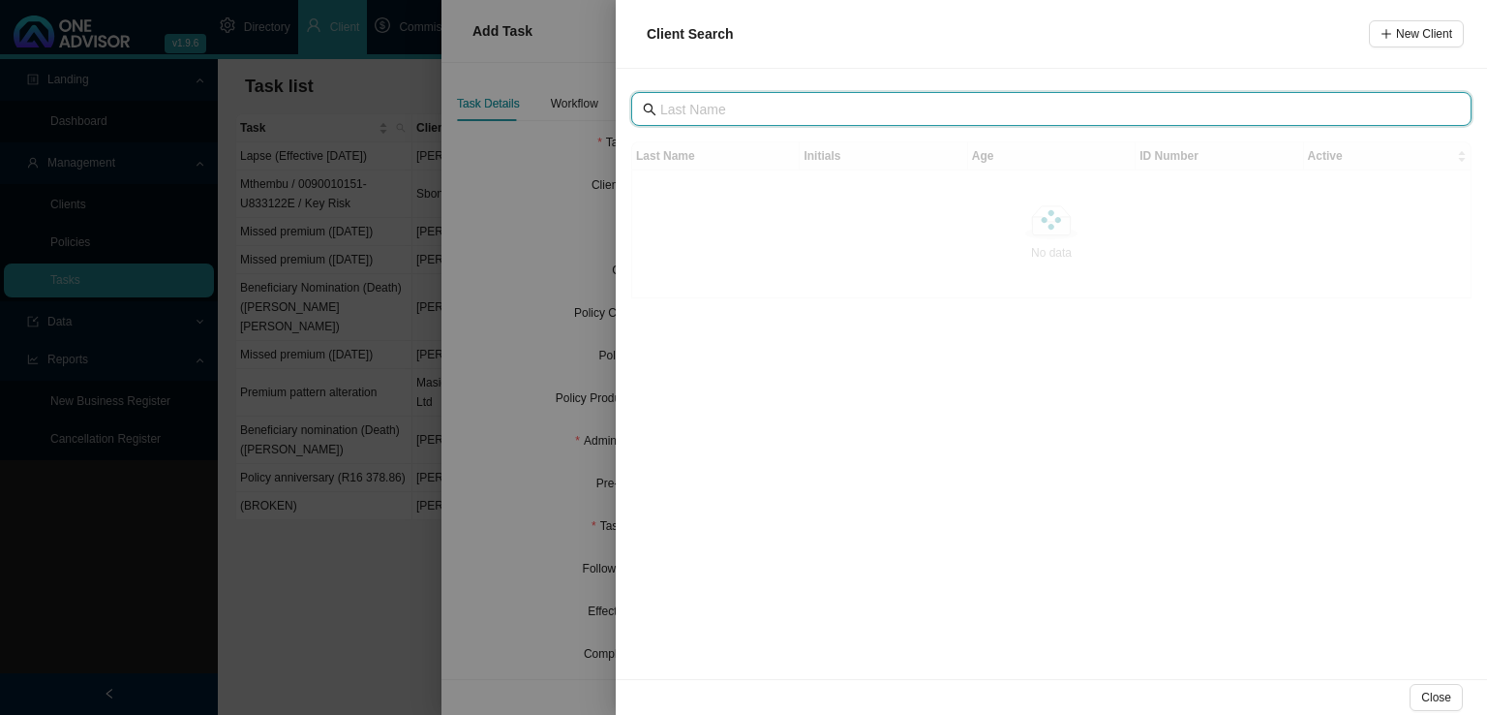
click at [782, 110] on input "text" at bounding box center [1053, 109] width 786 height 21
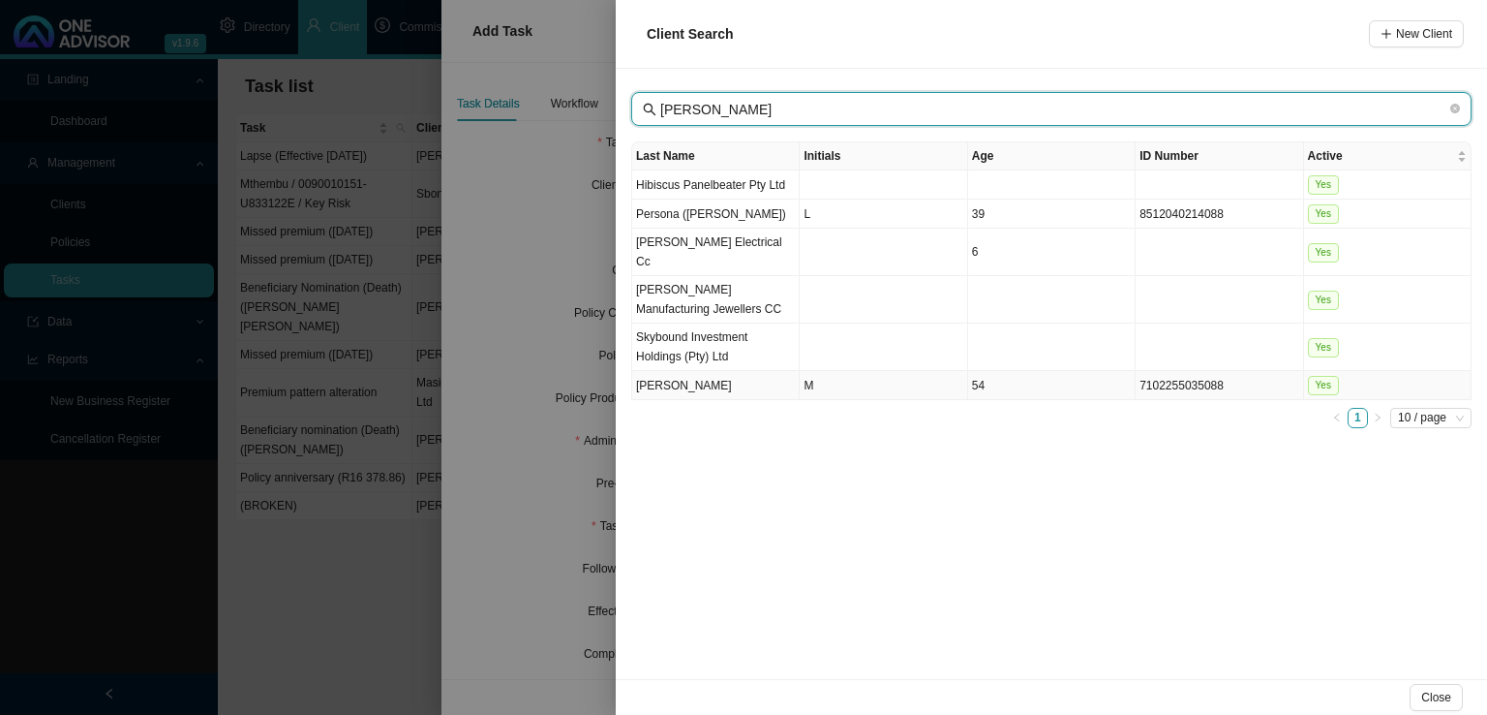
type input "snell"
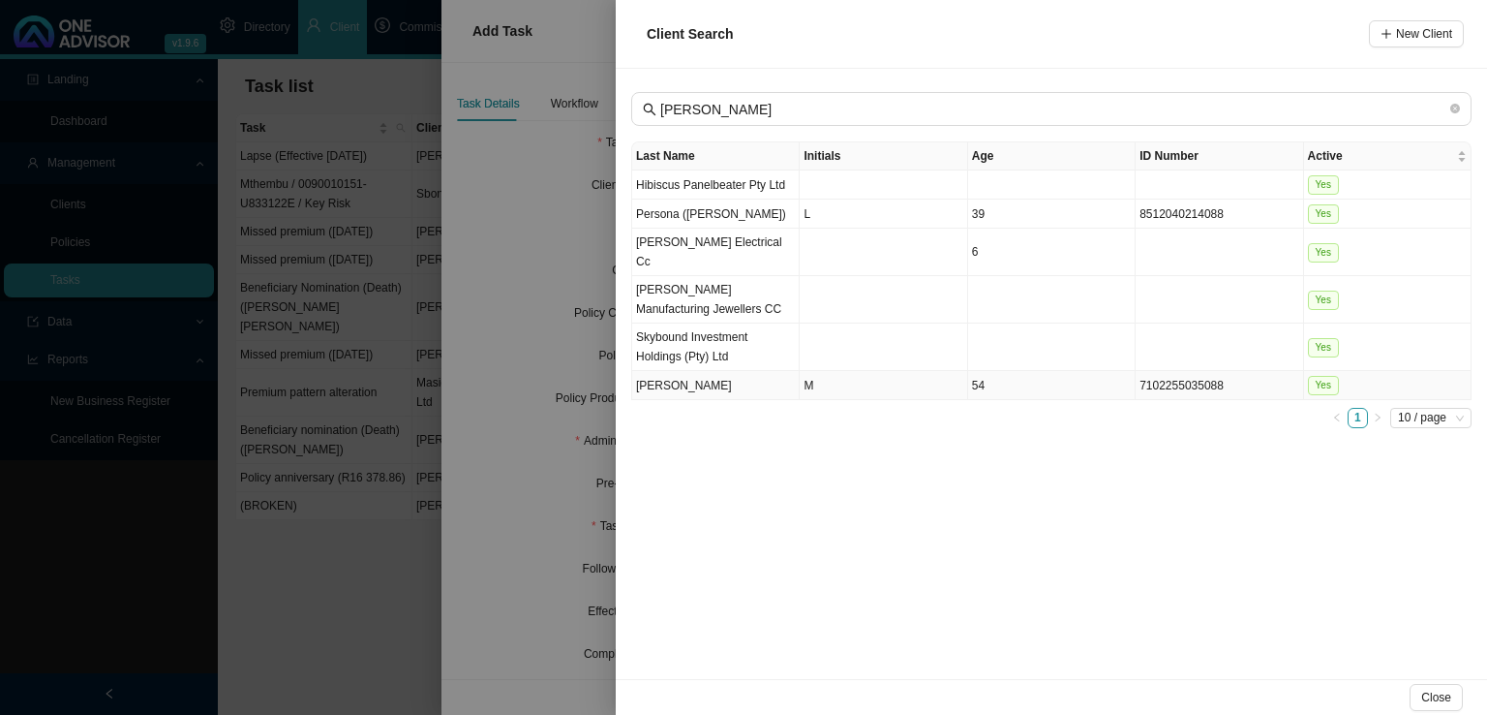
click at [700, 371] on td "Snell" at bounding box center [716, 385] width 168 height 29
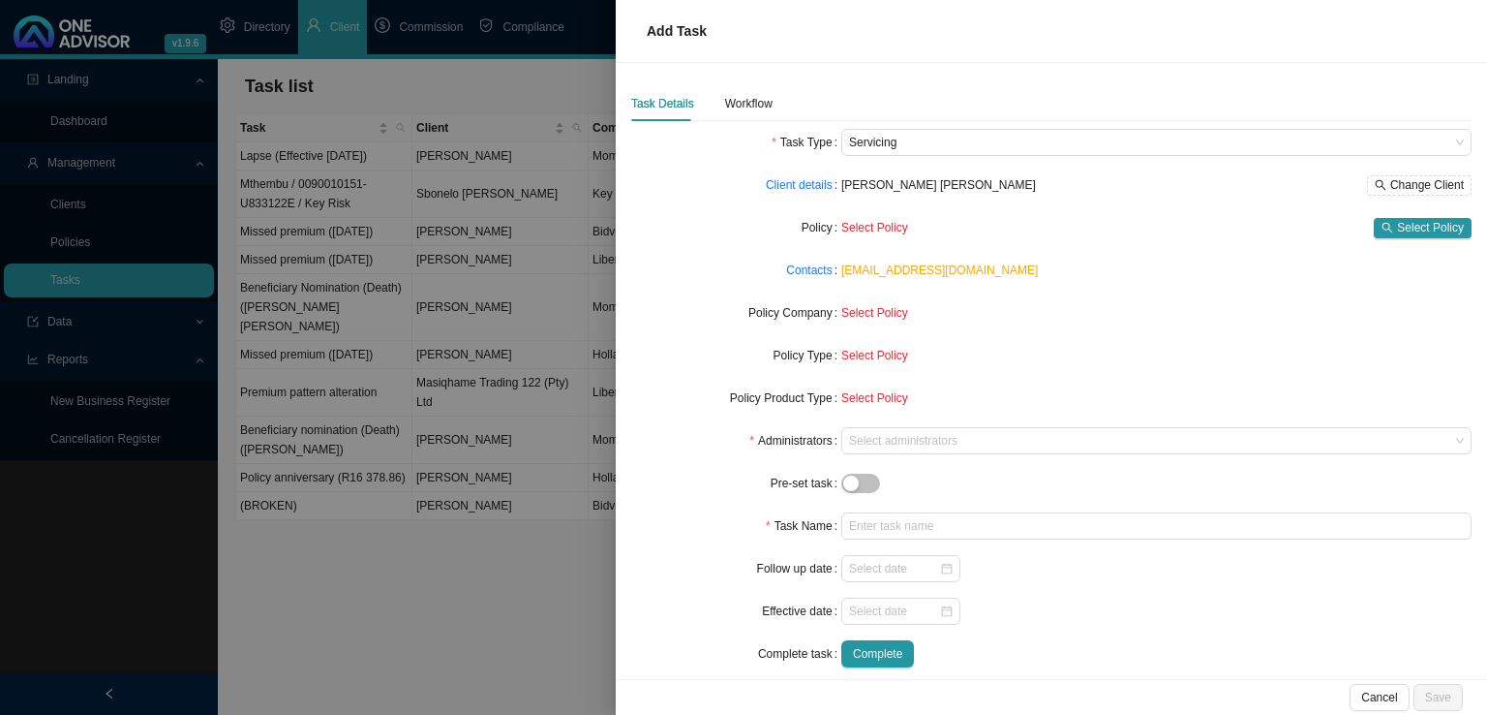
click at [1411, 214] on div "Select Policy Select Policy" at bounding box center [1156, 227] width 630 height 27
click at [1399, 228] on span "Select Policy" at bounding box center [1430, 227] width 67 height 19
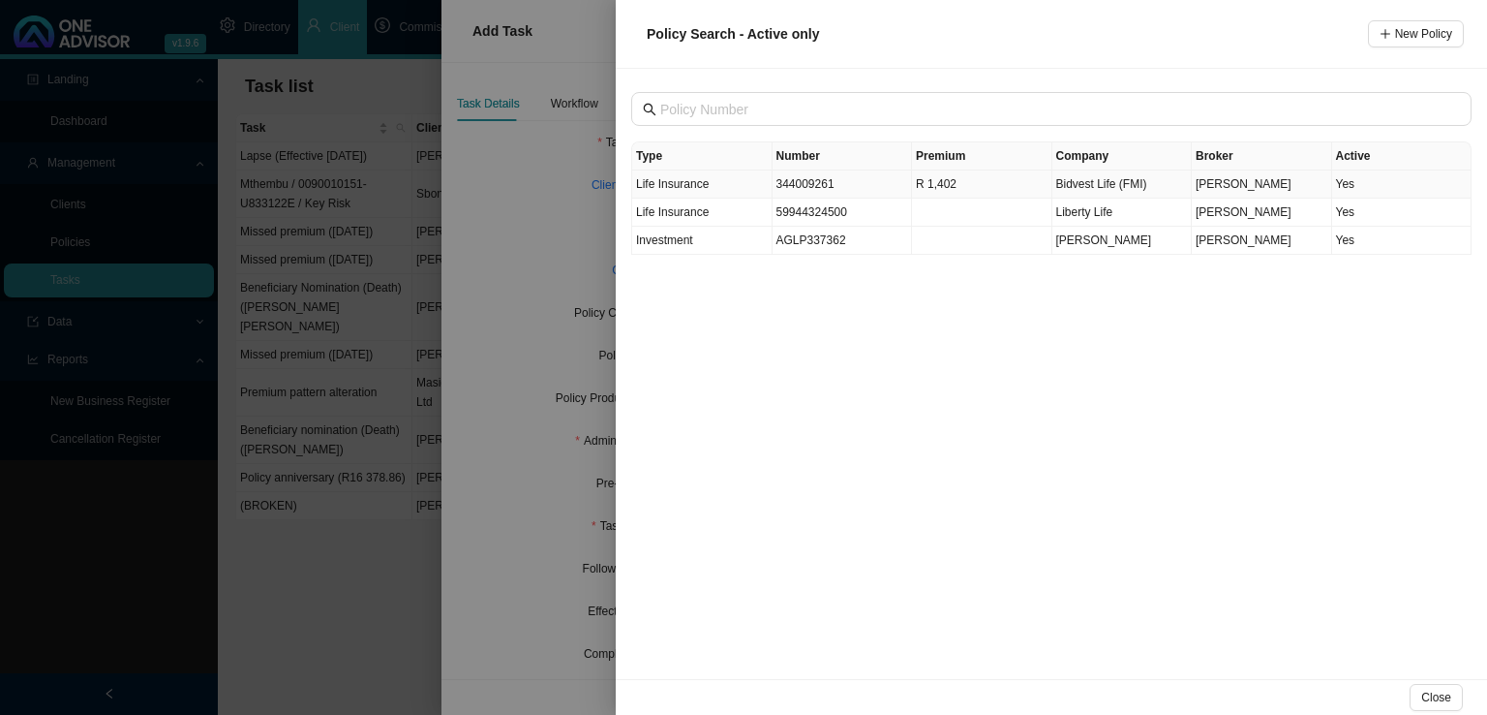
click at [848, 191] on td "344009261" at bounding box center [843, 184] width 140 height 28
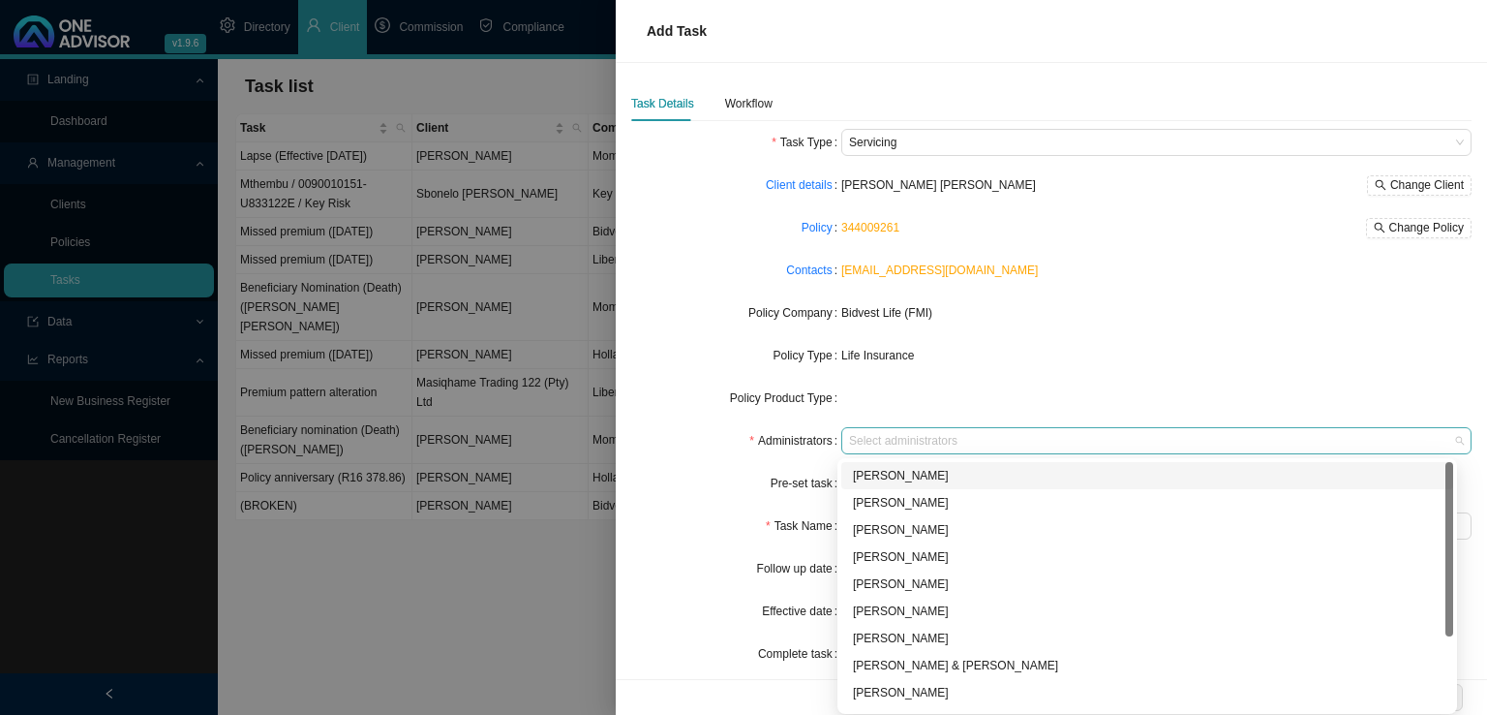
click at [871, 445] on div at bounding box center [1147, 441] width 604 height 15
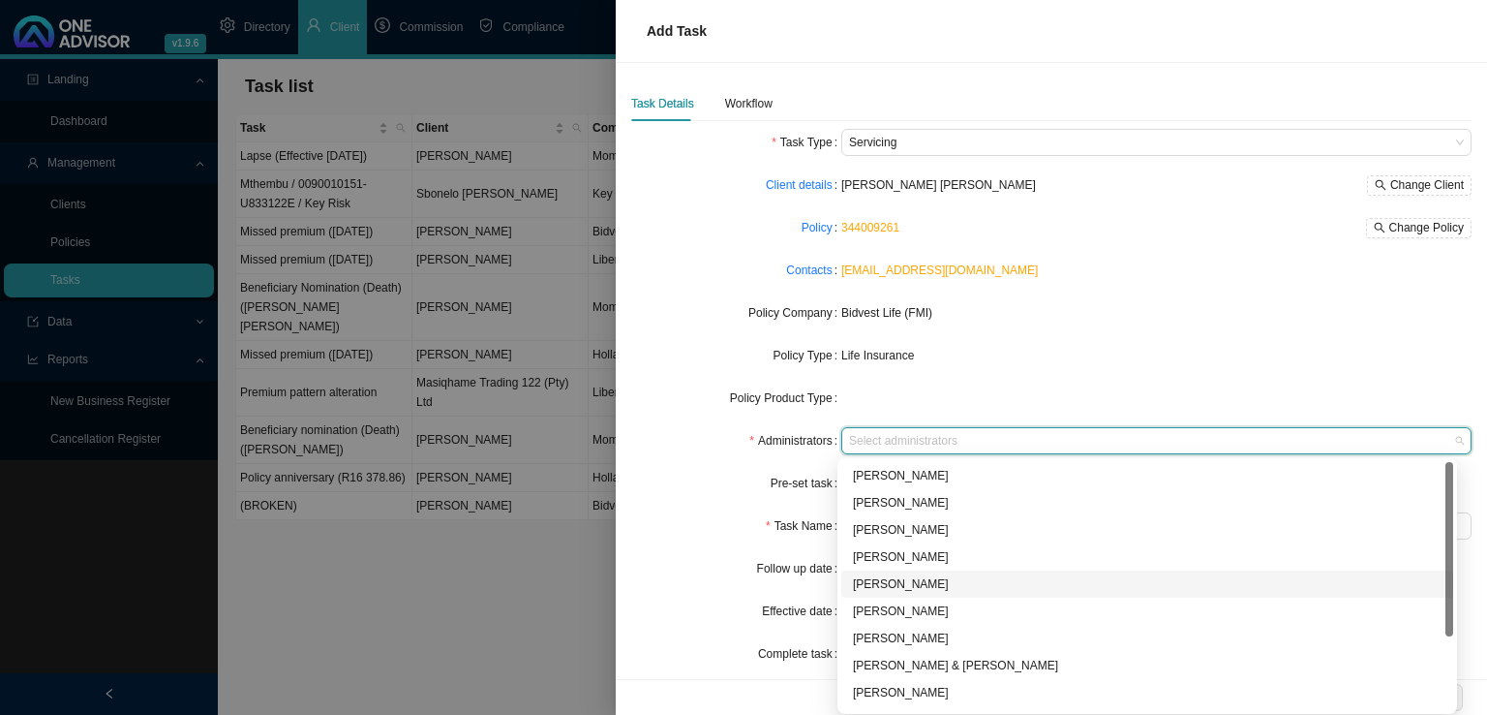
click at [875, 581] on div "[PERSON_NAME]" at bounding box center [1147, 583] width 589 height 19
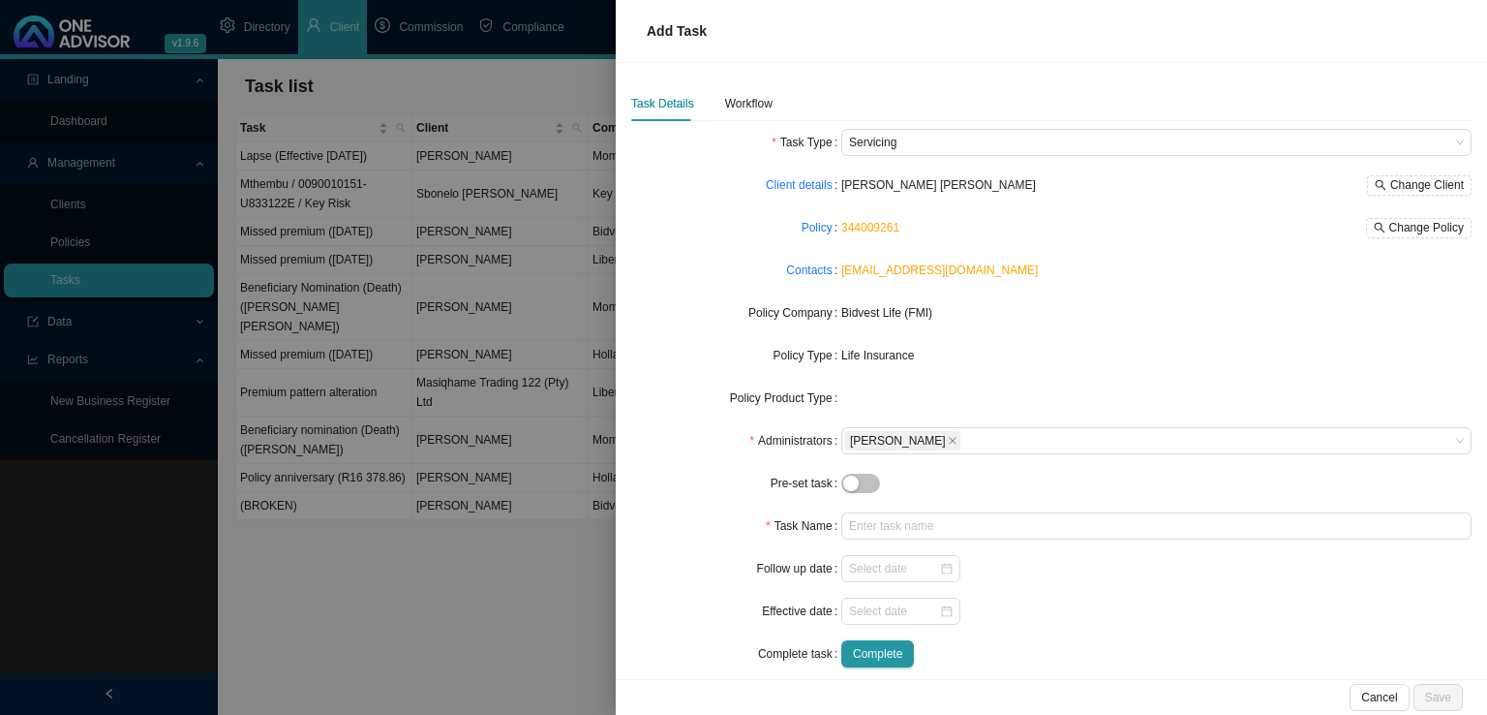
click at [1120, 363] on div "Life Insurance" at bounding box center [1156, 355] width 630 height 19
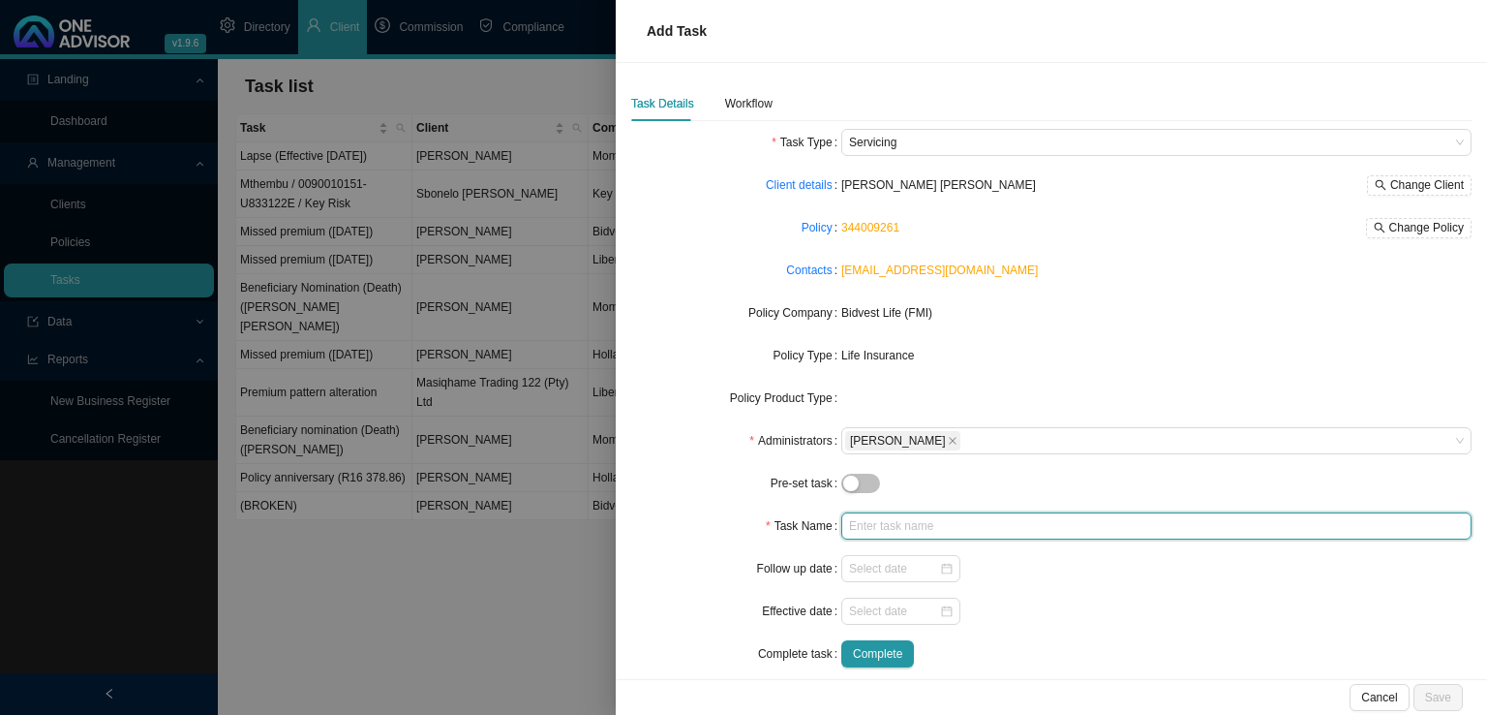
click at [863, 528] on input "text" at bounding box center [1156, 525] width 630 height 27
type input "Policy anniversary (R)"
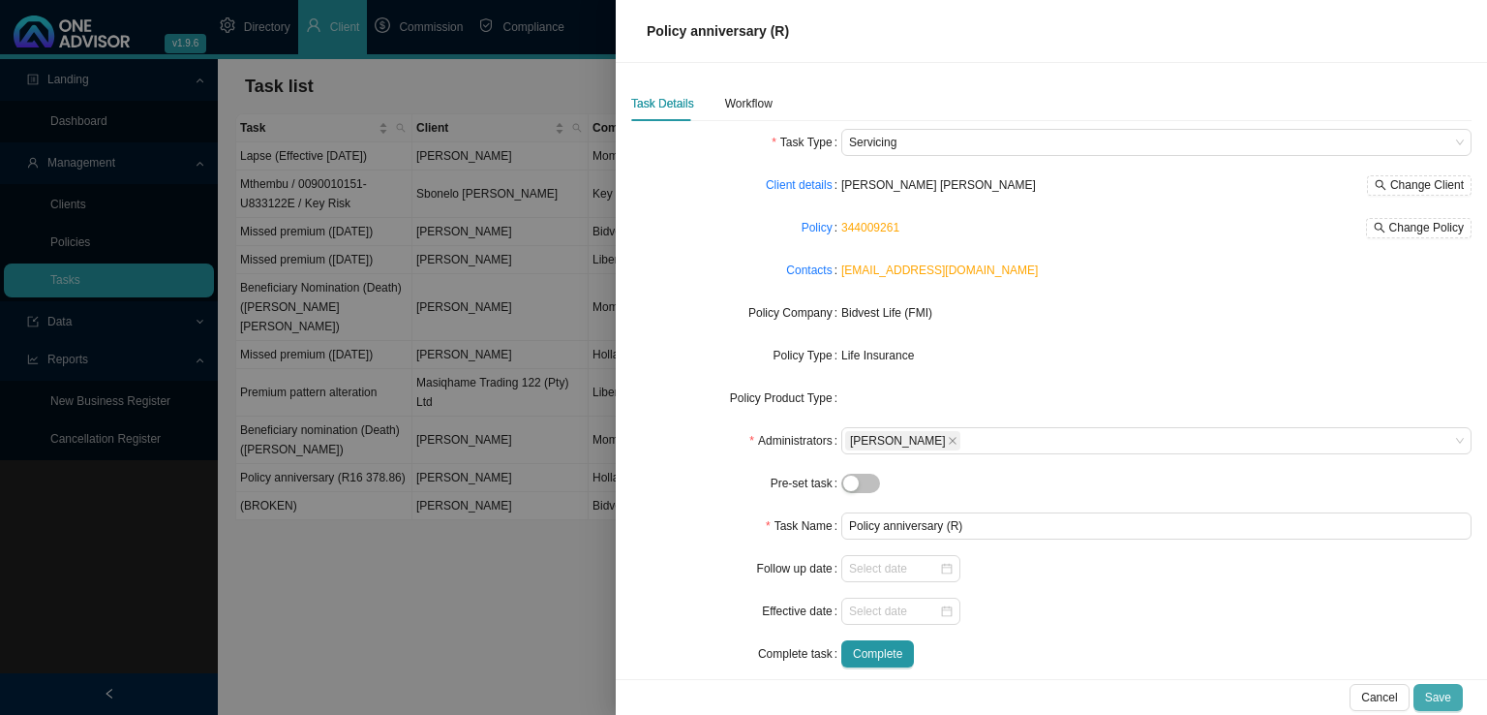
click at [1442, 699] on span "Save" at bounding box center [1438, 697] width 26 height 19
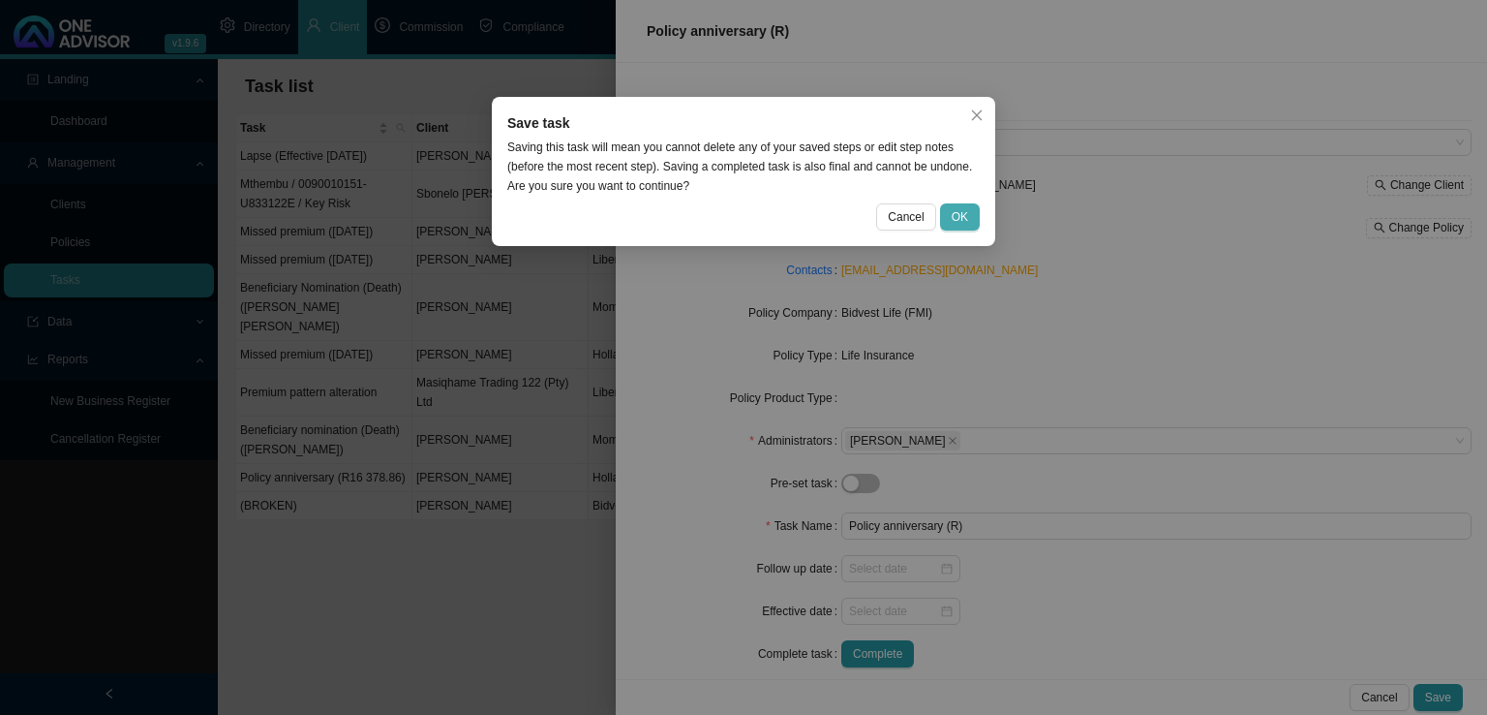
click at [950, 229] on button "OK" at bounding box center [960, 216] width 40 height 27
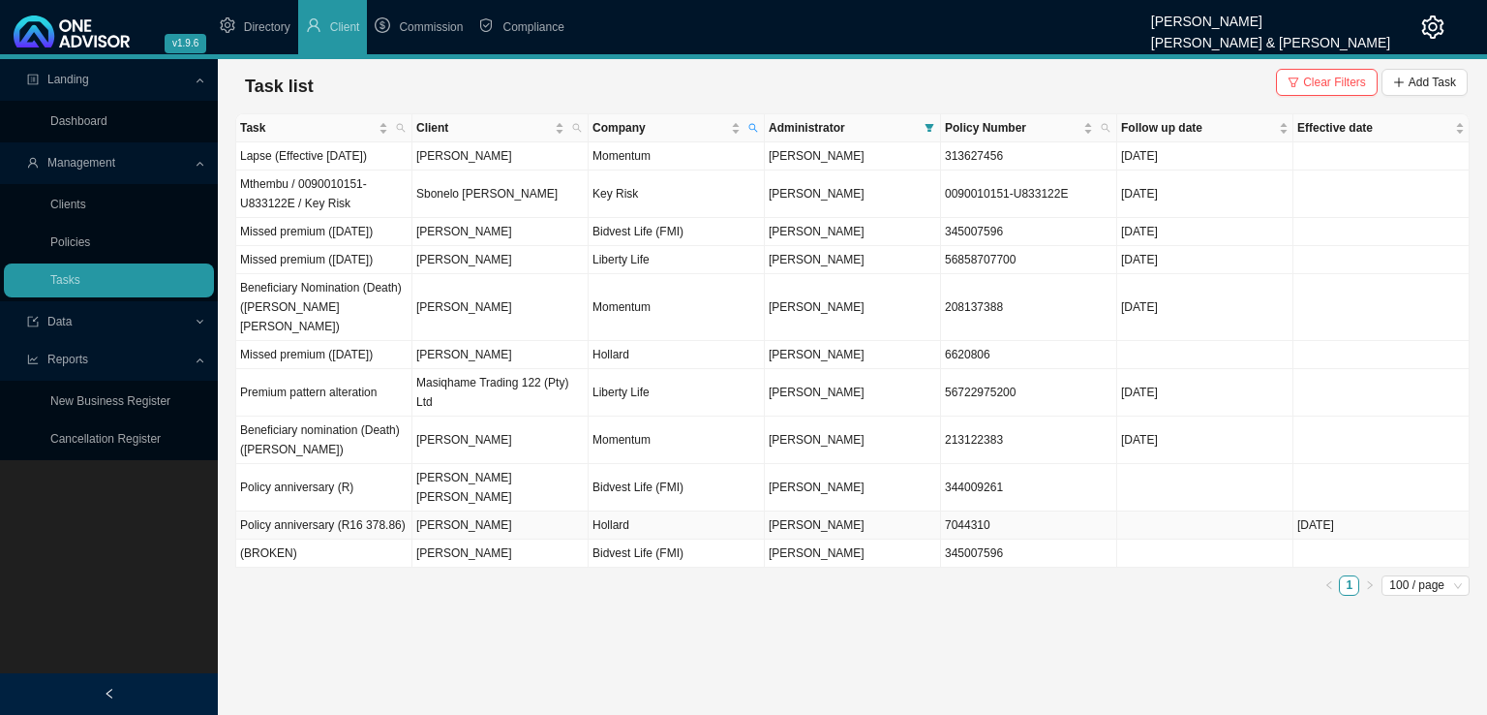
click at [323, 539] on td "Policy anniversary (R16 378.86)" at bounding box center [324, 525] width 176 height 28
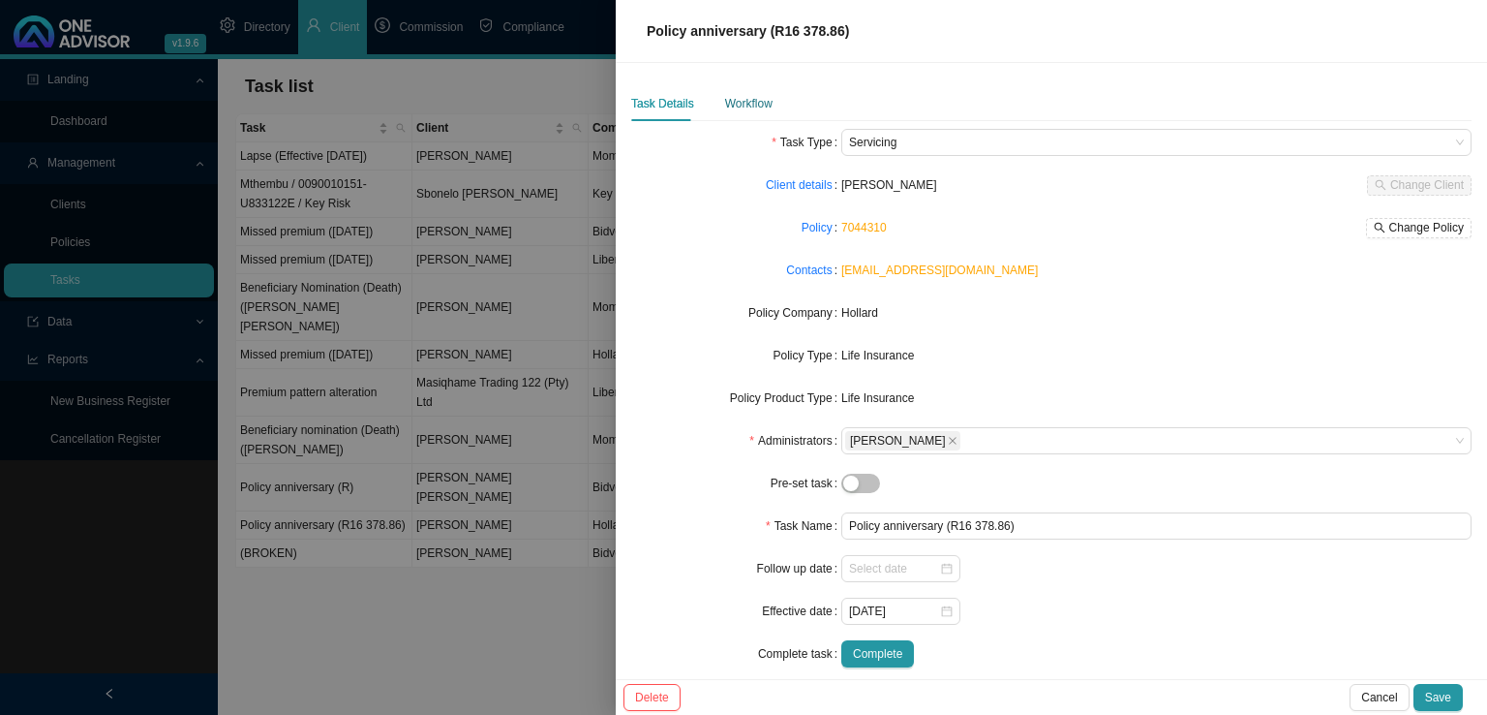
drag, startPoint x: 750, startPoint y: 98, endPoint x: 726, endPoint y: 106, distance: 25.4
click at [750, 98] on div "Workflow" at bounding box center [748, 103] width 47 height 19
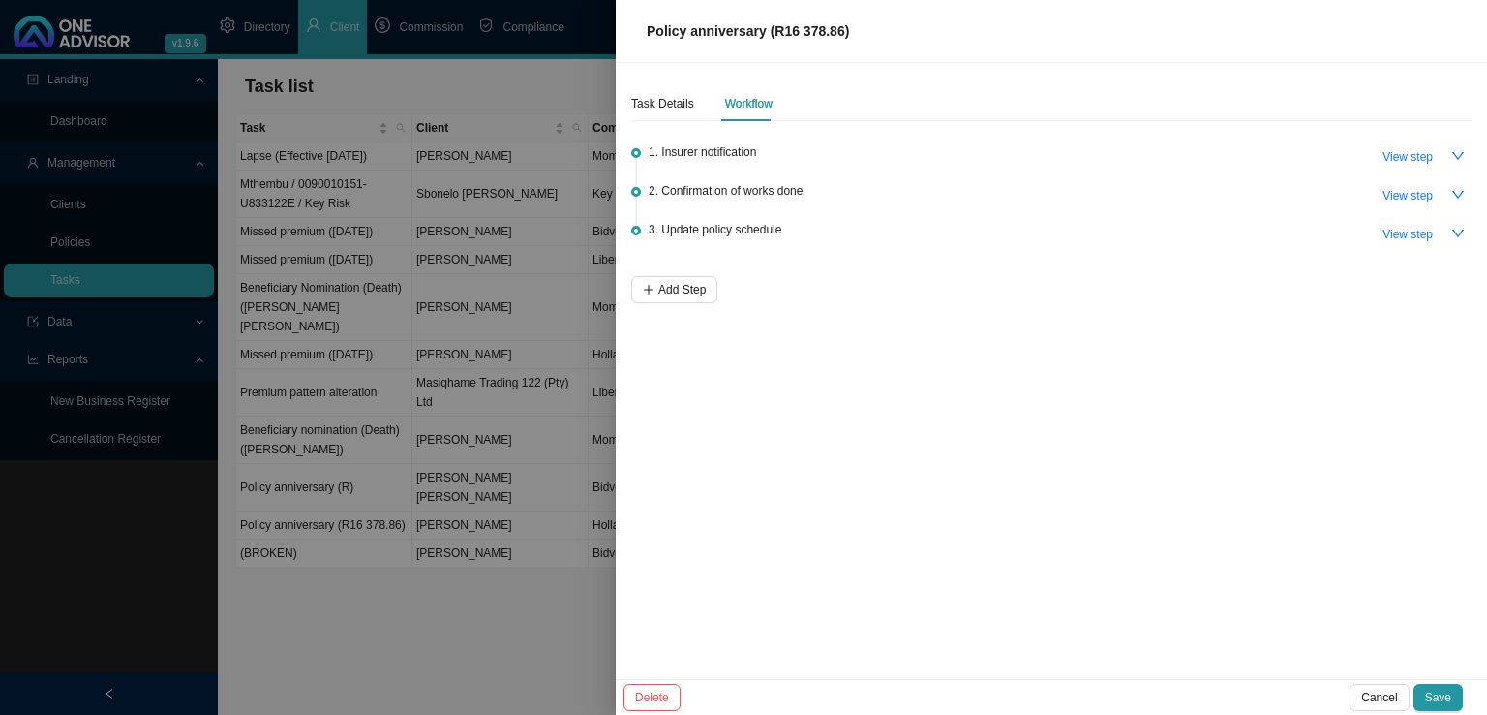
drag, startPoint x: 326, startPoint y: 625, endPoint x: 341, endPoint y: 621, distance: 15.0
click at [326, 625] on div at bounding box center [743, 357] width 1487 height 715
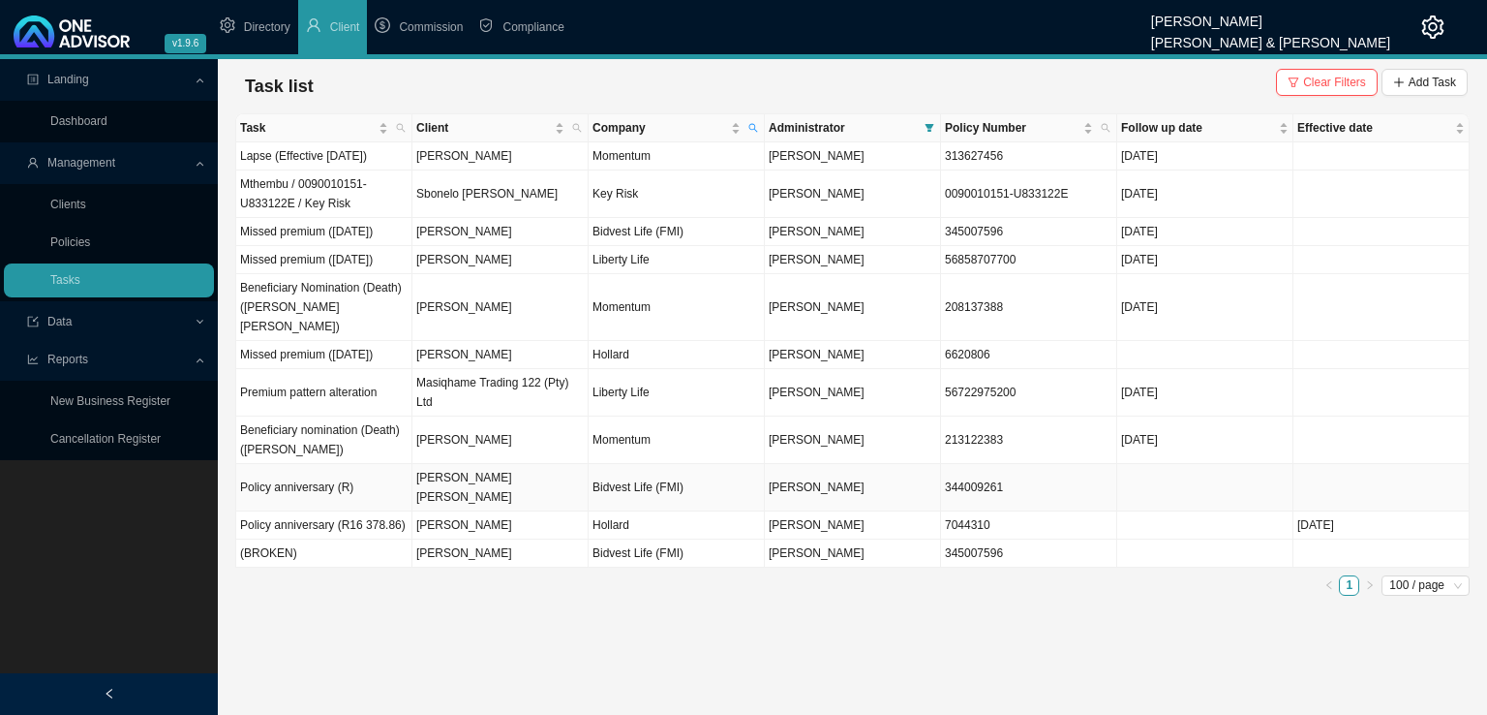
click at [368, 511] on td "Policy anniversary (R)" at bounding box center [324, 487] width 176 height 47
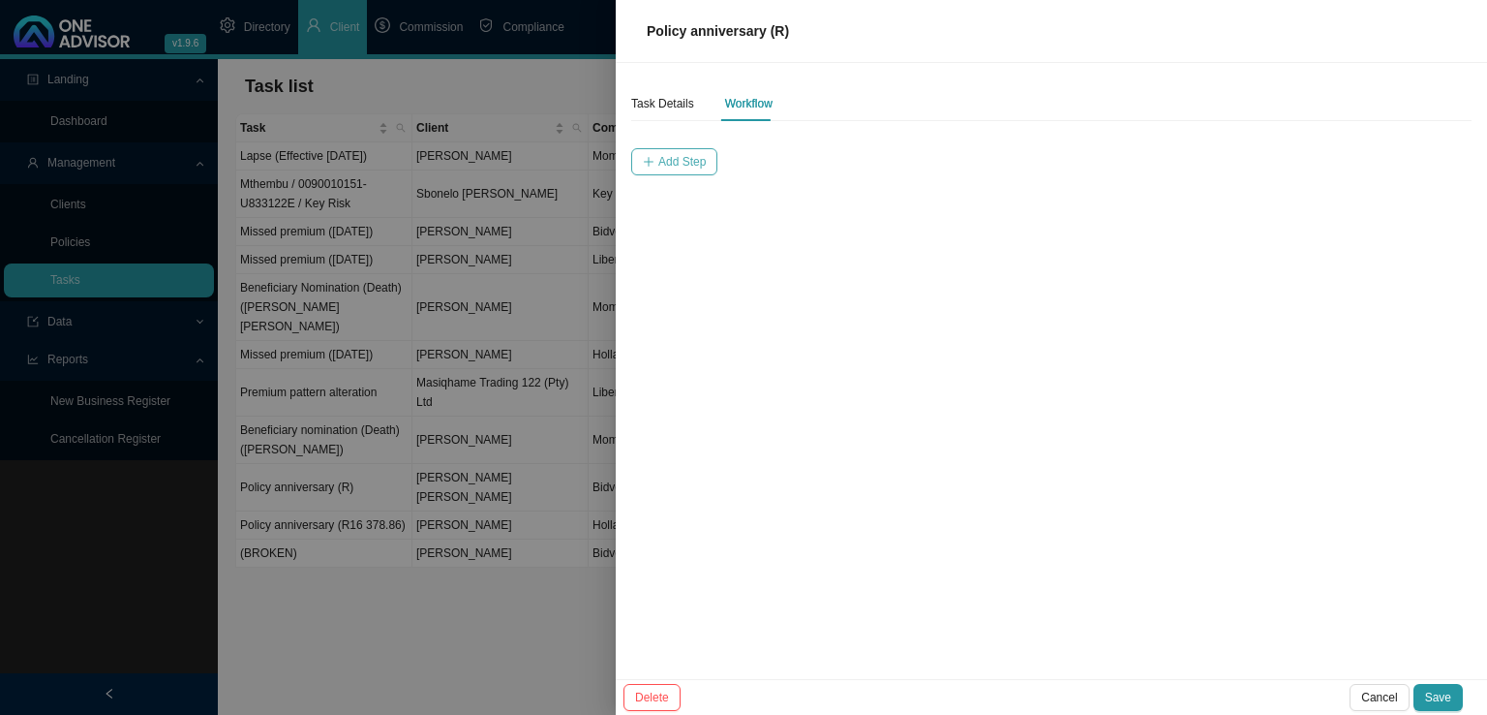
click at [682, 166] on span "Add Step" at bounding box center [681, 161] width 47 height 19
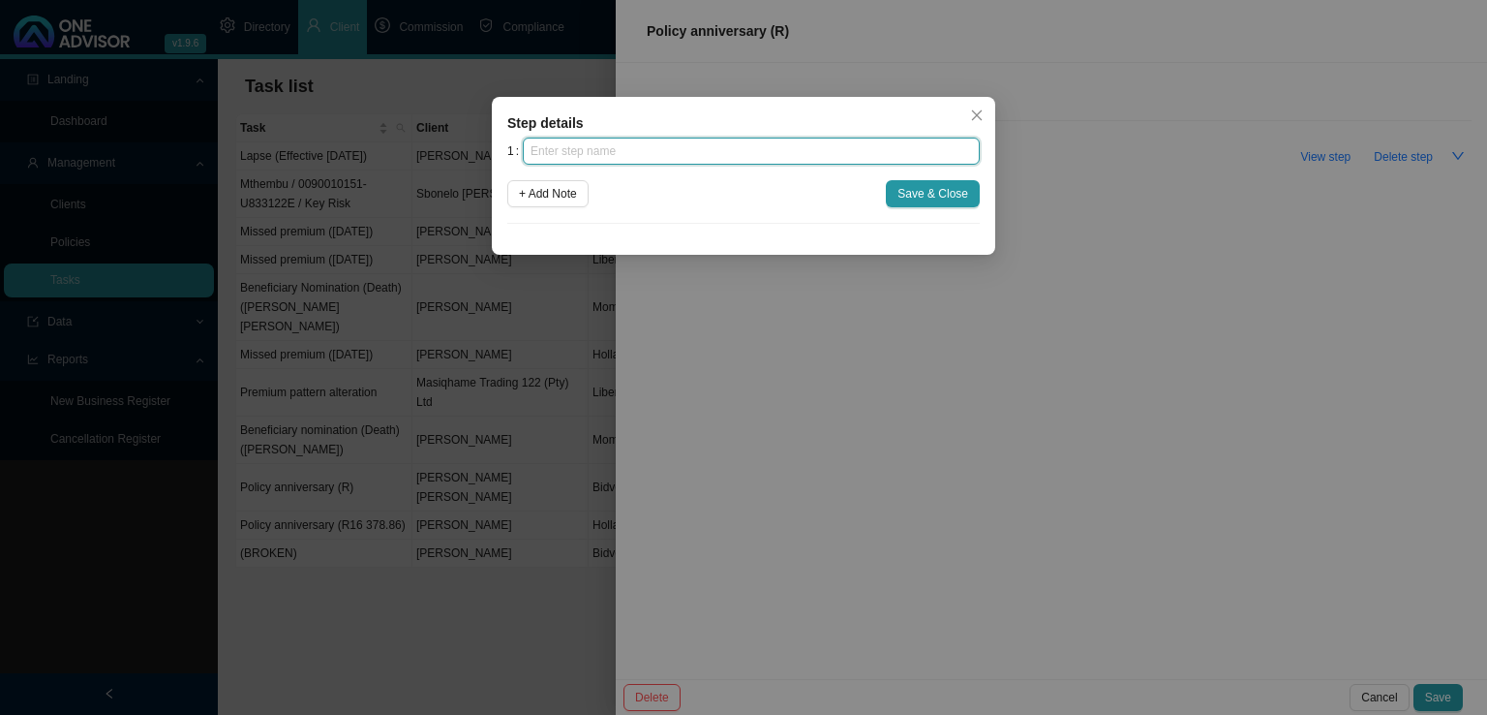
click at [660, 148] on input "text" at bounding box center [751, 151] width 457 height 27
type input "Insurer notification"
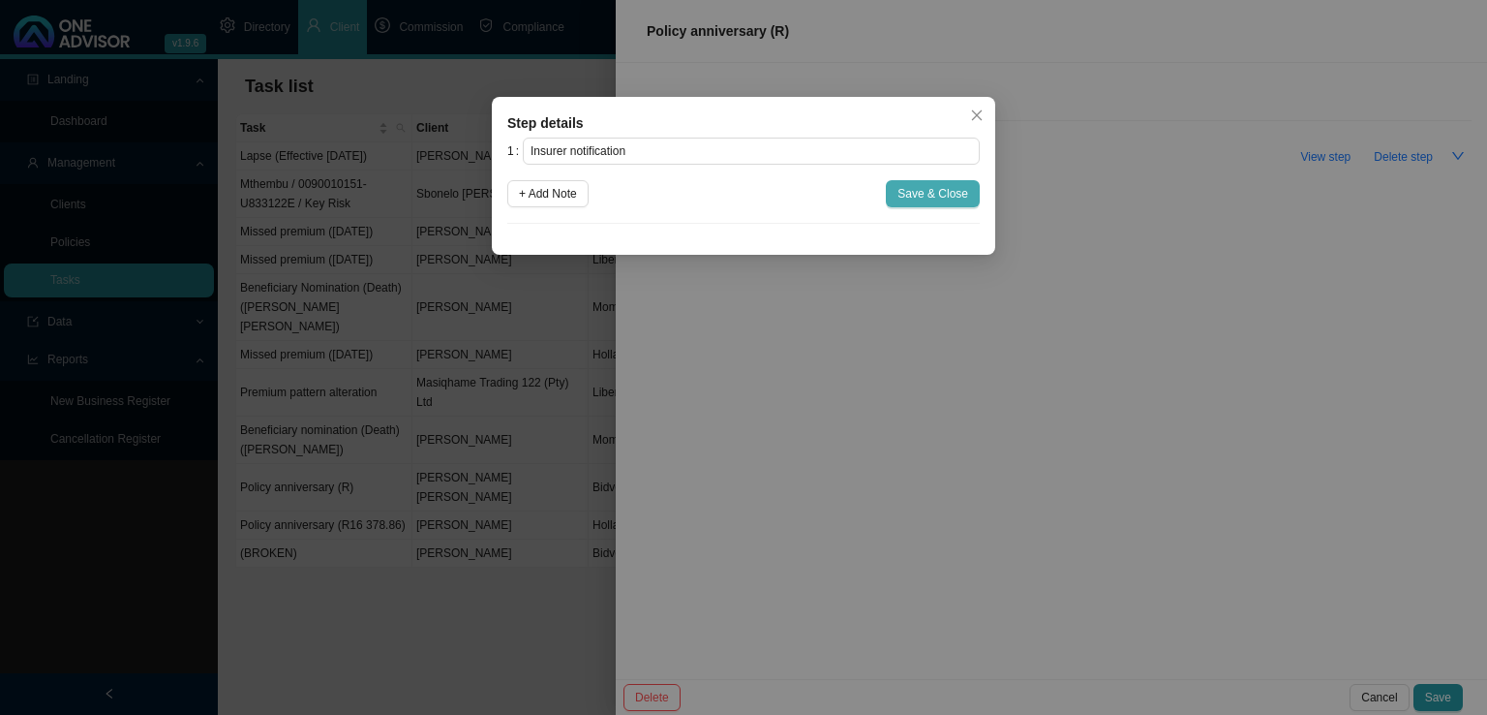
click at [931, 191] on span "Save & Close" at bounding box center [933, 193] width 71 height 19
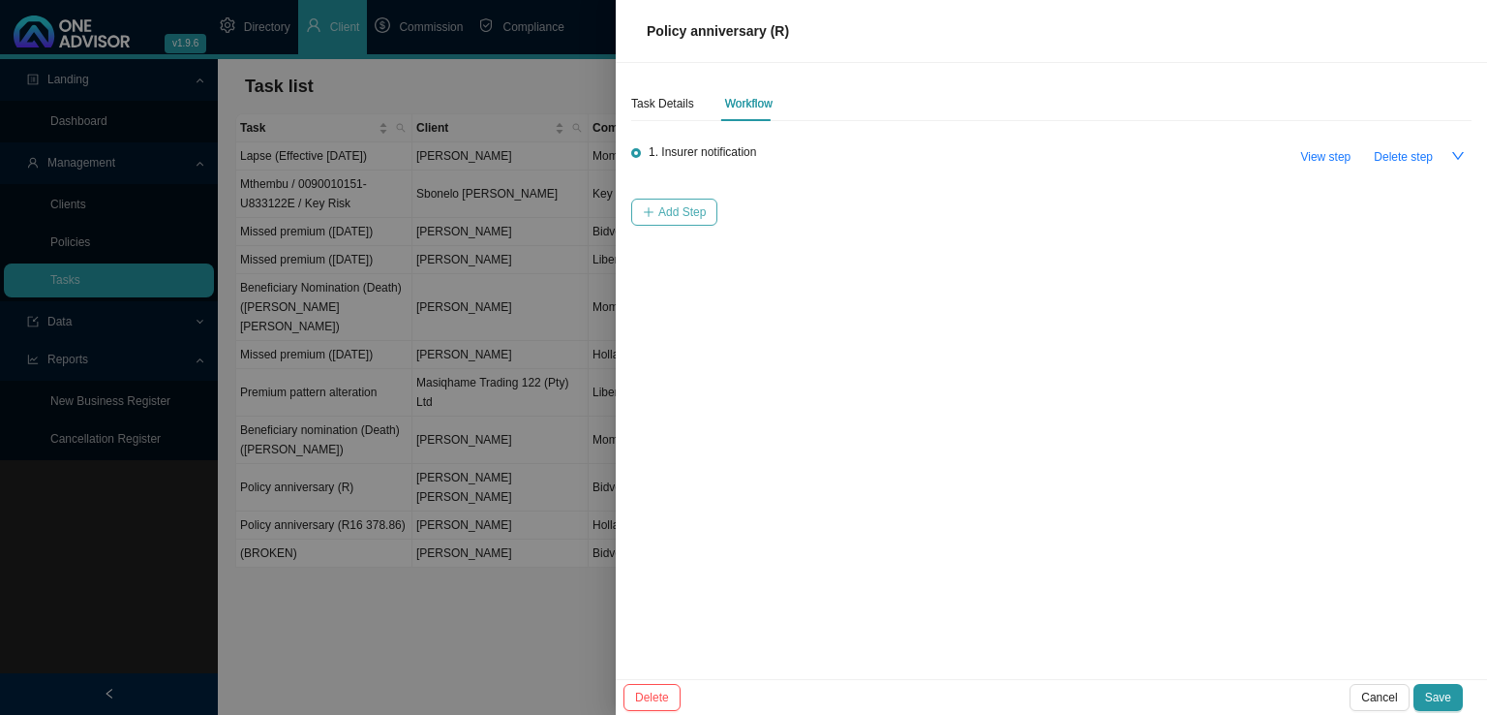
click at [686, 202] on span "Add Step" at bounding box center [681, 211] width 47 height 19
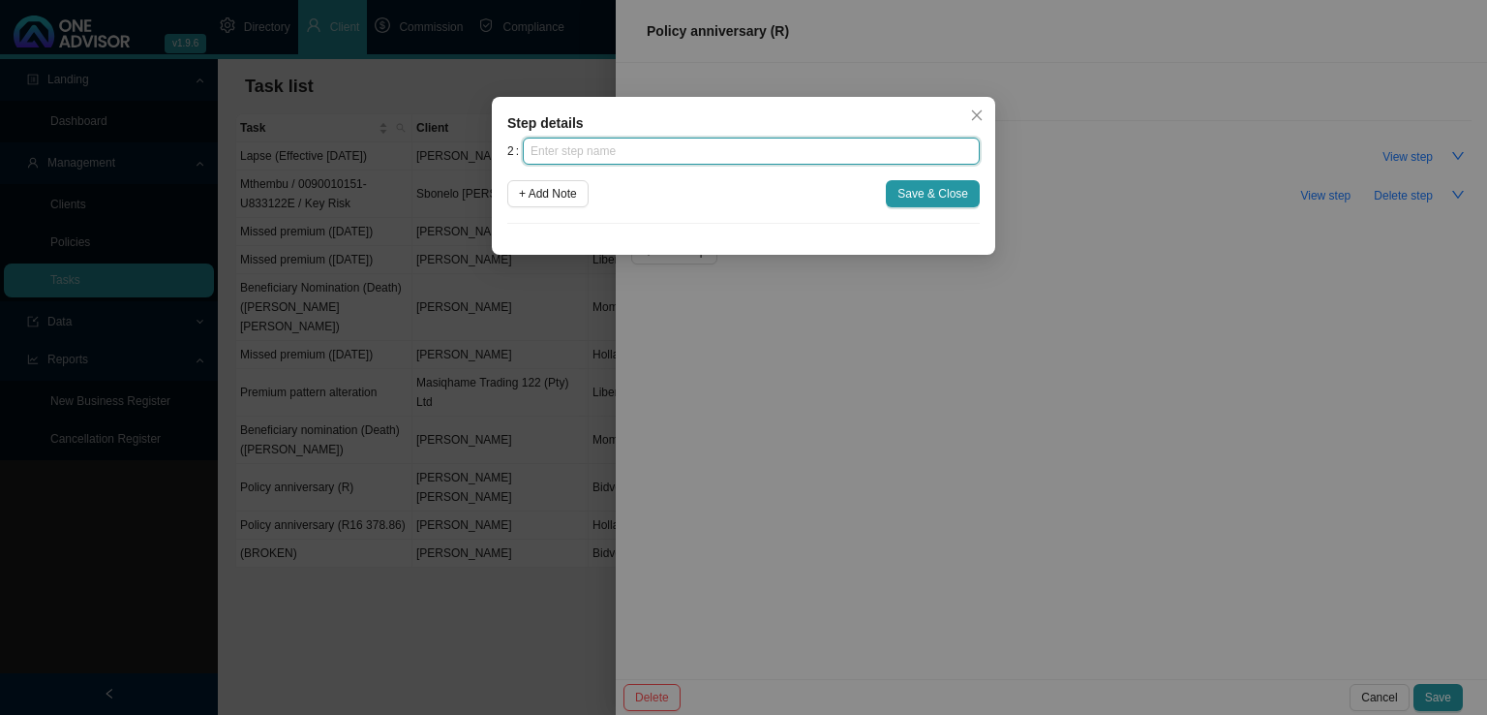
click at [667, 147] on input "text" at bounding box center [751, 151] width 457 height 27
type input "Confirmation of works done"
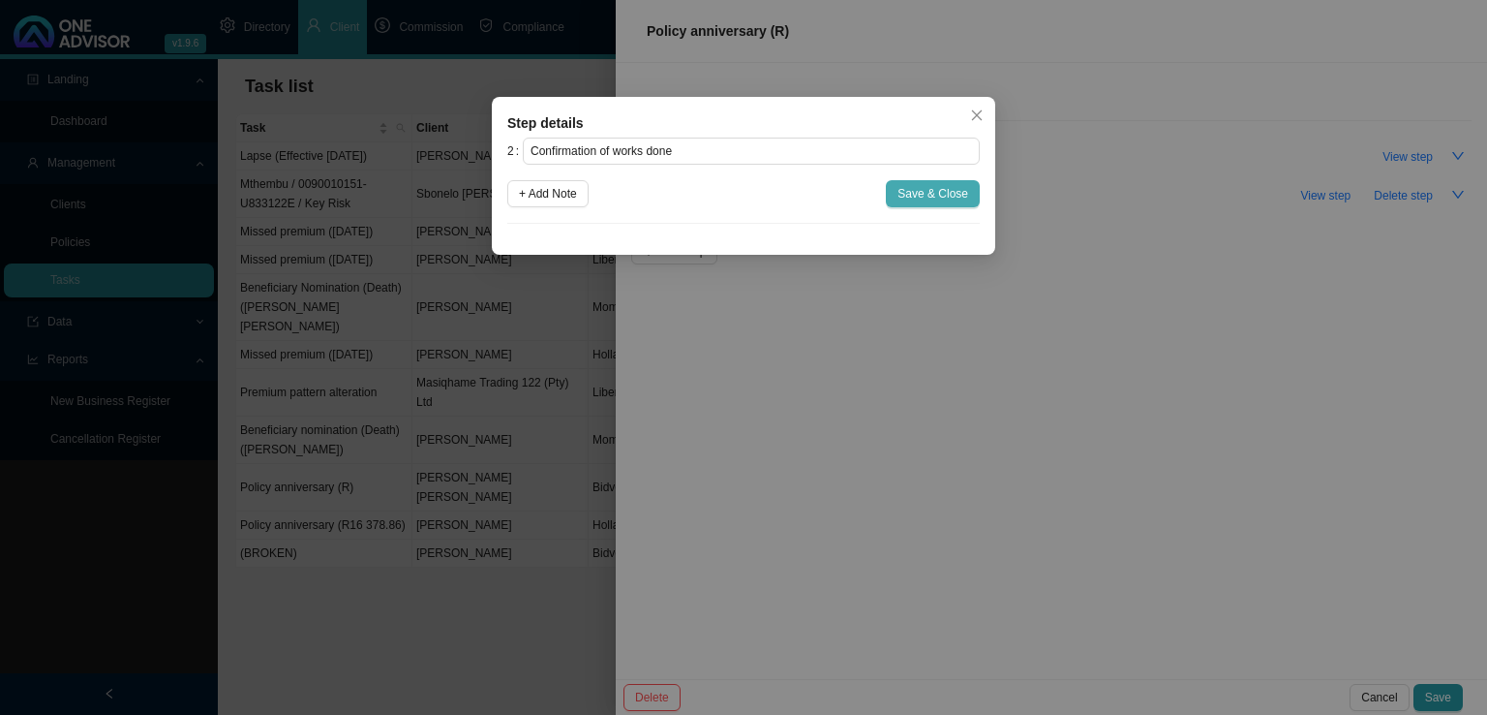
click at [935, 187] on span "Save & Close" at bounding box center [933, 193] width 71 height 19
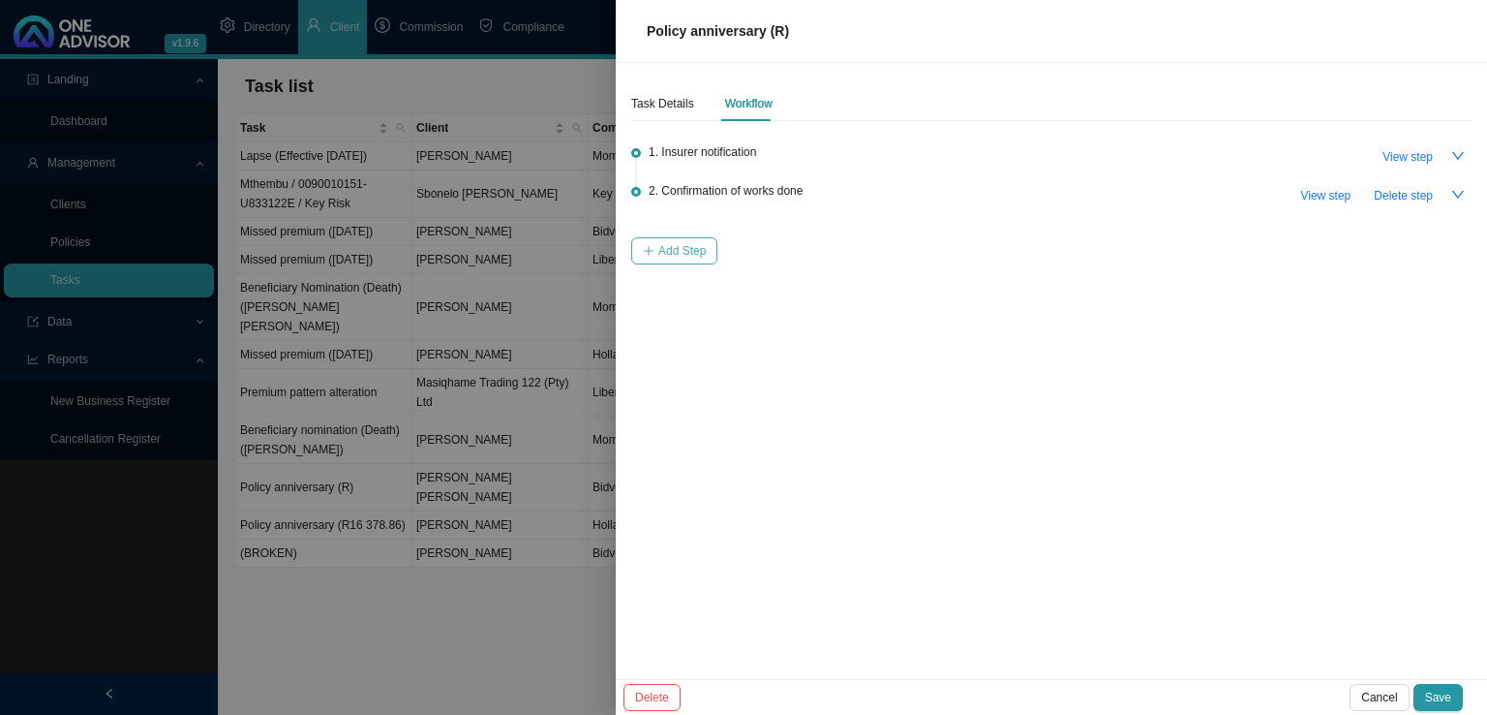
click at [704, 245] on span "Add Step" at bounding box center [681, 250] width 47 height 19
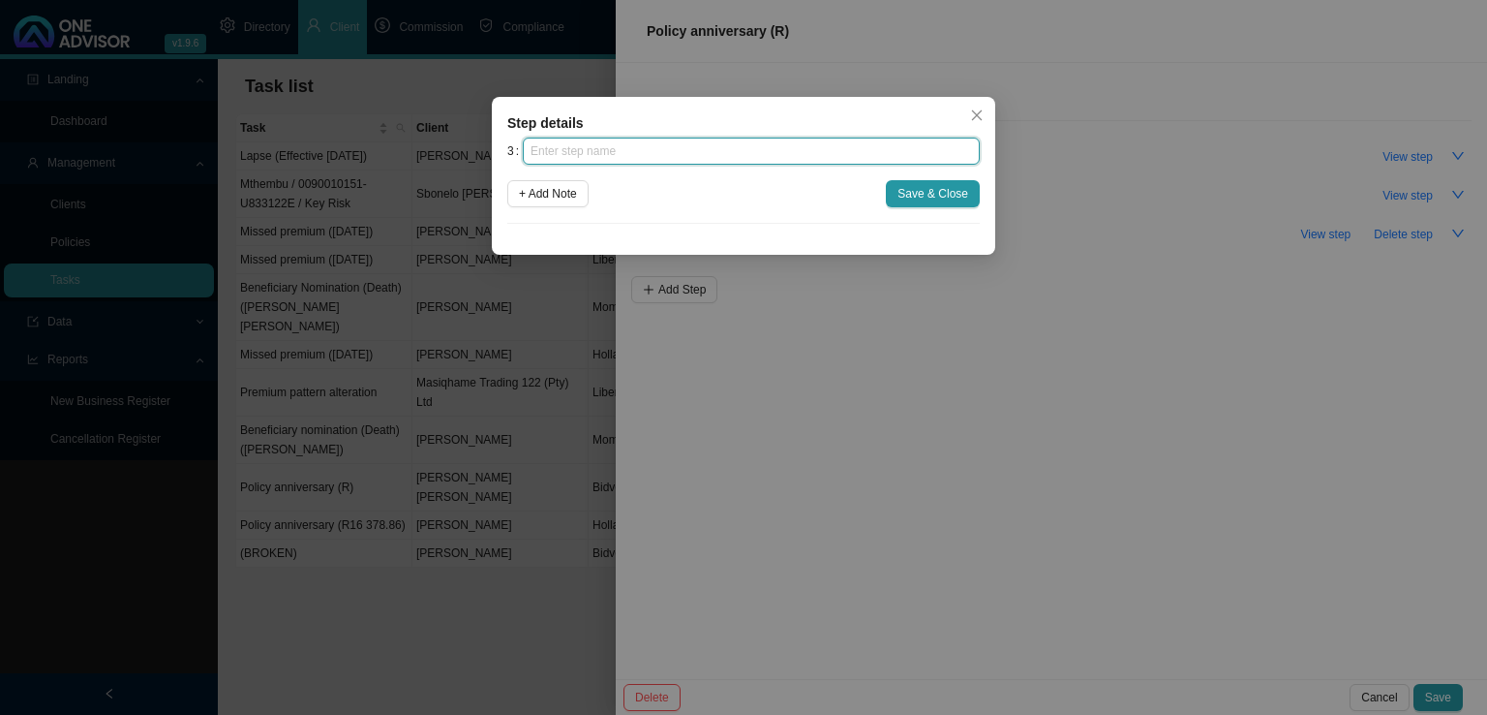
click at [669, 152] on input "text" at bounding box center [751, 151] width 457 height 27
type input "Update policy schedule"
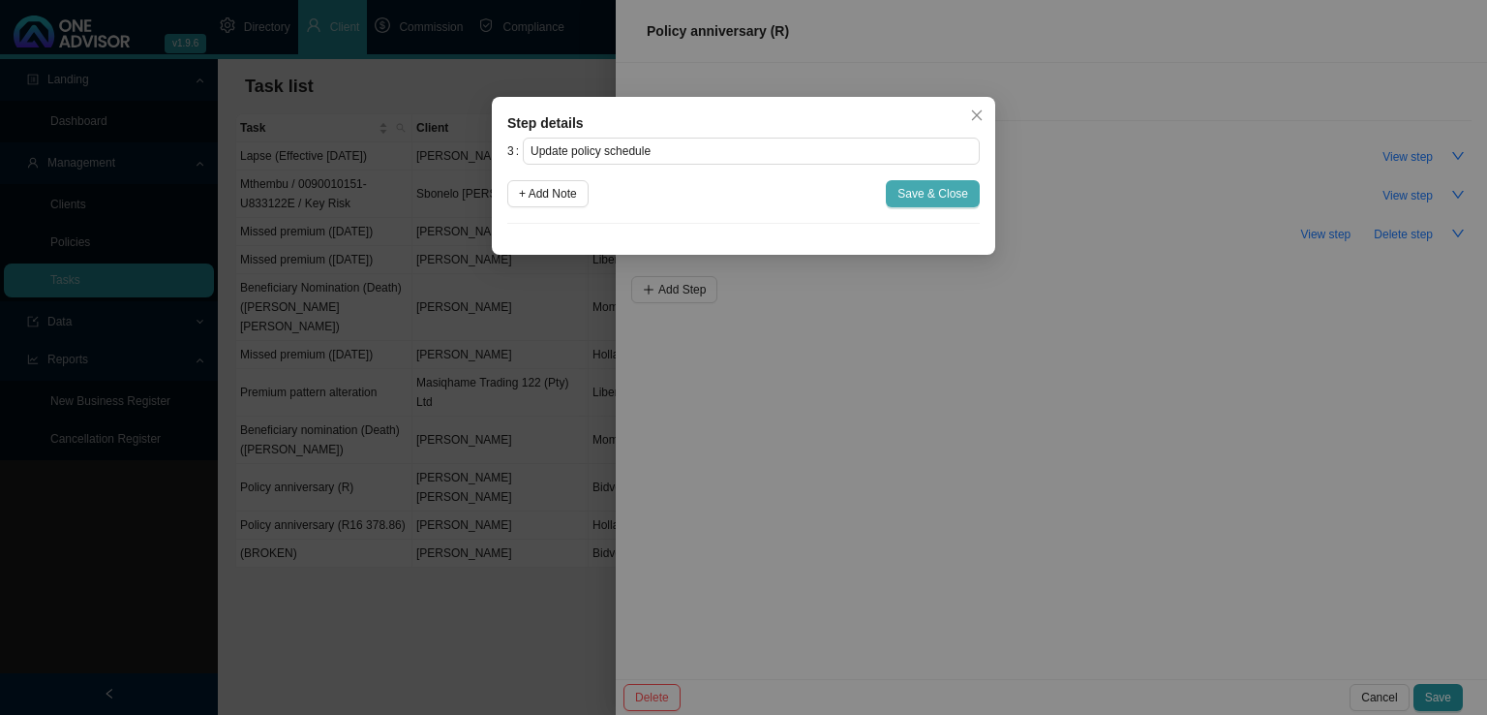
click at [930, 196] on span "Save & Close" at bounding box center [933, 193] width 71 height 19
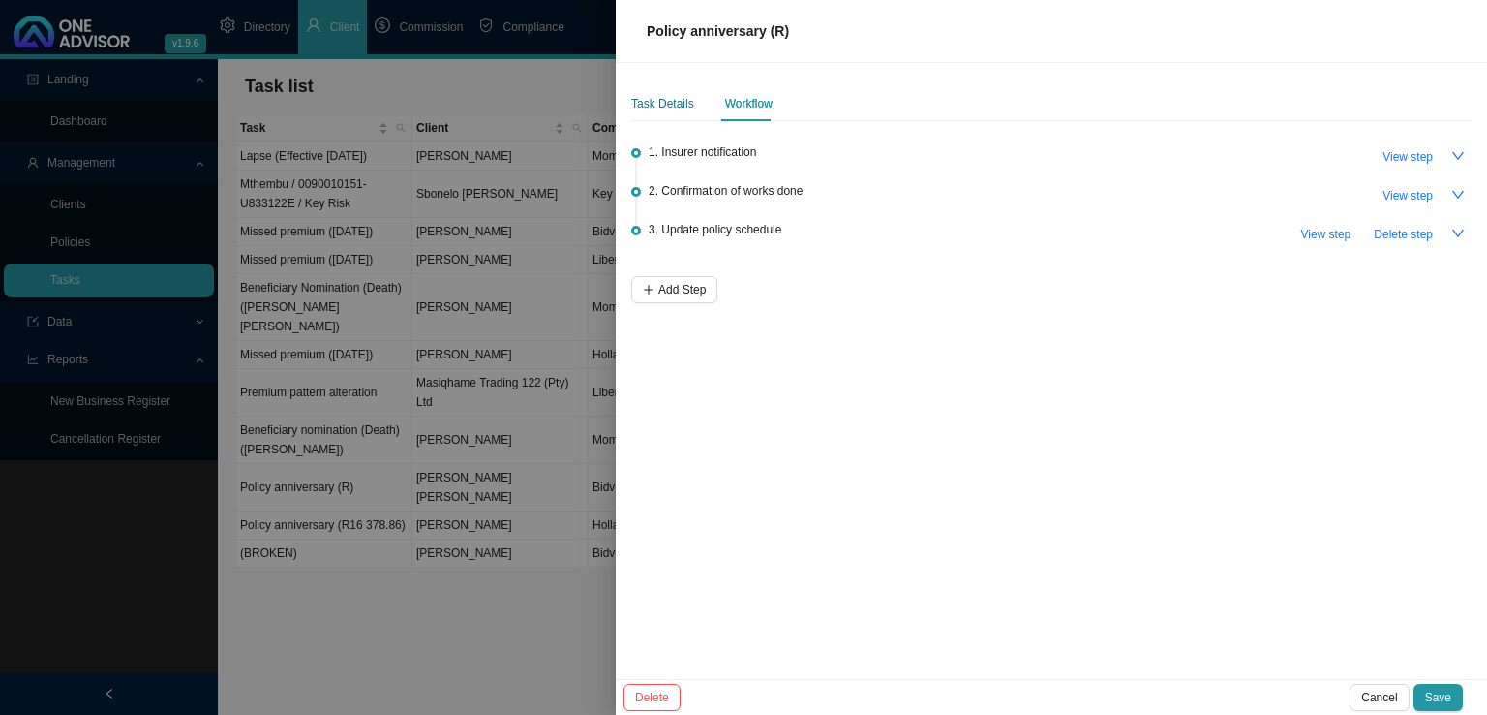
click at [664, 107] on div "Task Details" at bounding box center [662, 103] width 63 height 19
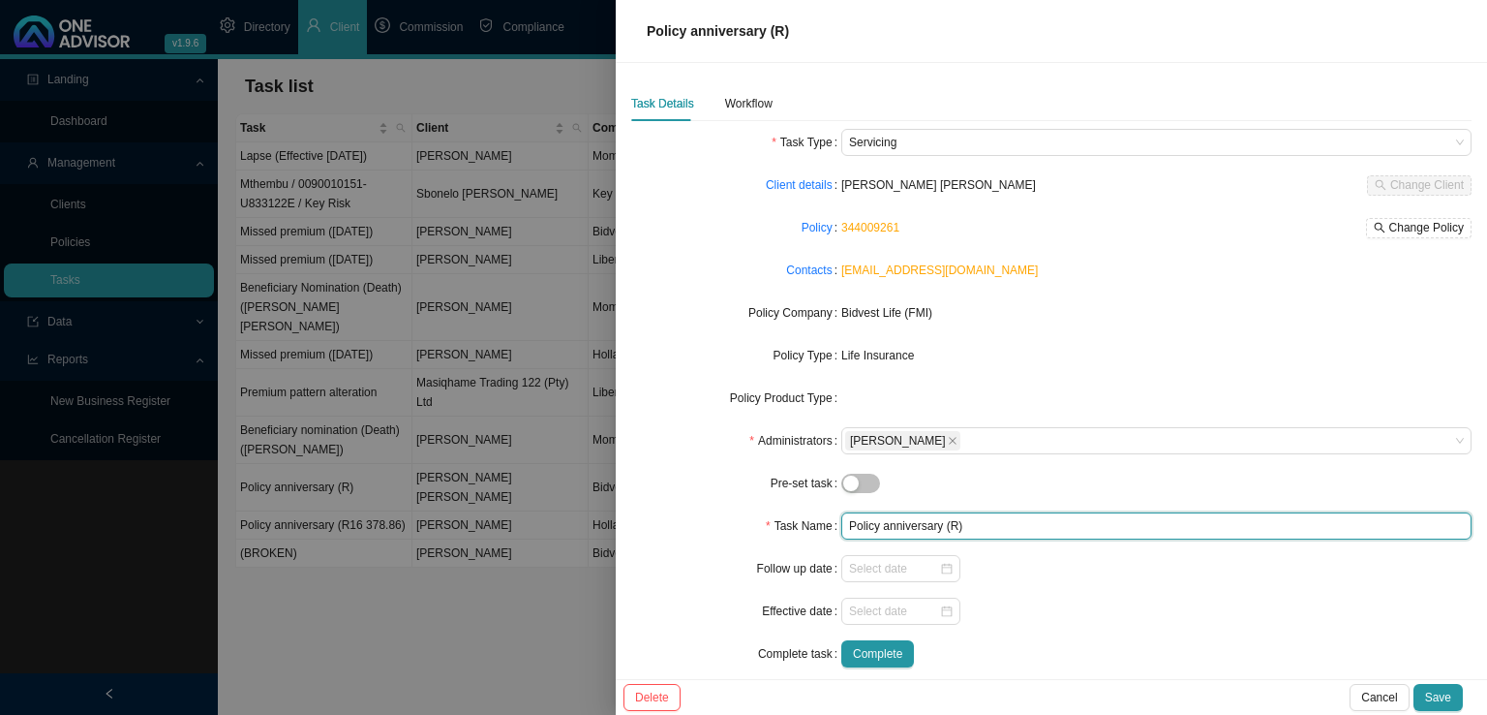
click at [994, 522] on input "Policy anniversary (R)" at bounding box center [1156, 525] width 630 height 27
drag, startPoint x: 949, startPoint y: 525, endPoint x: 1256, endPoint y: 466, distance: 312.6
click at [951, 525] on input "Policy anniversary (R)" at bounding box center [1156, 525] width 630 height 27
type input "Policy anniversary (R1 401.88)"
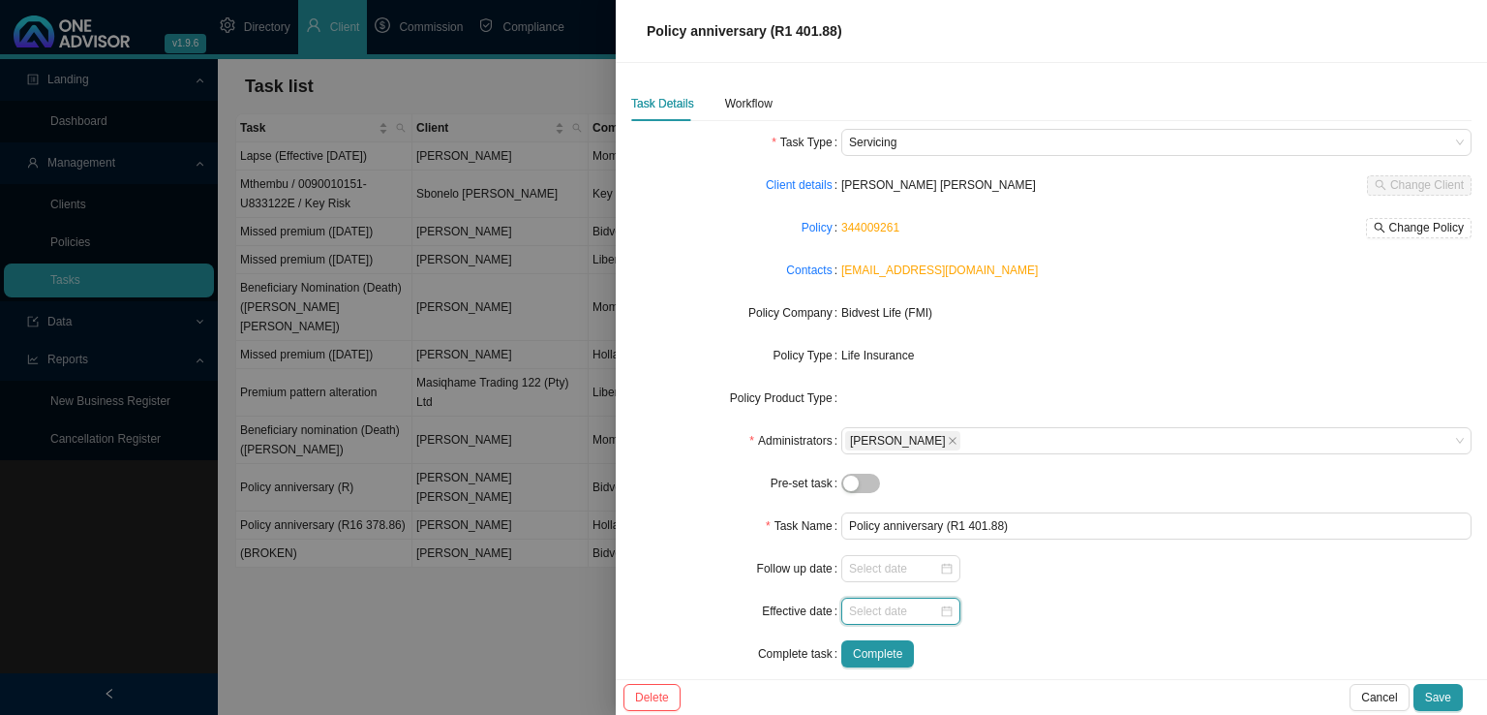
click at [863, 605] on input at bounding box center [894, 610] width 90 height 19
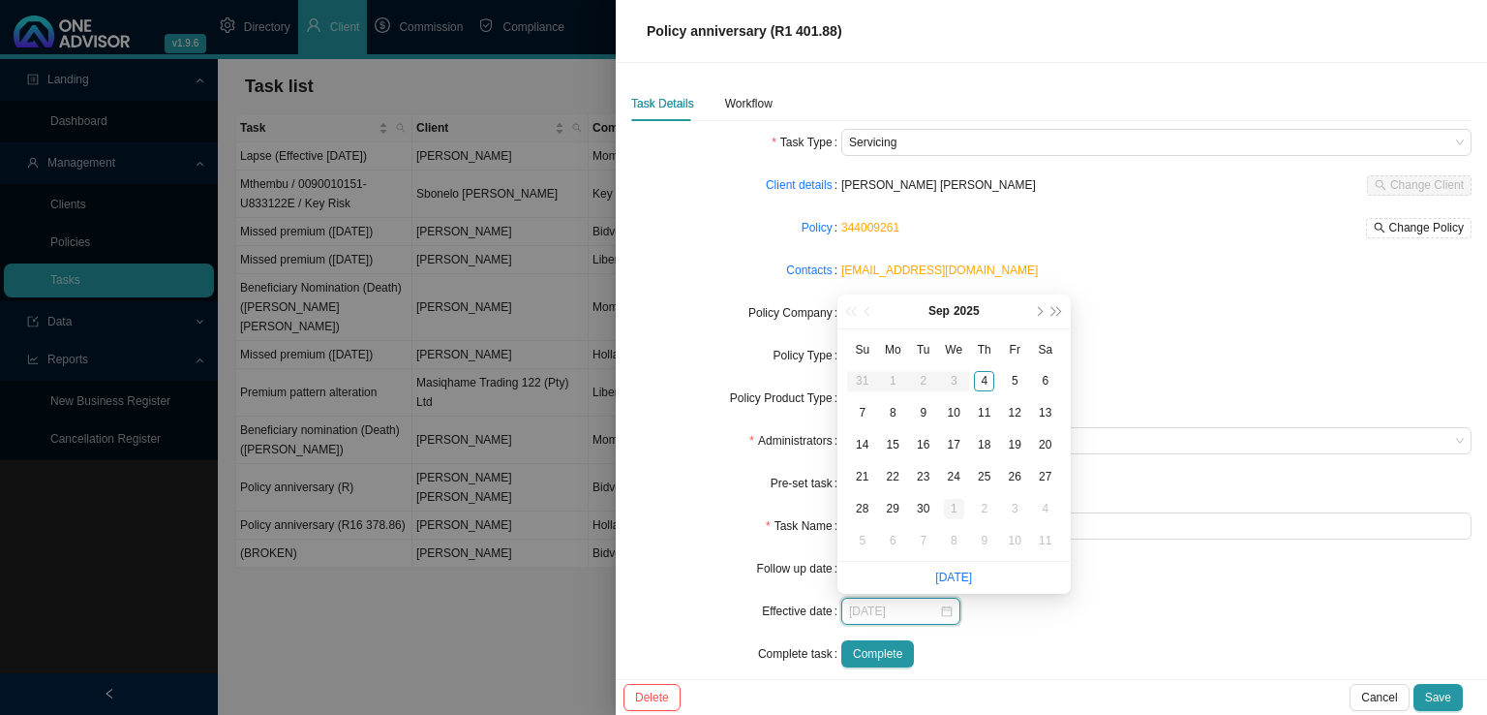
type input "2025-10-01"
click at [955, 510] on div "1" at bounding box center [954, 509] width 20 height 20
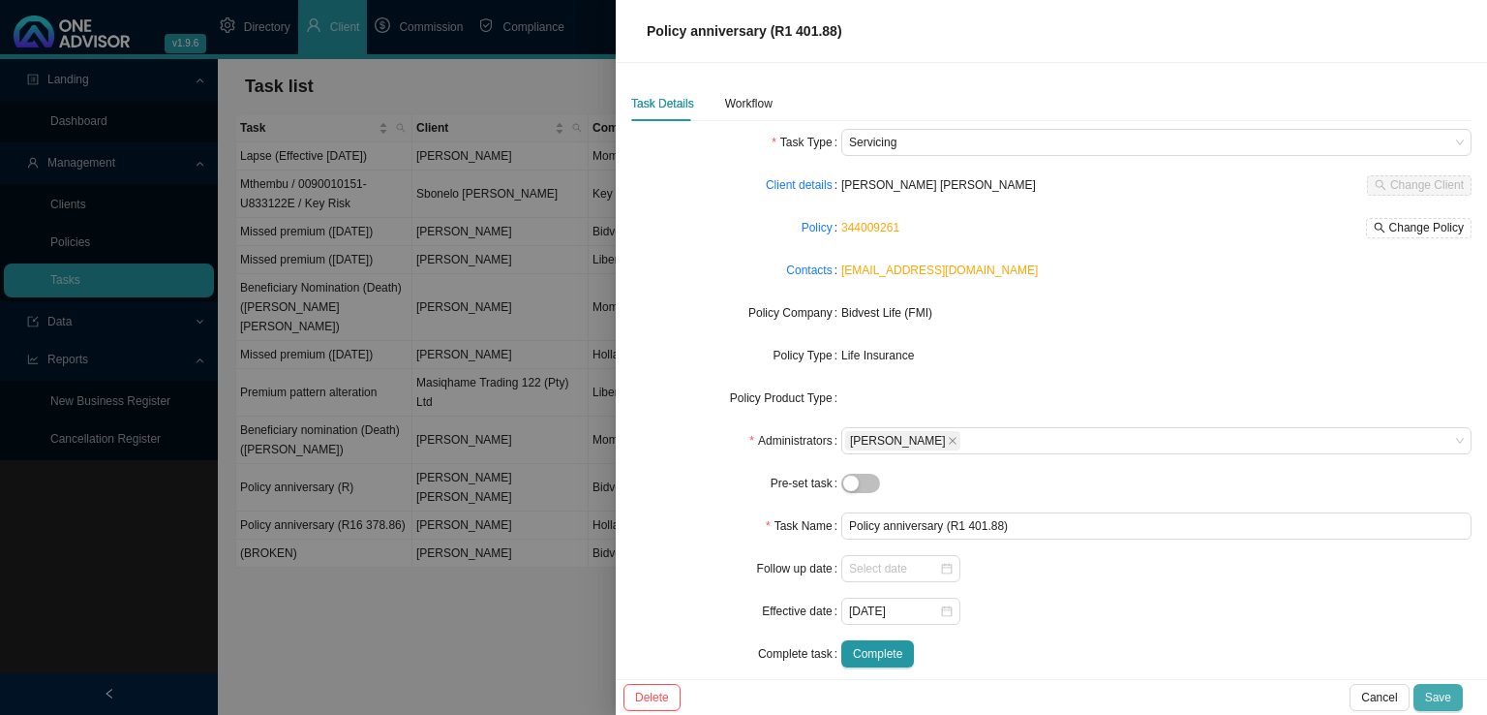
click at [1448, 685] on button "Save" at bounding box center [1438, 697] width 49 height 27
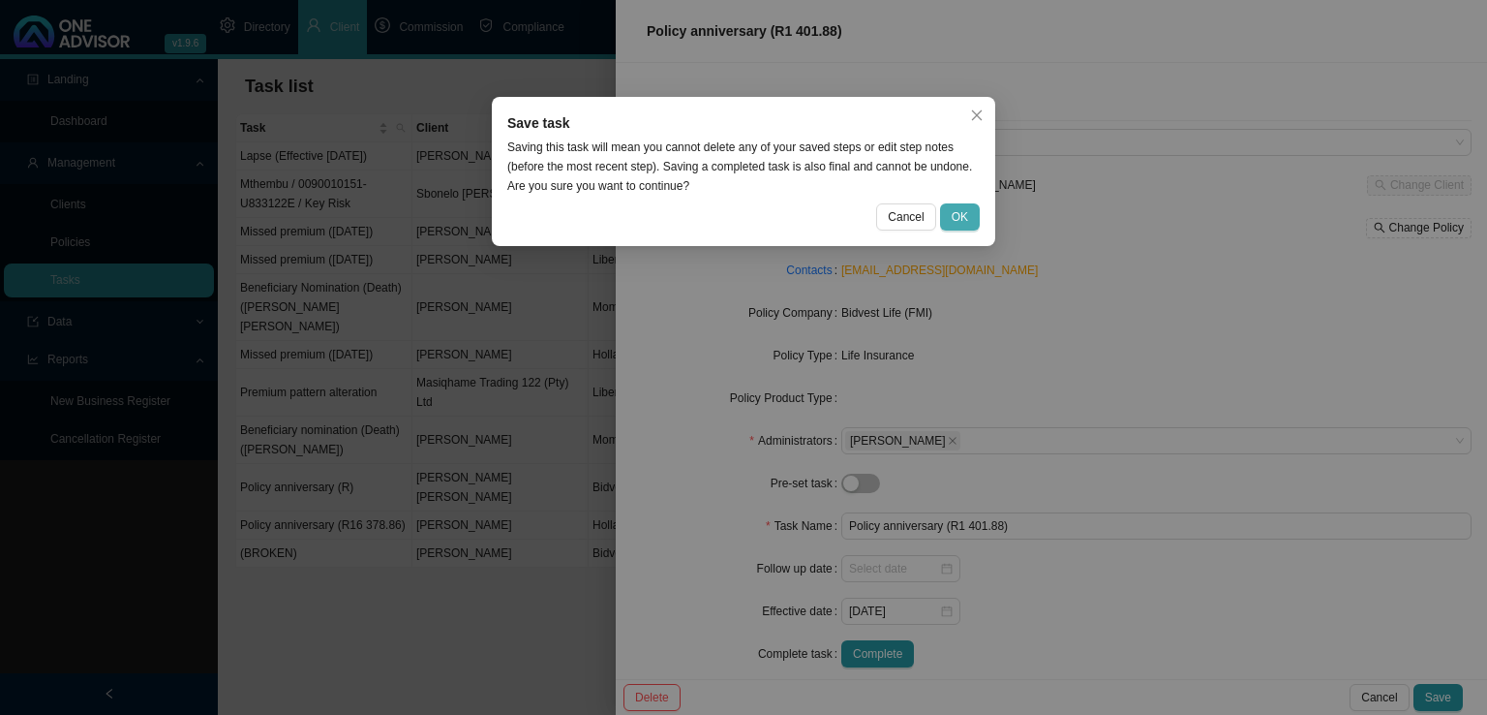
click at [959, 210] on span "OK" at bounding box center [960, 216] width 16 height 19
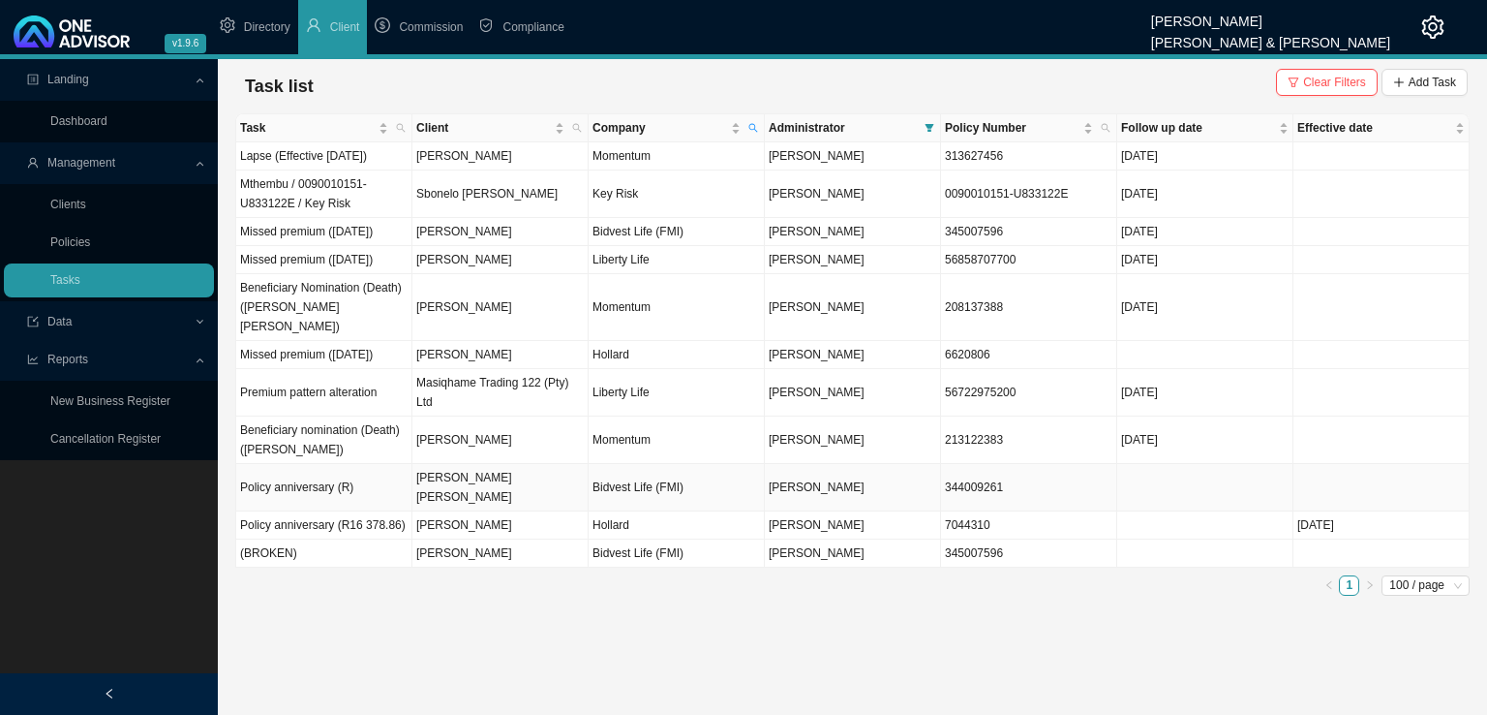
click at [372, 511] on td "Policy anniversary (R)" at bounding box center [324, 487] width 176 height 47
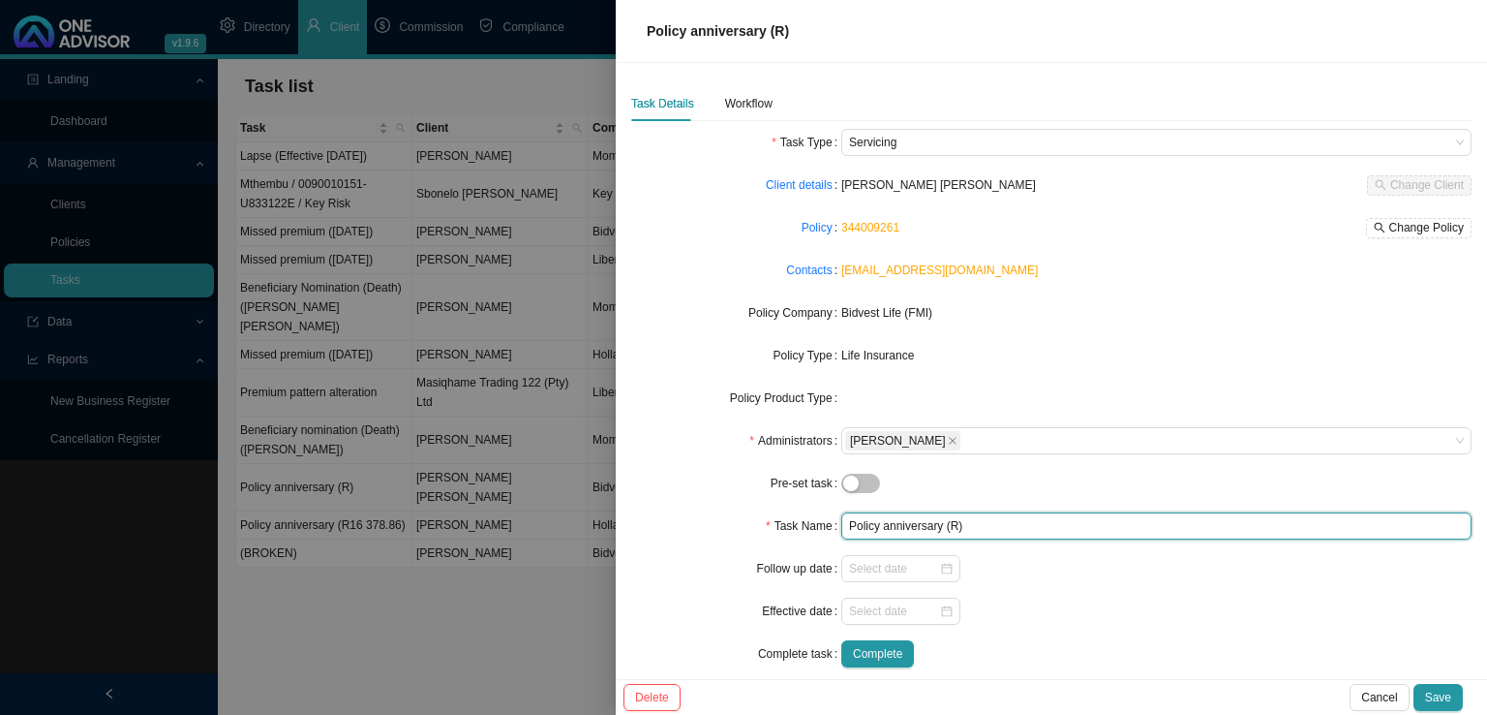
click at [948, 524] on input "Policy anniversary (R)" at bounding box center [1156, 525] width 630 height 27
click at [949, 522] on input "Policy anniversary (R)" at bounding box center [1156, 525] width 630 height 27
type input "Policy anniversary (R1 401.88)"
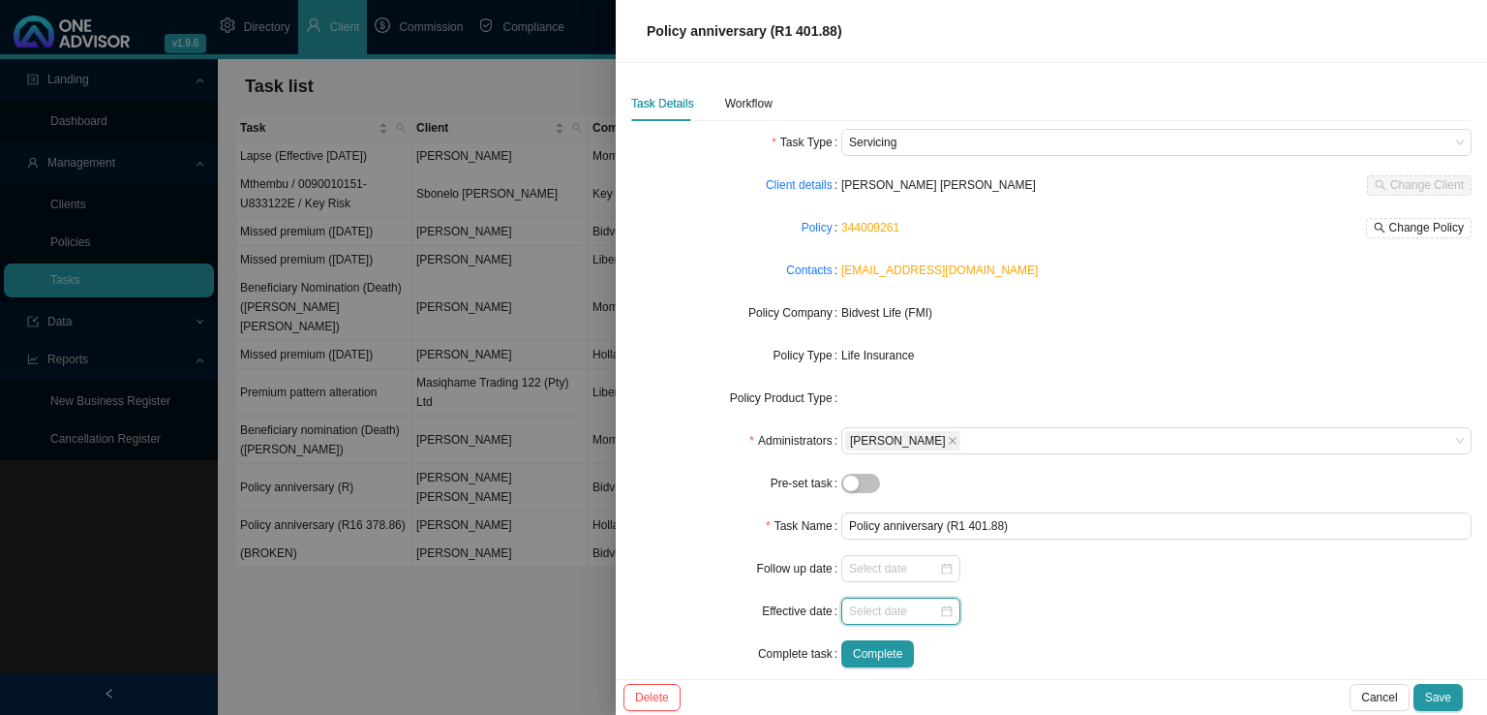
click at [901, 613] on input at bounding box center [894, 610] width 90 height 19
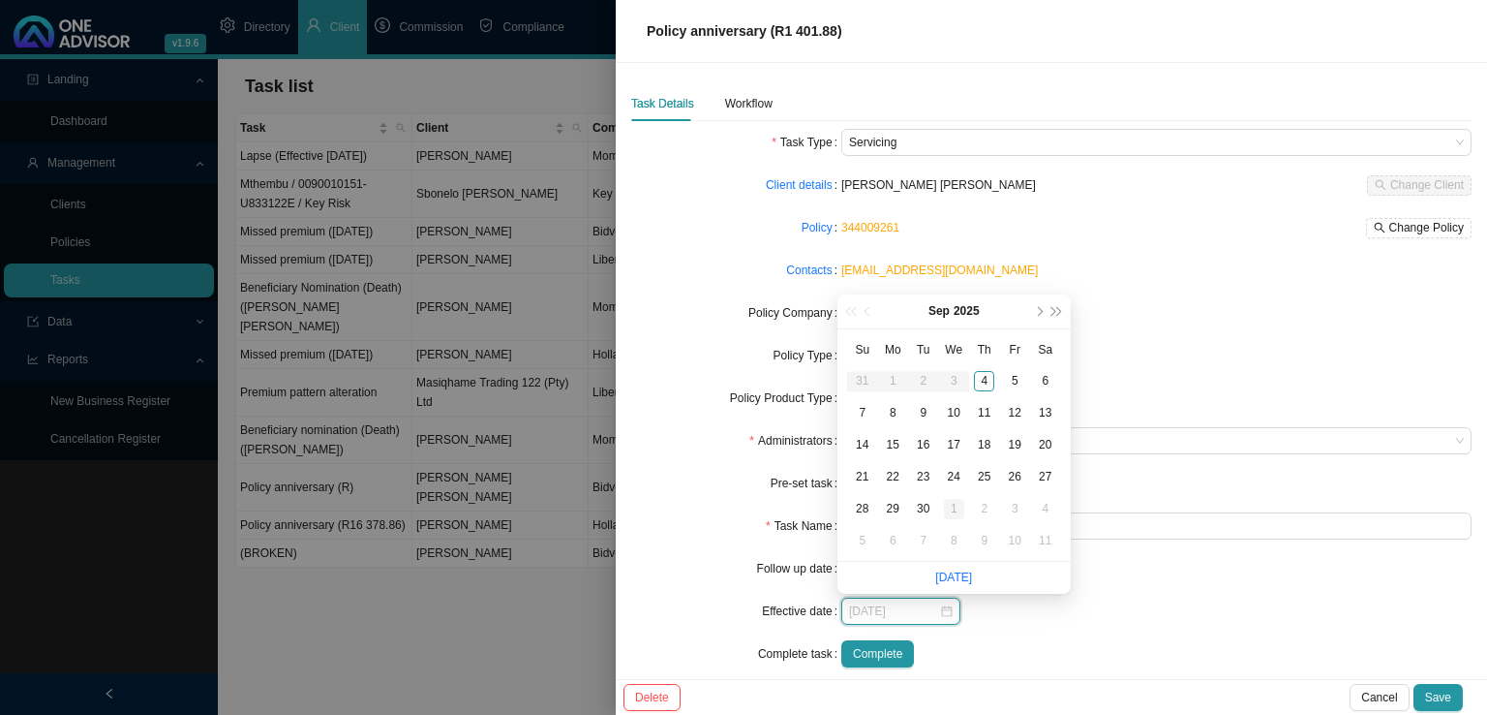
type input "2025-10-01"
click at [946, 514] on div "1" at bounding box center [954, 509] width 20 height 20
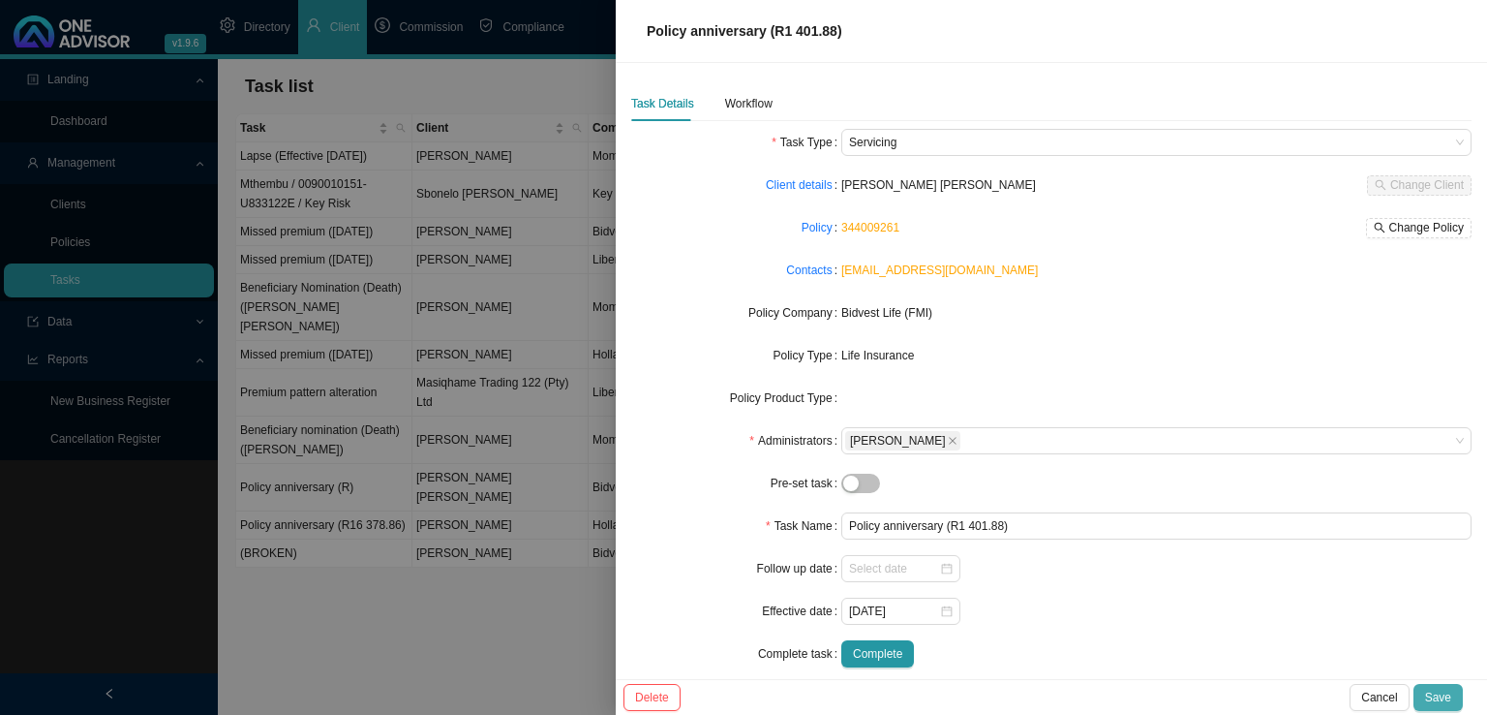
click at [1437, 688] on span "Save" at bounding box center [1438, 697] width 26 height 19
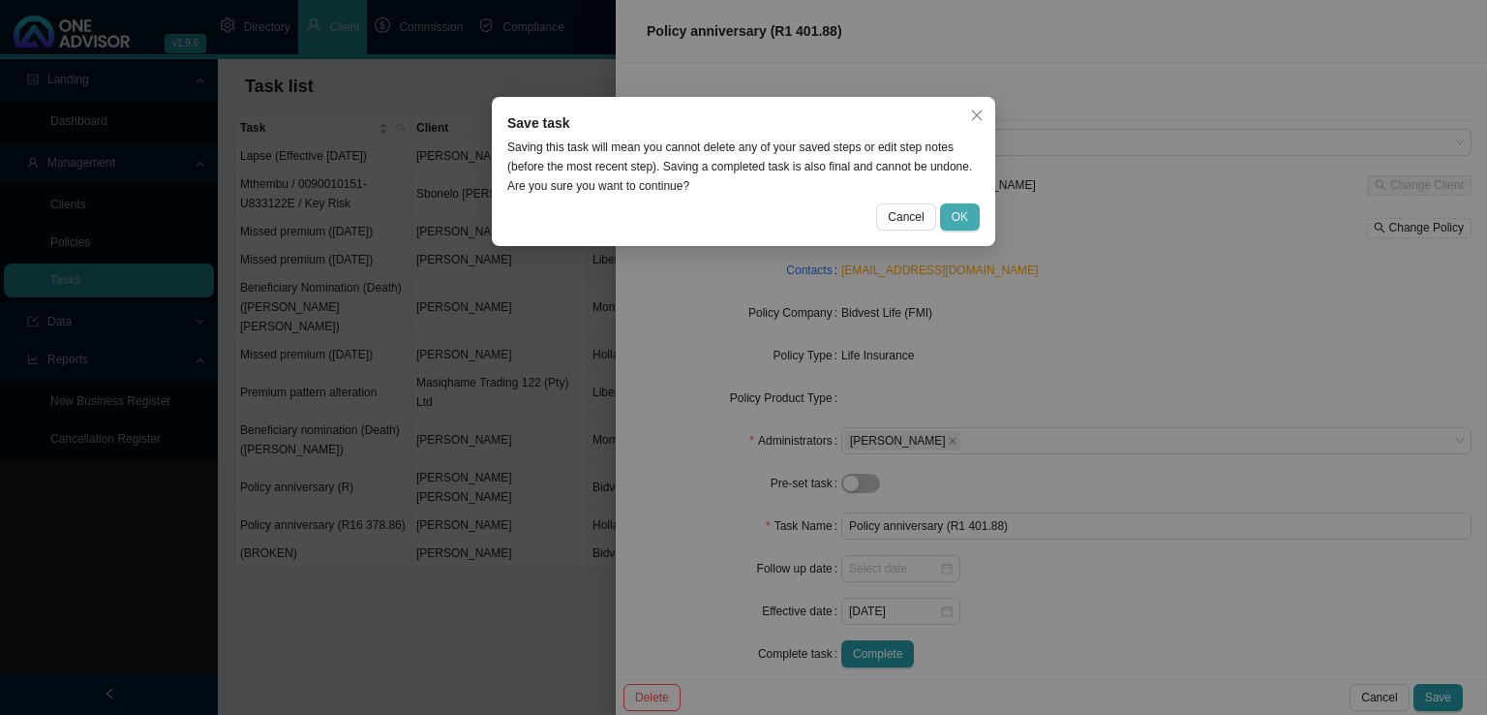
click at [961, 229] on button "OK" at bounding box center [960, 216] width 40 height 27
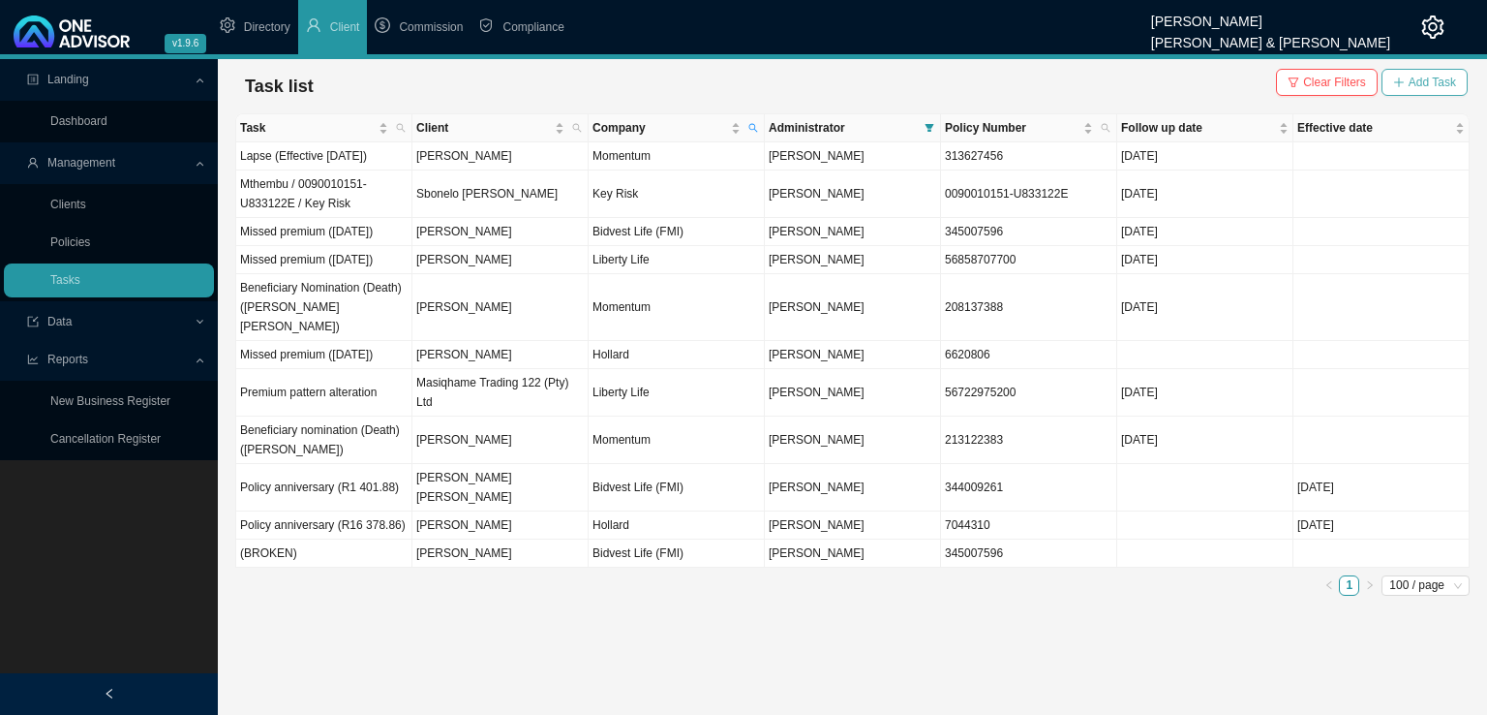
click at [1420, 81] on span "Add Task" at bounding box center [1432, 82] width 47 height 19
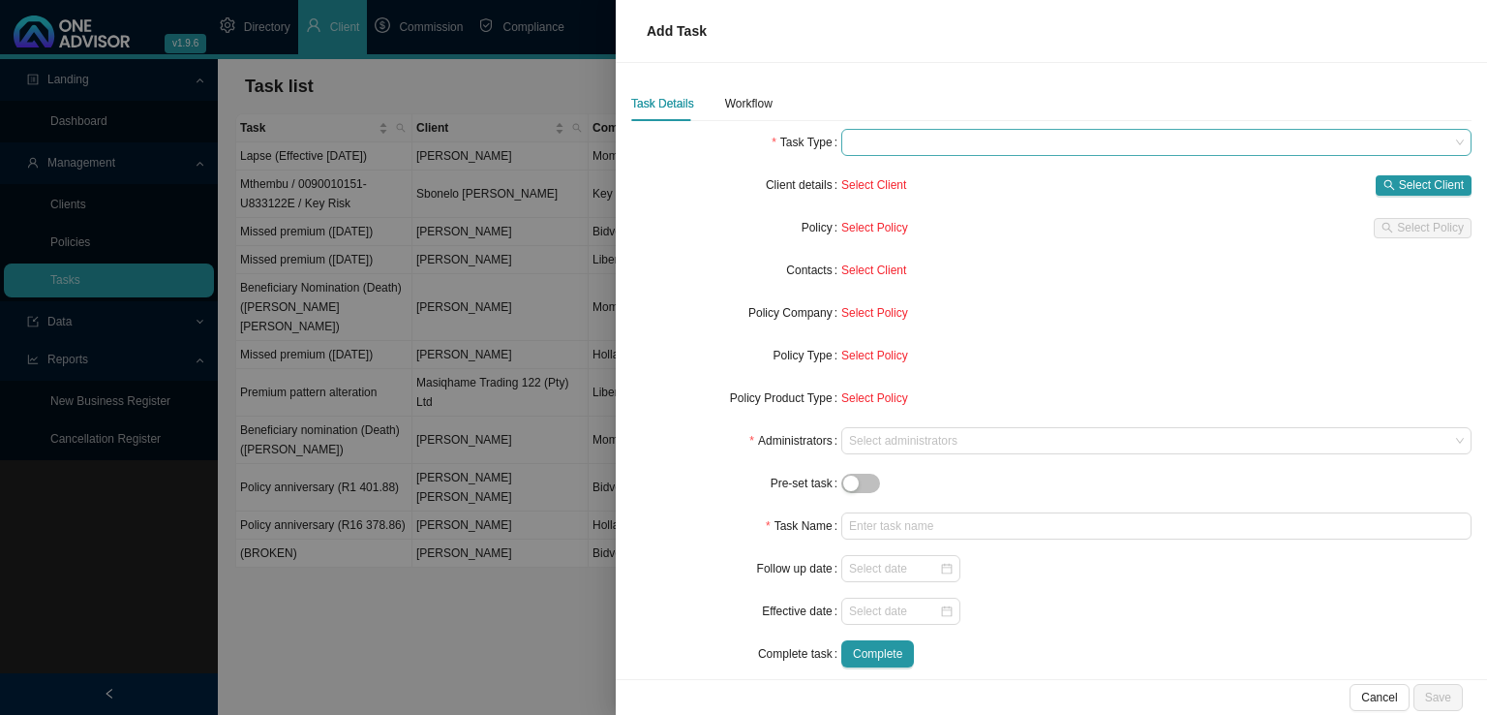
click at [958, 131] on span at bounding box center [1156, 142] width 615 height 25
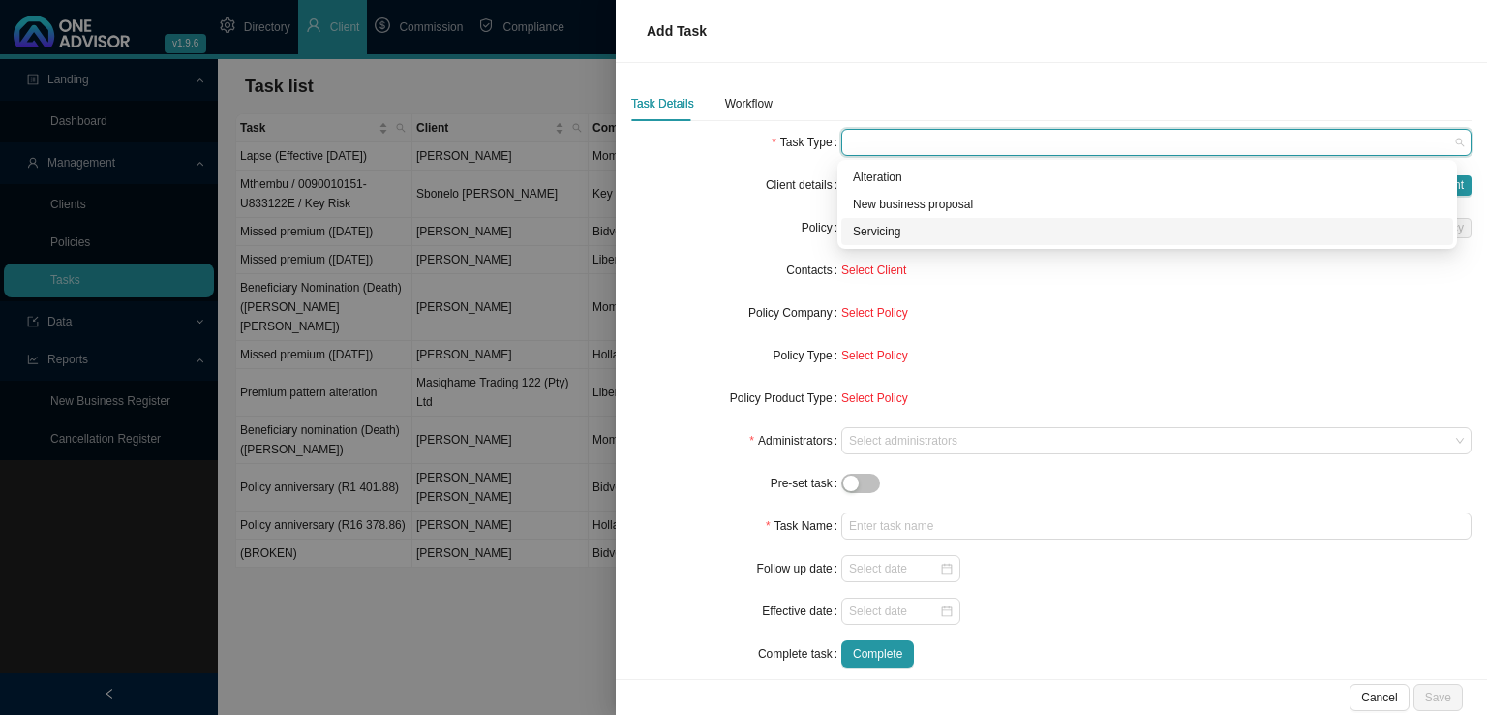
click at [883, 234] on div "Servicing" at bounding box center [1147, 231] width 589 height 19
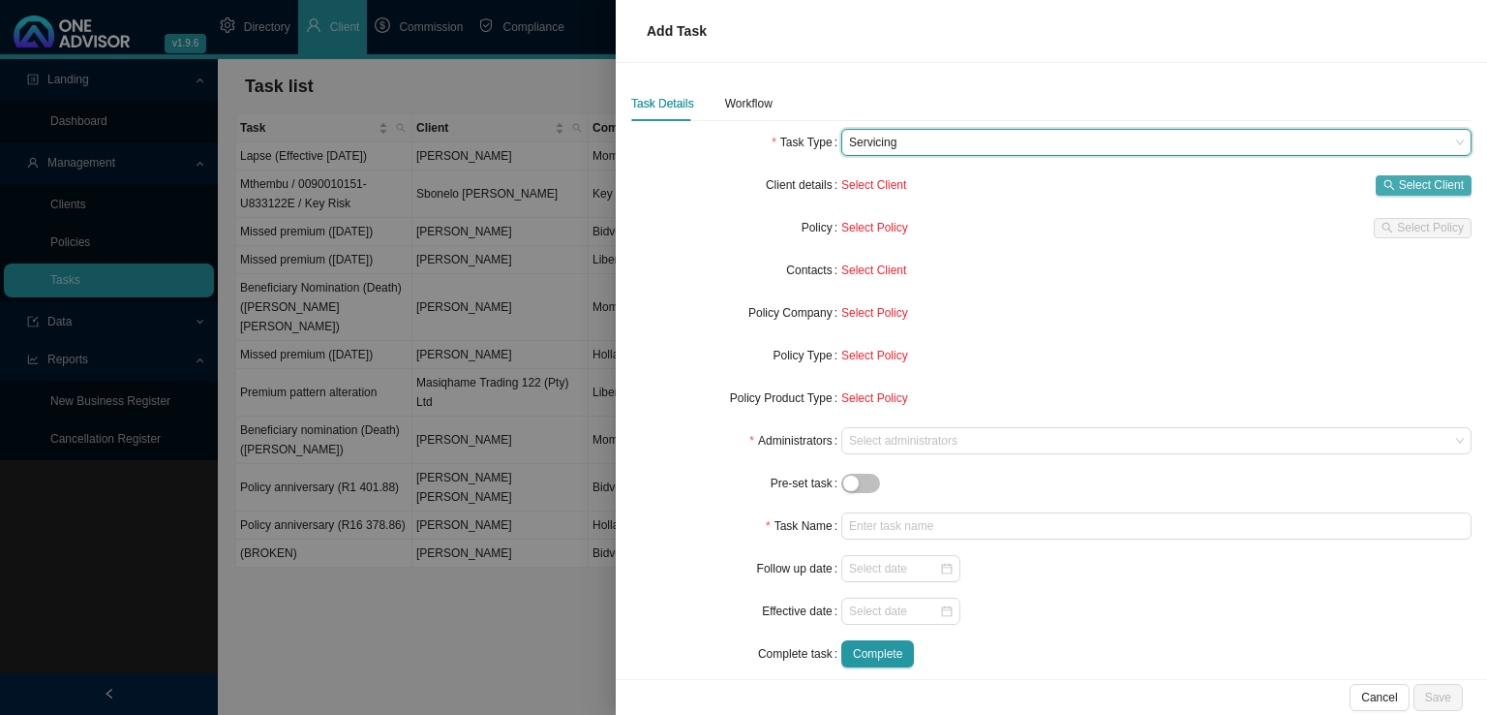
click at [1422, 188] on span "Select Client" at bounding box center [1431, 184] width 65 height 19
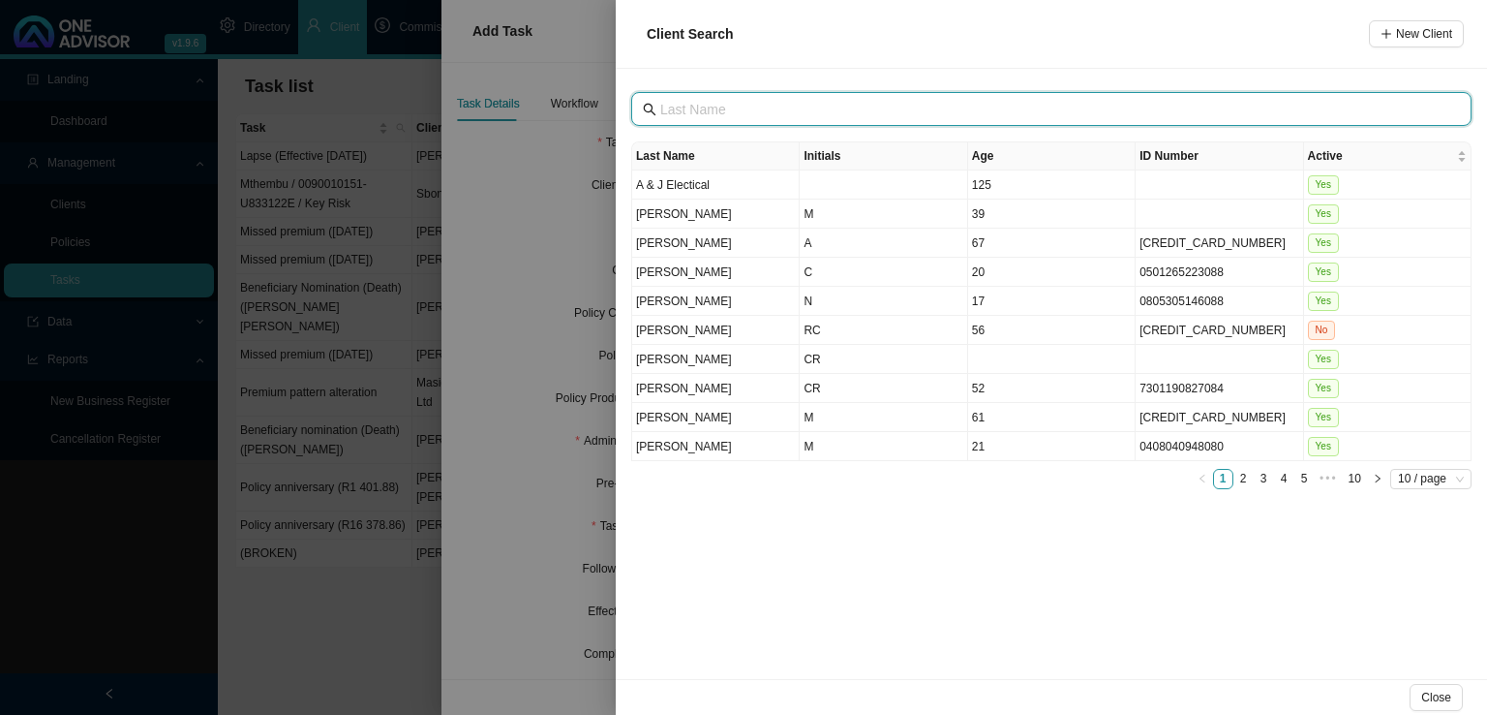
click at [753, 110] on input "text" at bounding box center [1053, 109] width 786 height 21
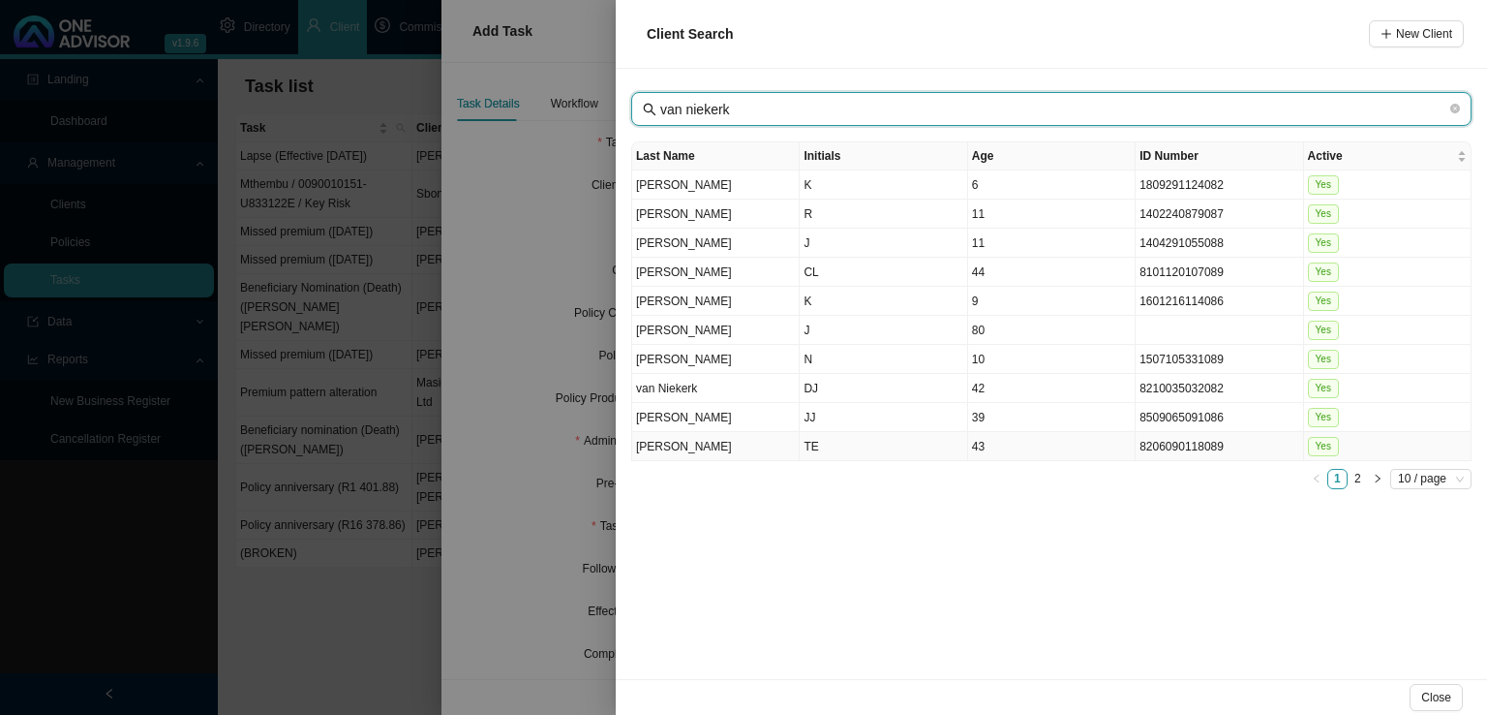
type input "van niekerk"
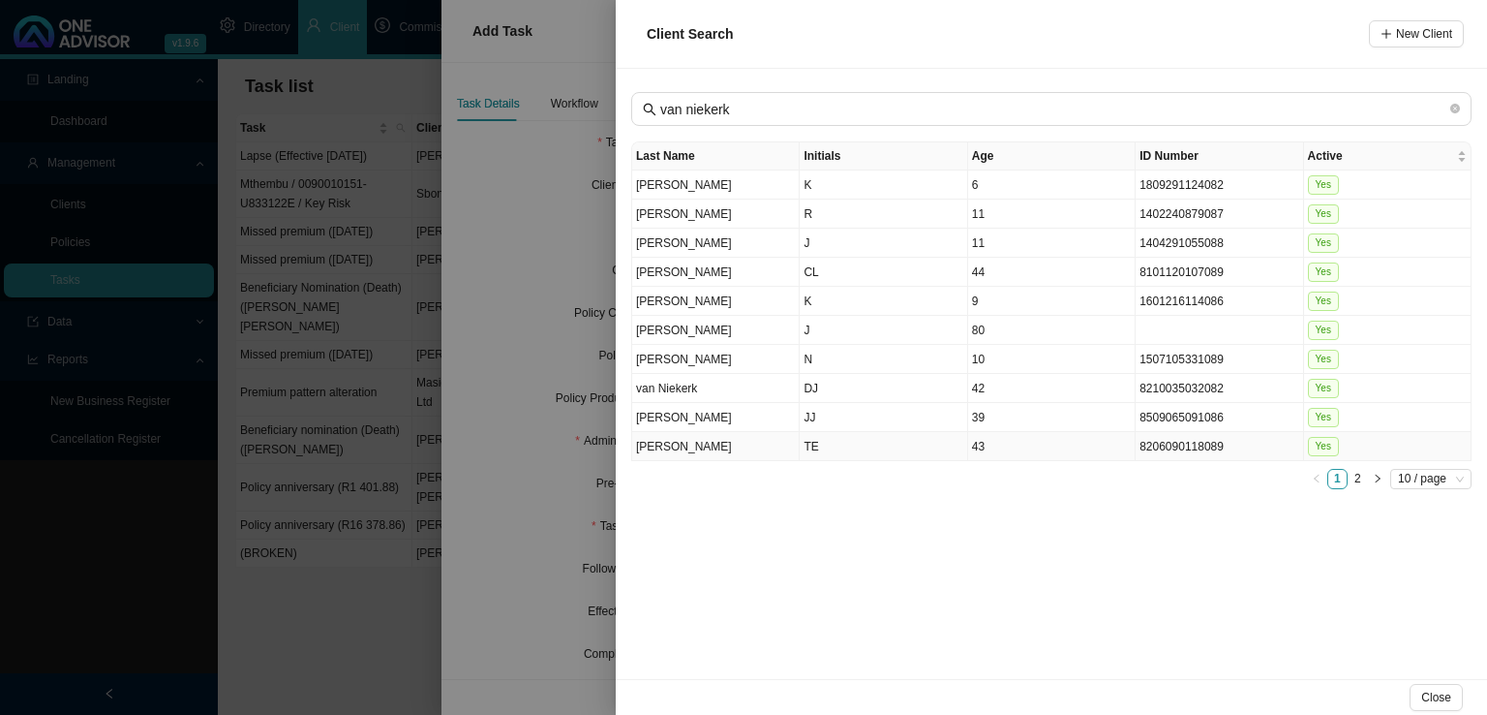
click at [845, 439] on td "TE" at bounding box center [884, 446] width 168 height 29
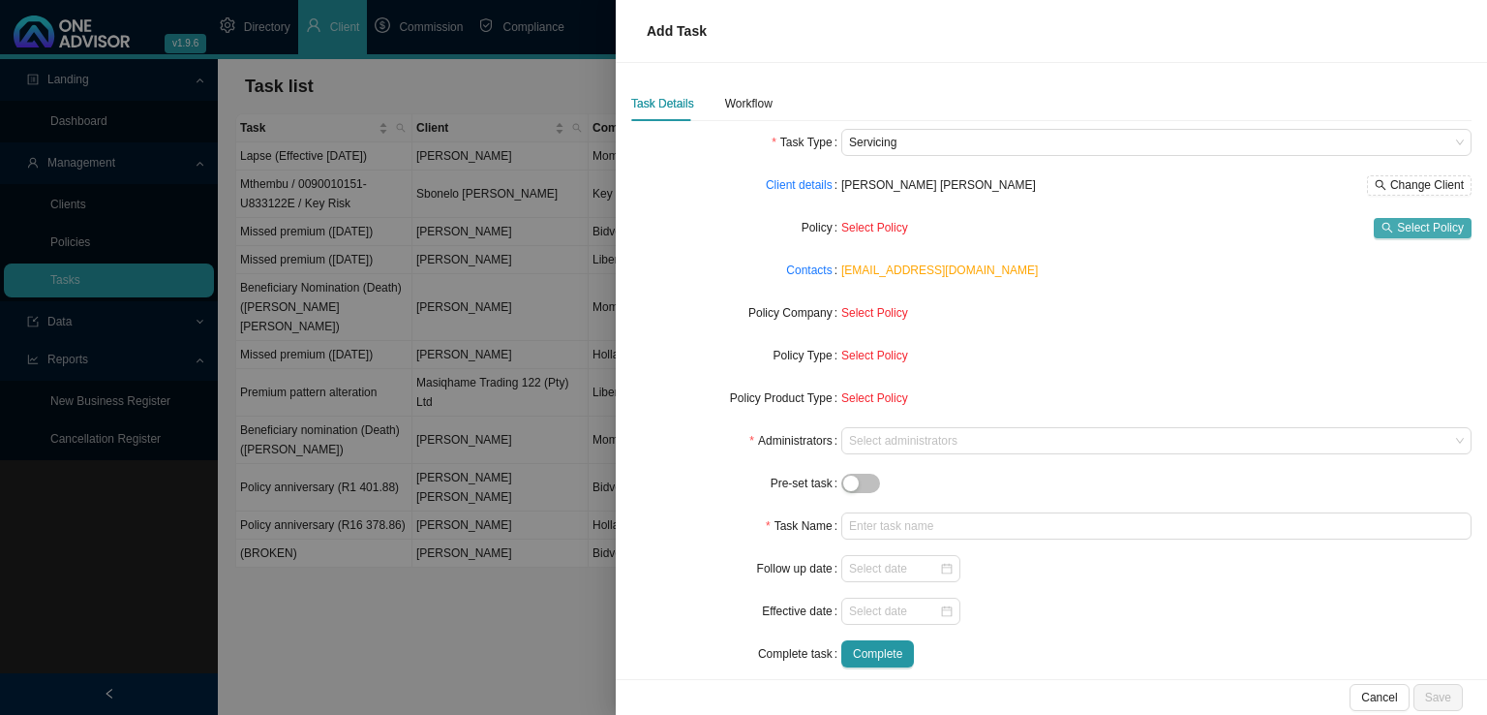
click at [1419, 226] on span "Select Policy" at bounding box center [1430, 227] width 67 height 19
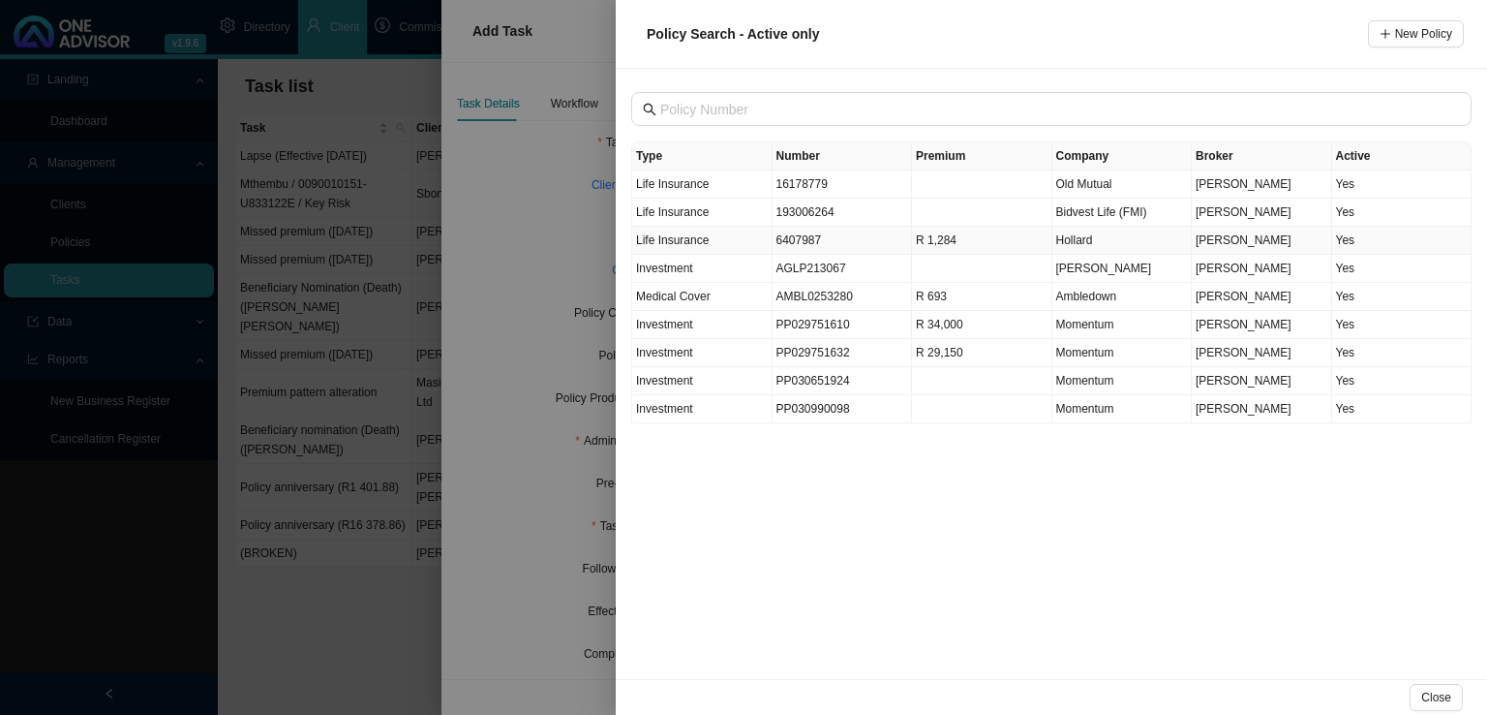
click at [1083, 242] on span "Hollard" at bounding box center [1074, 240] width 37 height 14
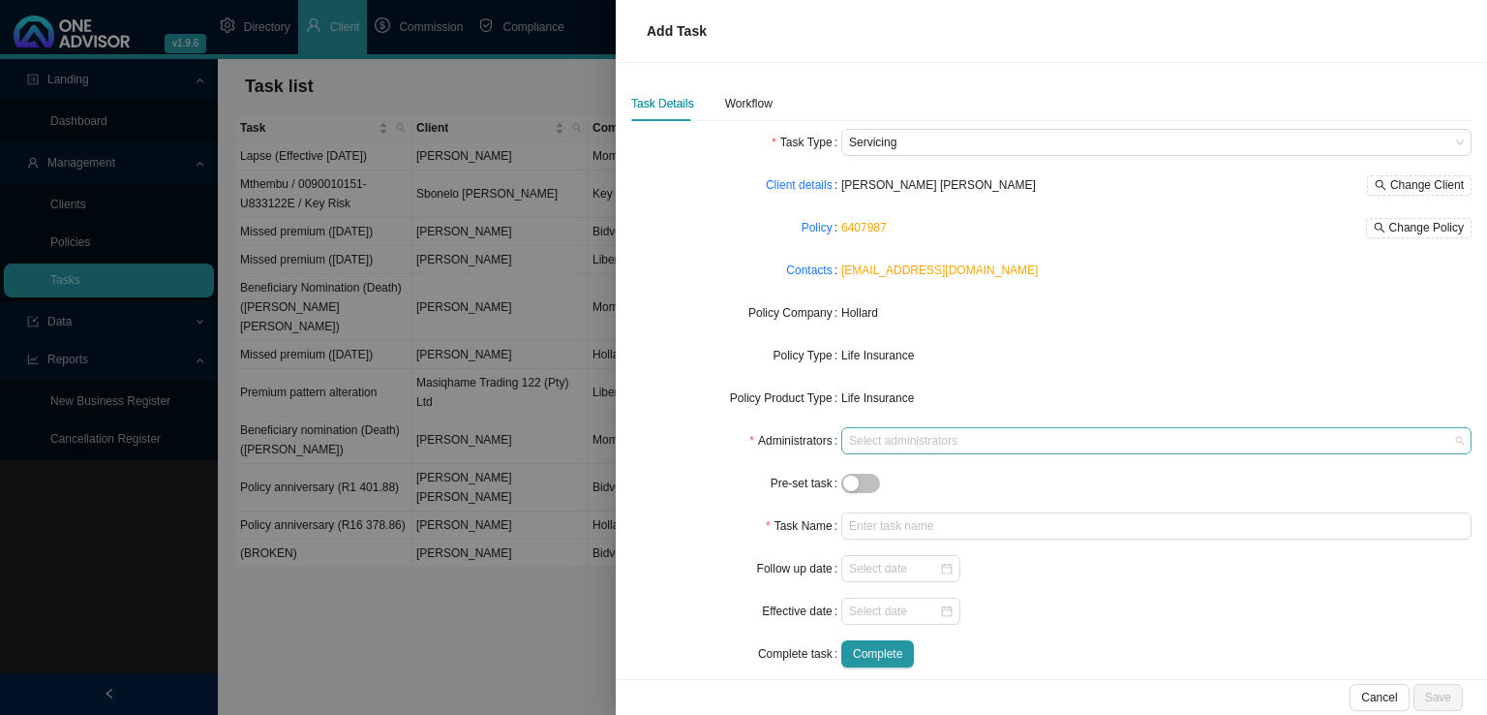
click at [877, 428] on div "Select administrators" at bounding box center [1156, 440] width 630 height 27
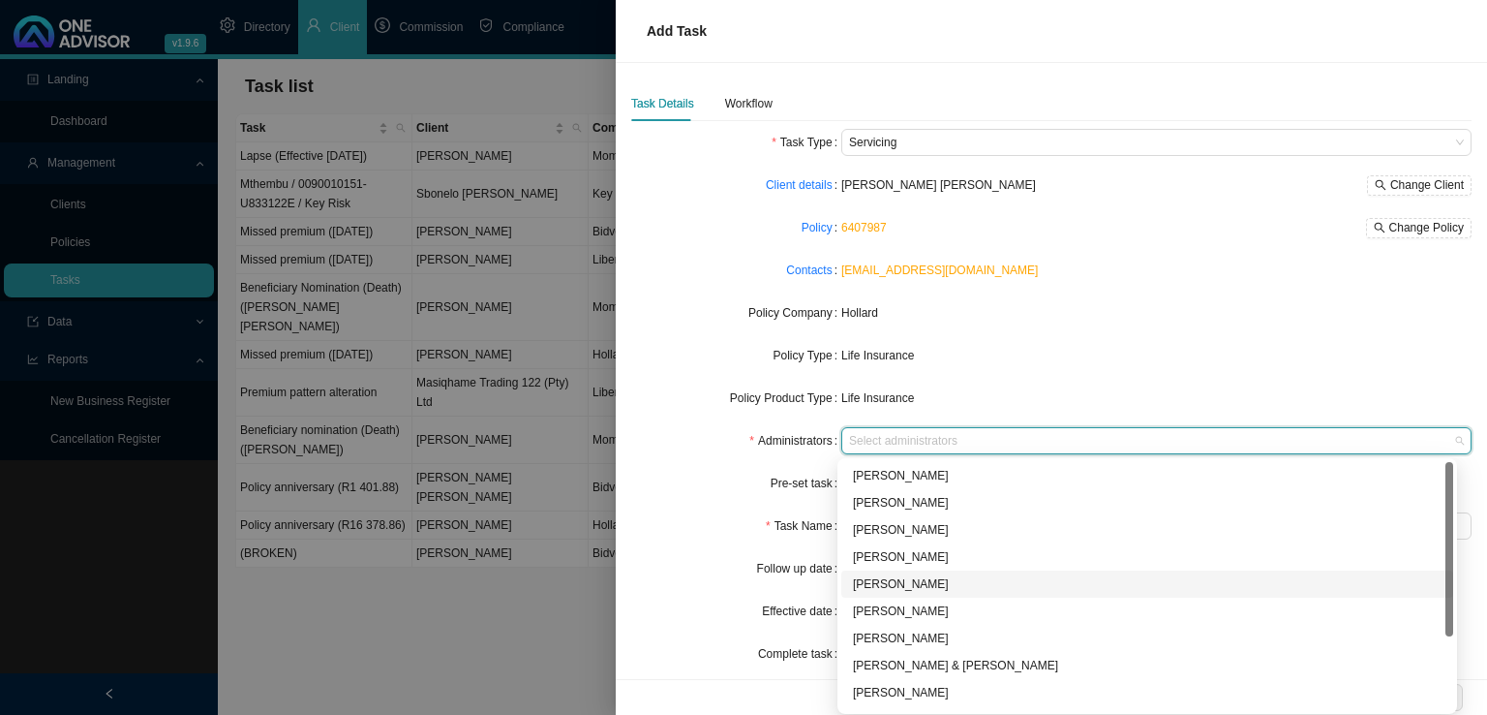
click at [905, 586] on div "[PERSON_NAME]" at bounding box center [1147, 583] width 589 height 19
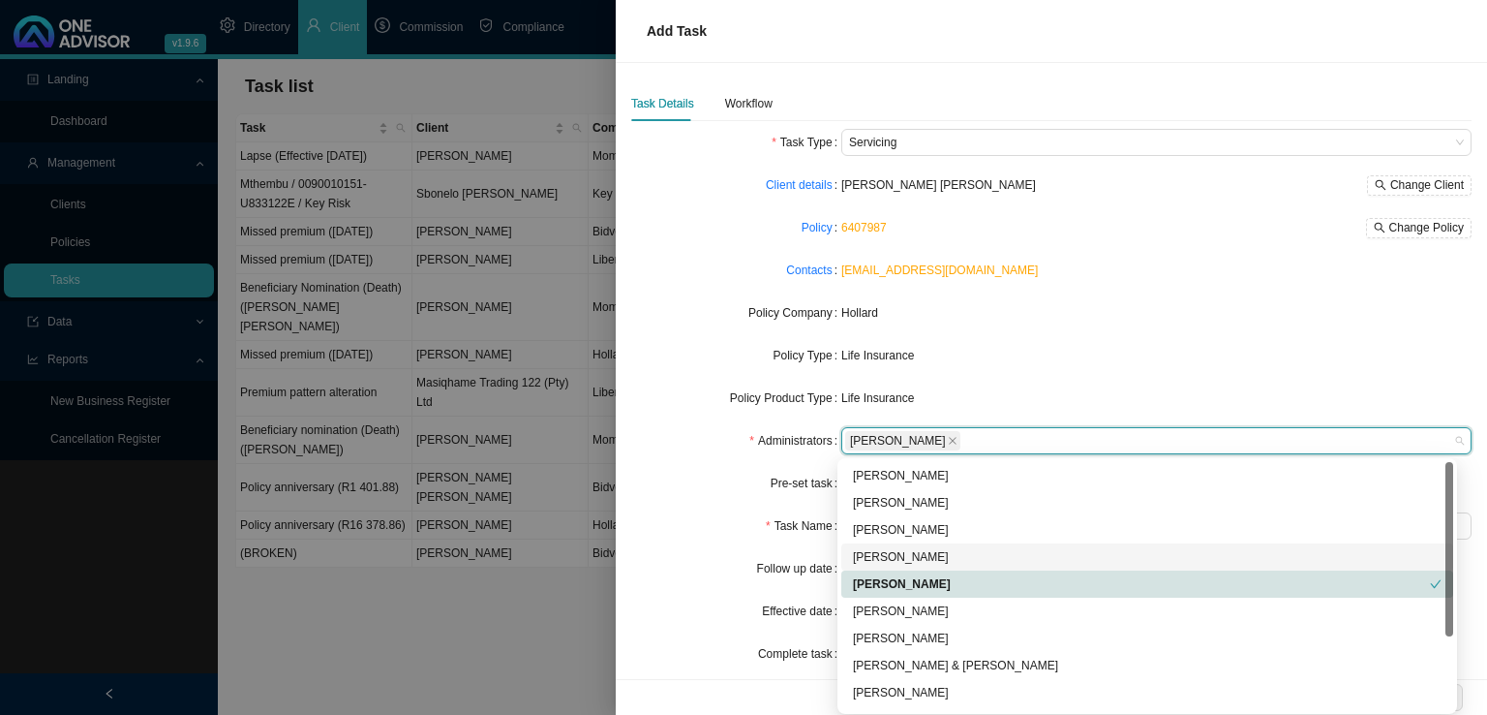
click at [696, 580] on div "Follow up date" at bounding box center [736, 568] width 210 height 27
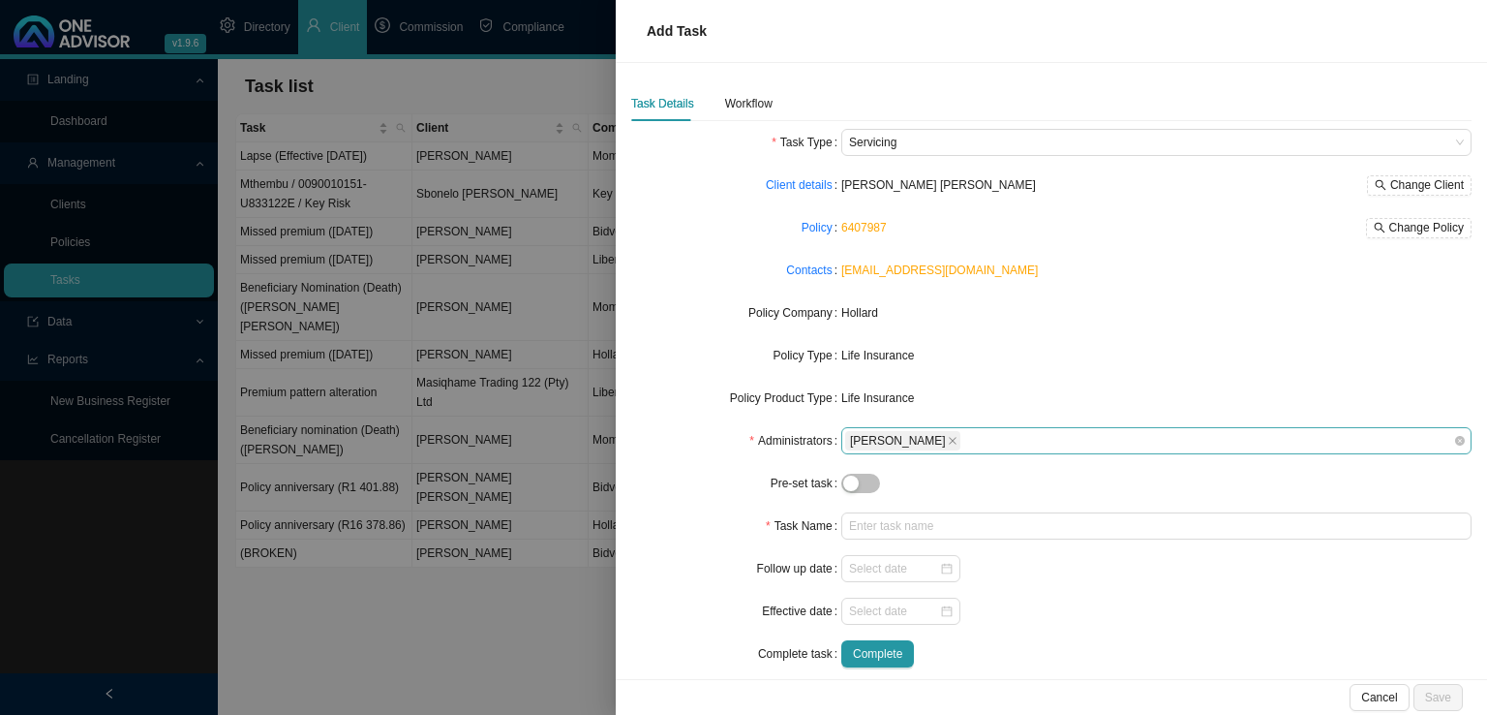
scroll to position [19, 0]
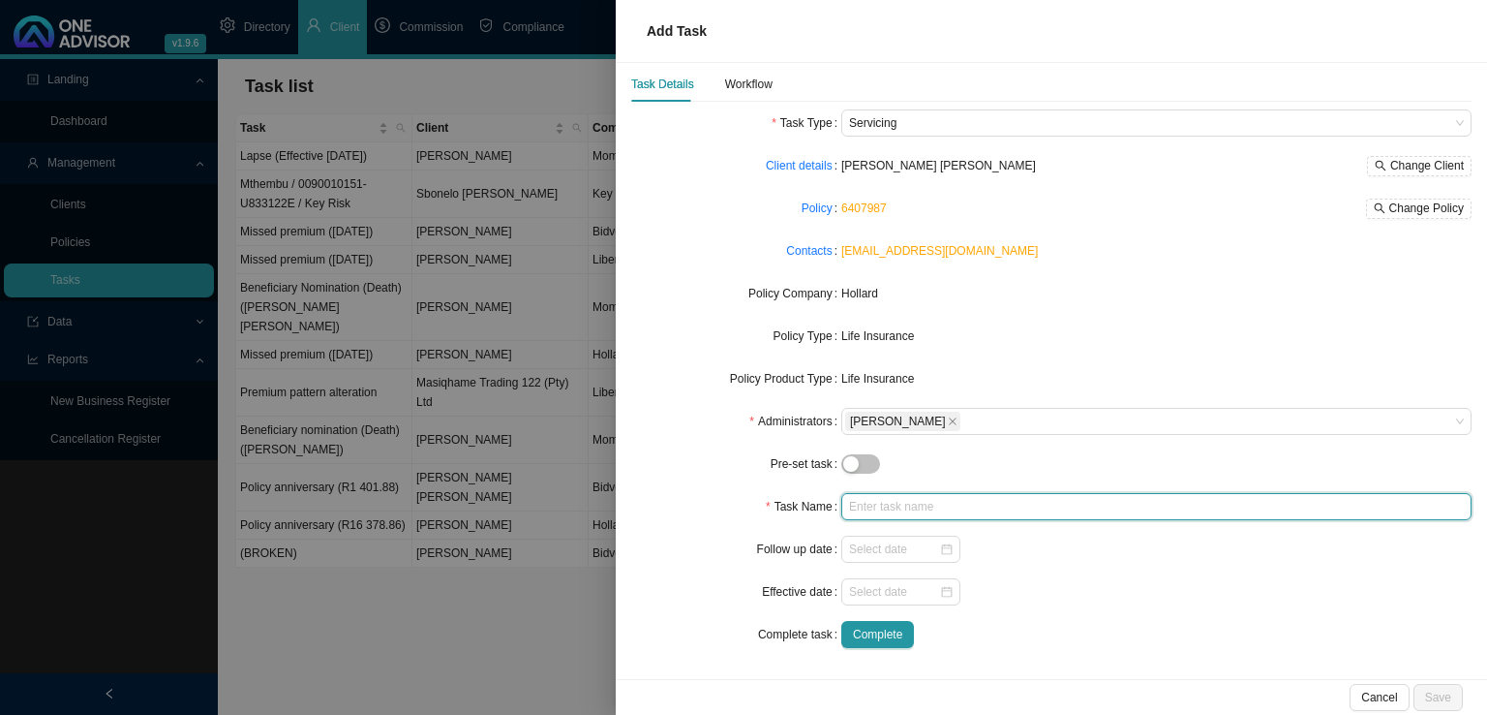
click at [860, 507] on input "text" at bounding box center [1156, 506] width 630 height 27
type input "Policy anniversary (R1 284.26)"
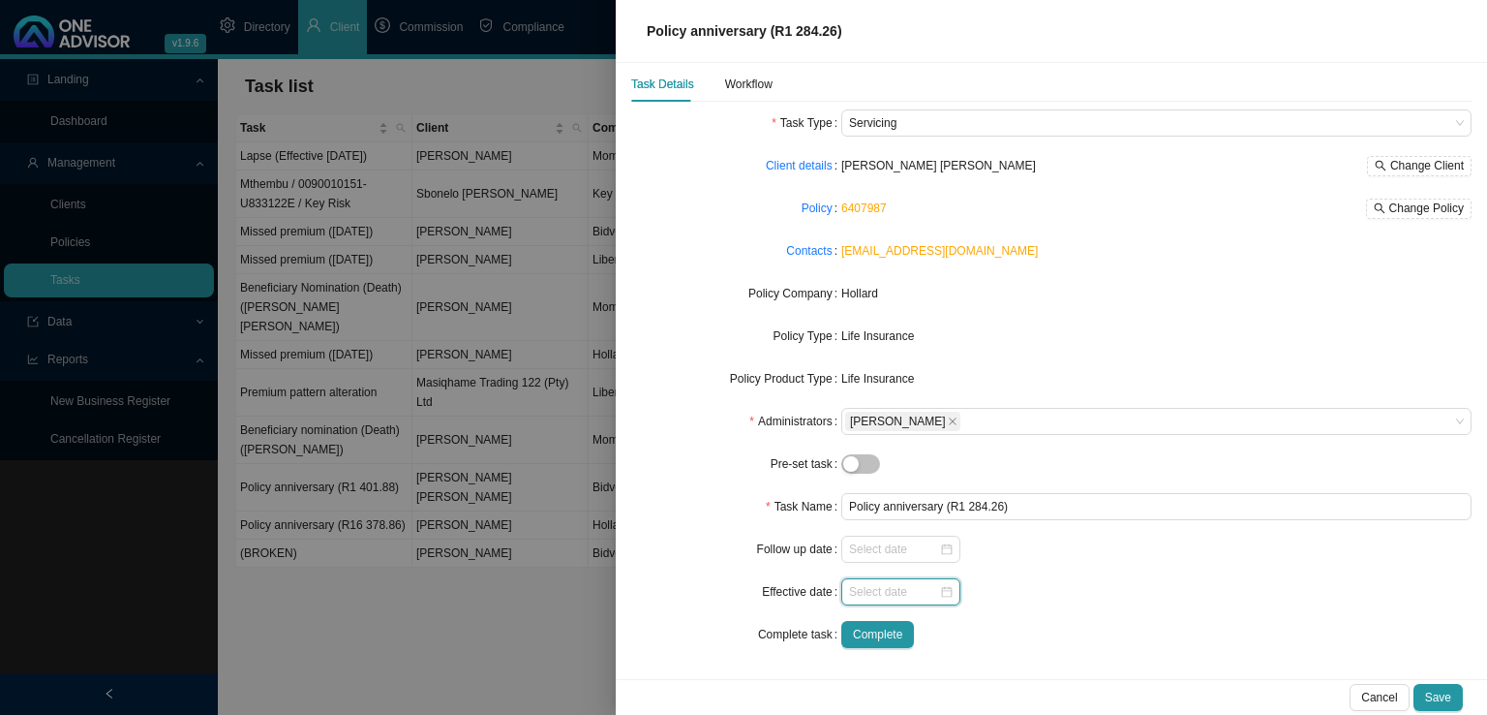
click at [875, 596] on input at bounding box center [894, 591] width 90 height 19
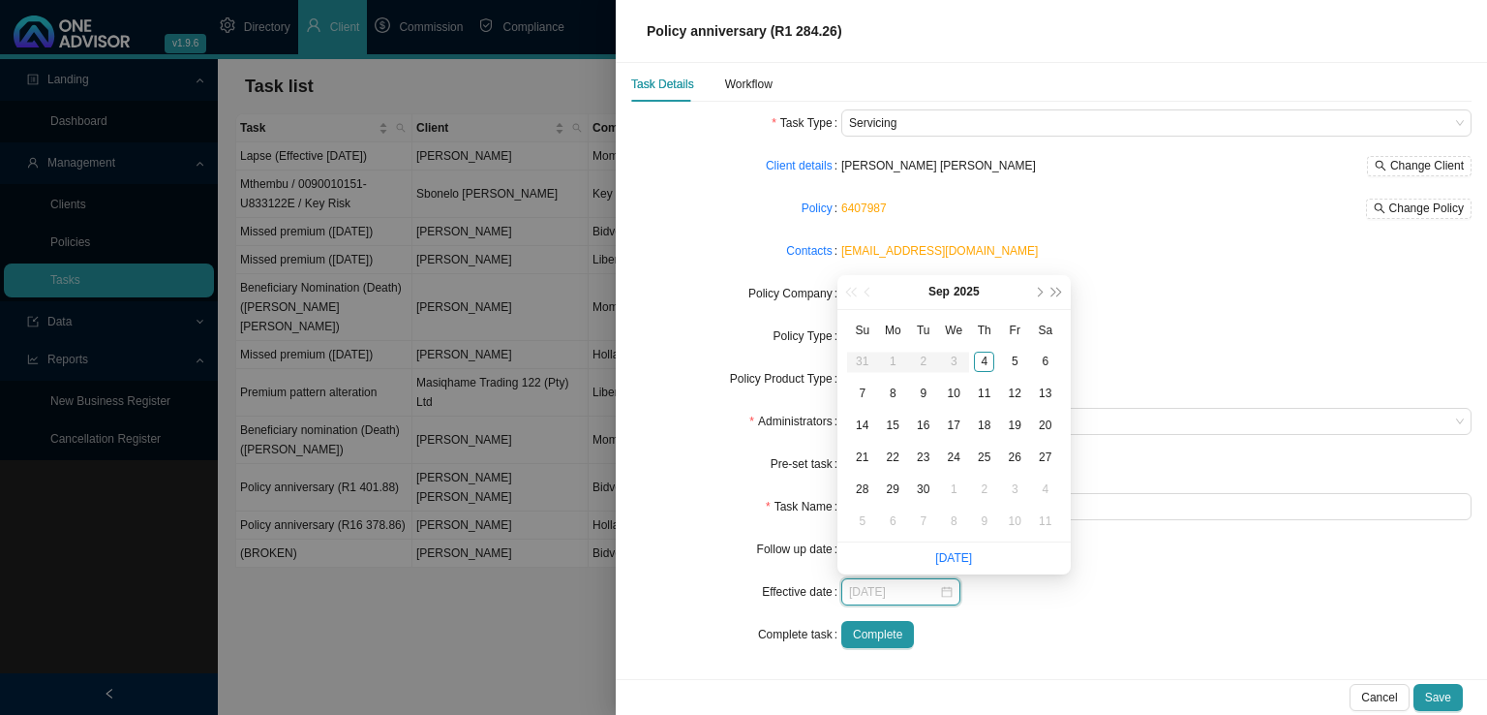
type input "2025-09-09"
type input "2025-10-01"
click at [963, 487] on div "1" at bounding box center [954, 489] width 20 height 20
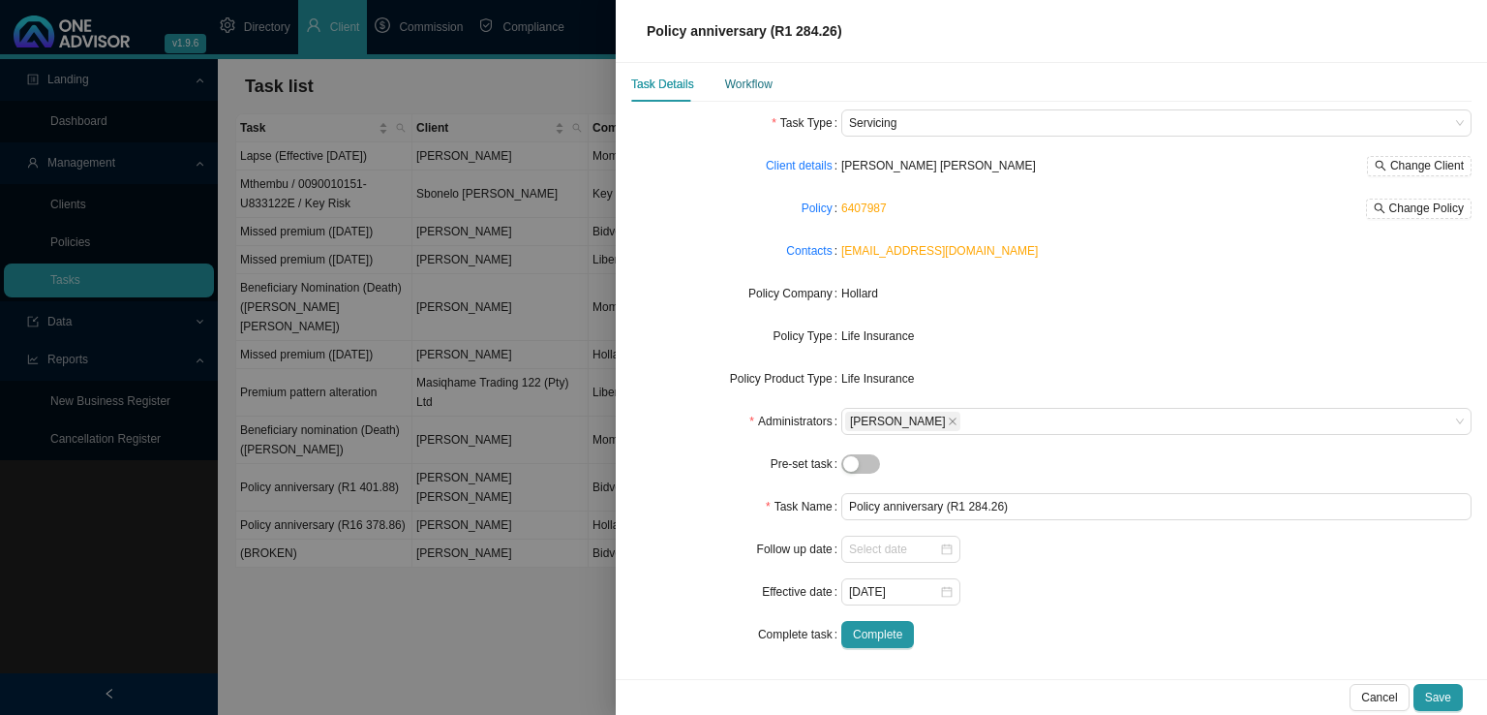
click at [750, 89] on div "Workflow" at bounding box center [748, 84] width 47 height 19
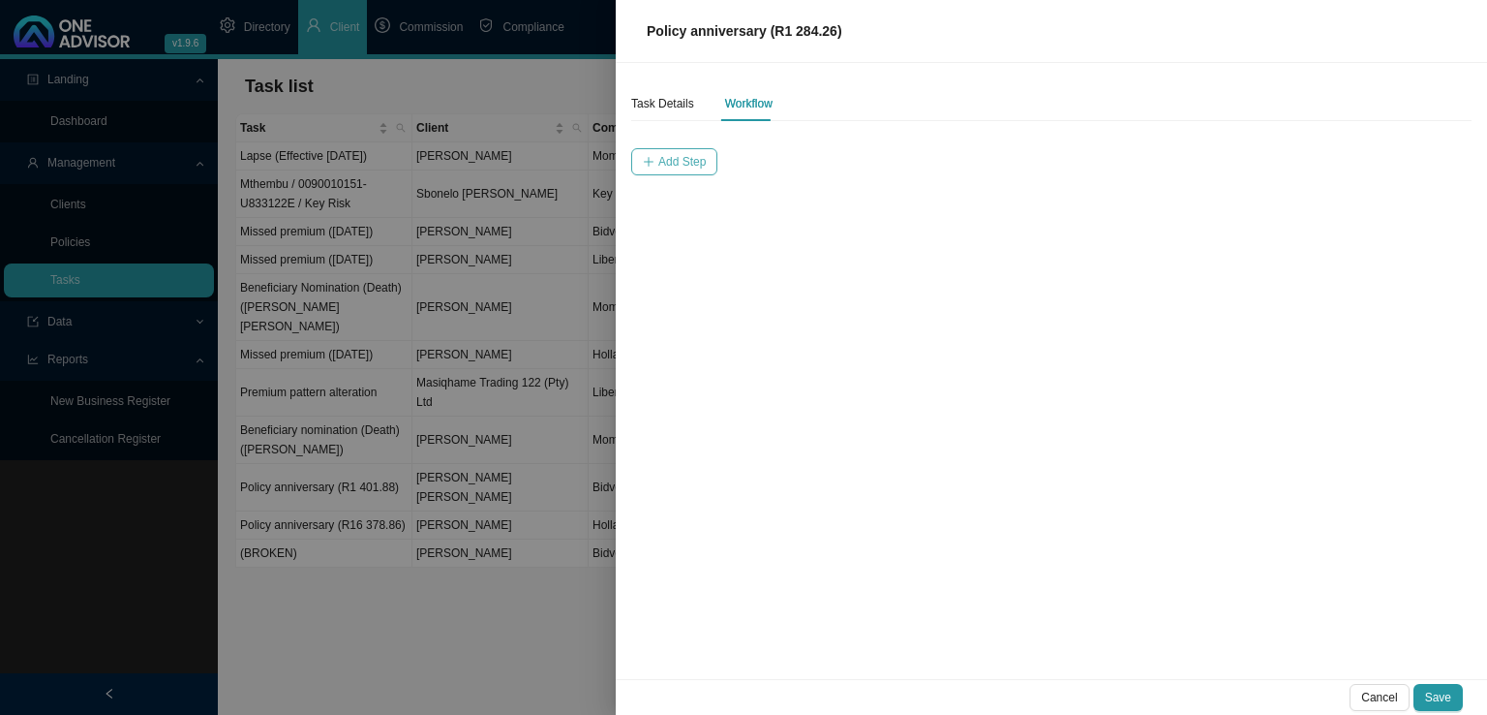
click at [671, 154] on span "Add Step" at bounding box center [681, 161] width 47 height 19
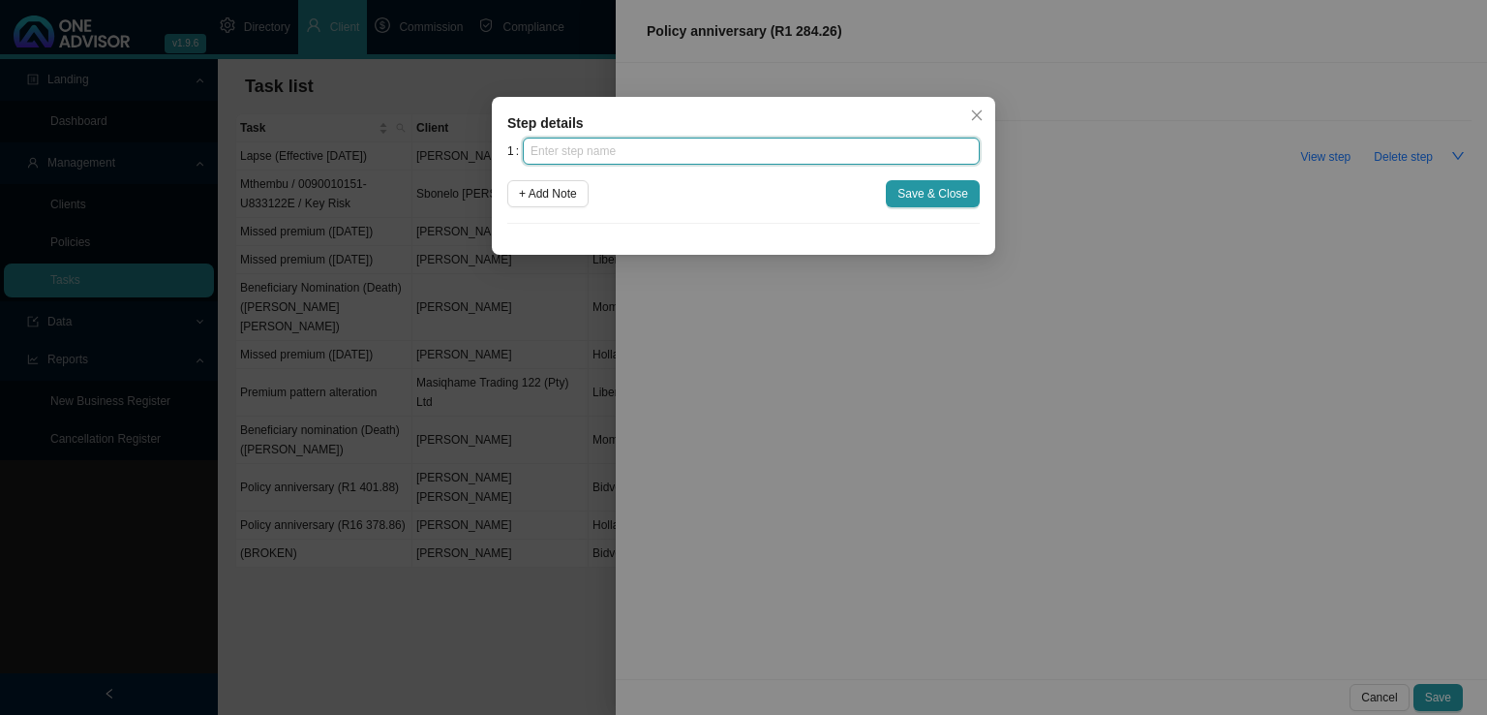
click at [683, 151] on input "text" at bounding box center [751, 151] width 457 height 27
type input "Insurer notification"
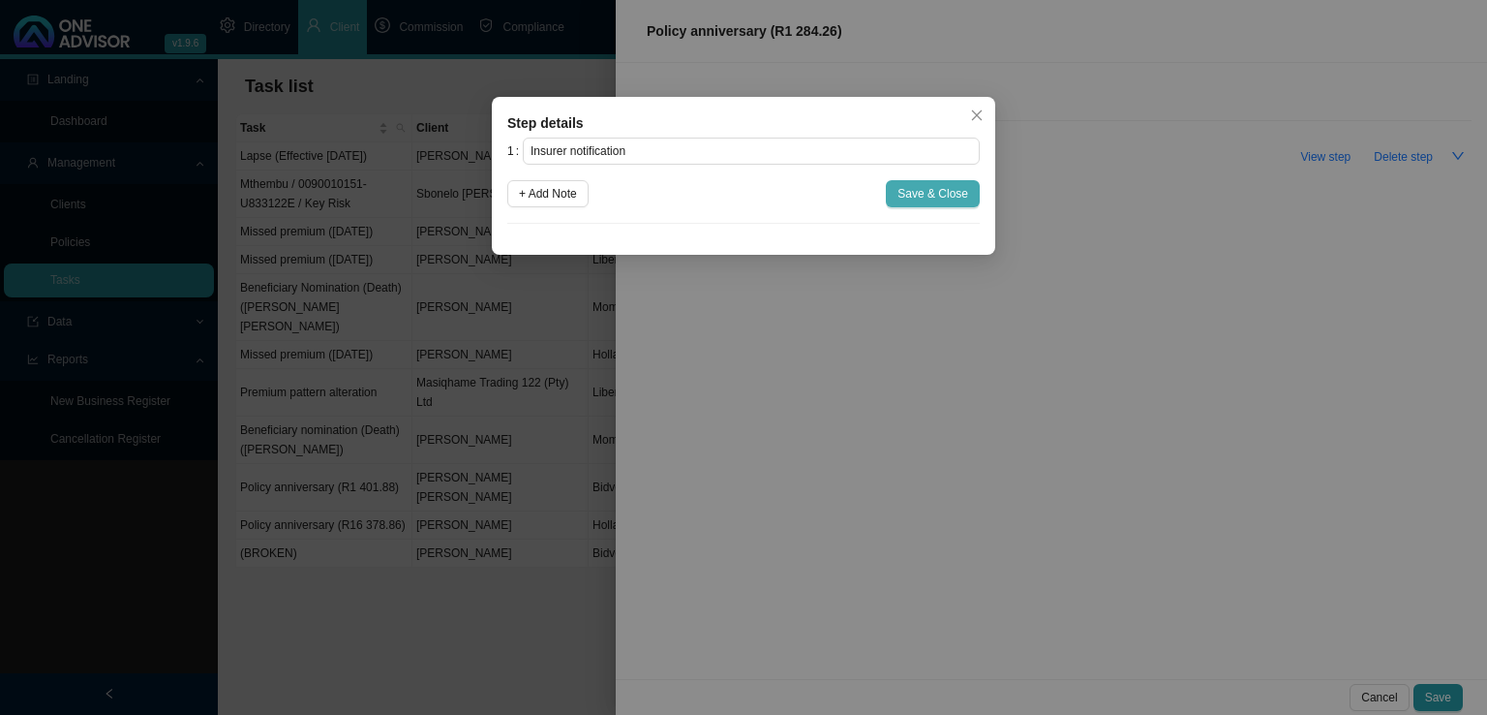
click at [937, 191] on span "Save & Close" at bounding box center [933, 193] width 71 height 19
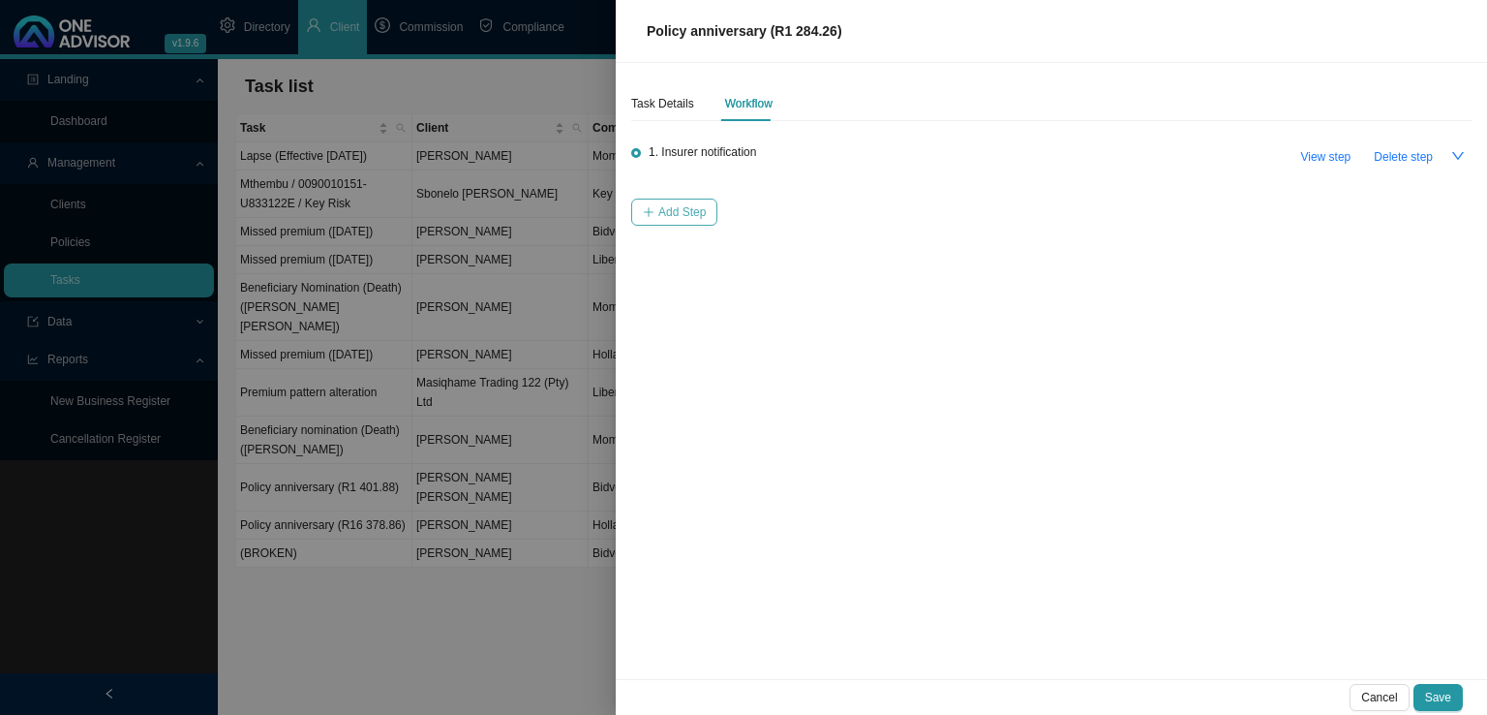
click at [682, 214] on span "Add Step" at bounding box center [681, 211] width 47 height 19
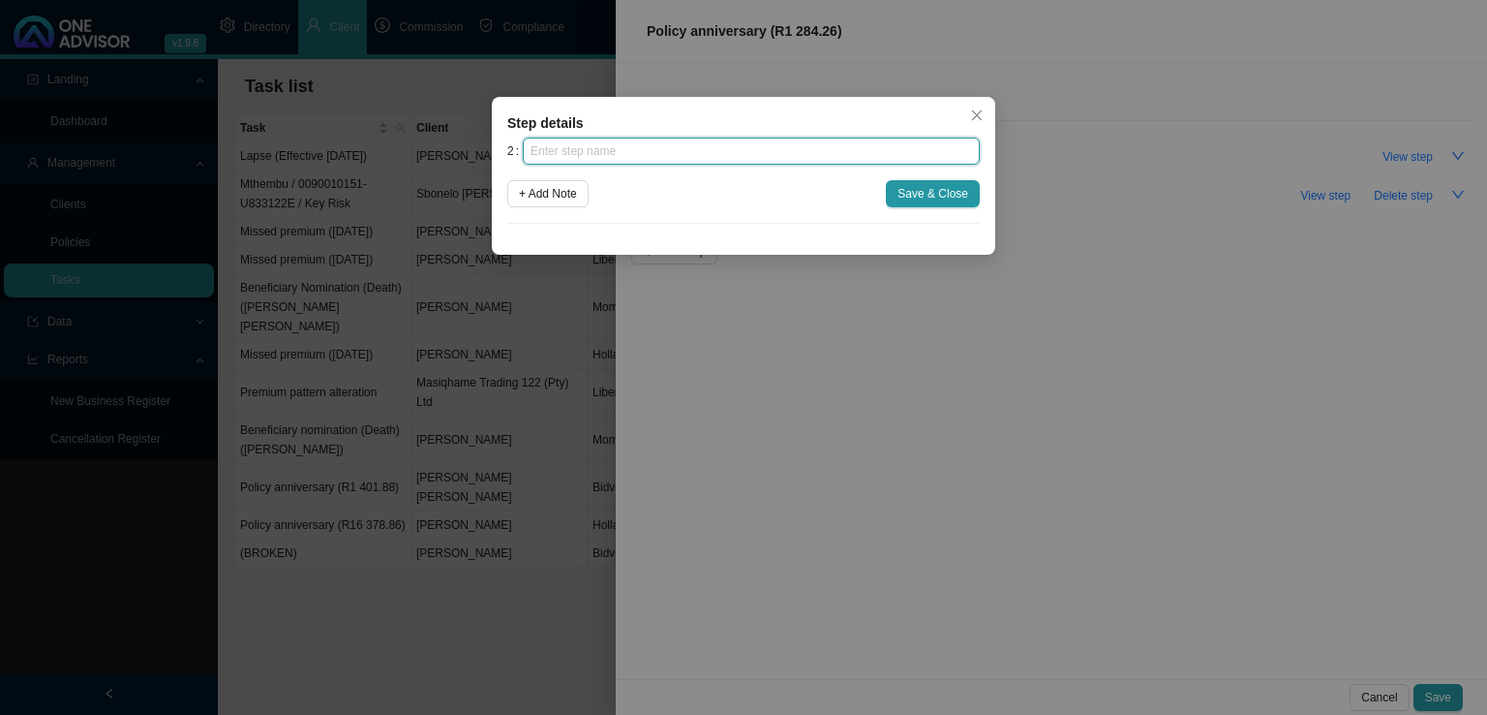
click at [668, 150] on input "text" at bounding box center [751, 151] width 457 height 27
type input "Confirmation of works done"
drag, startPoint x: 916, startPoint y: 189, endPoint x: 904, endPoint y: 201, distance: 17.1
click at [910, 195] on span "Save & Close" at bounding box center [933, 193] width 71 height 19
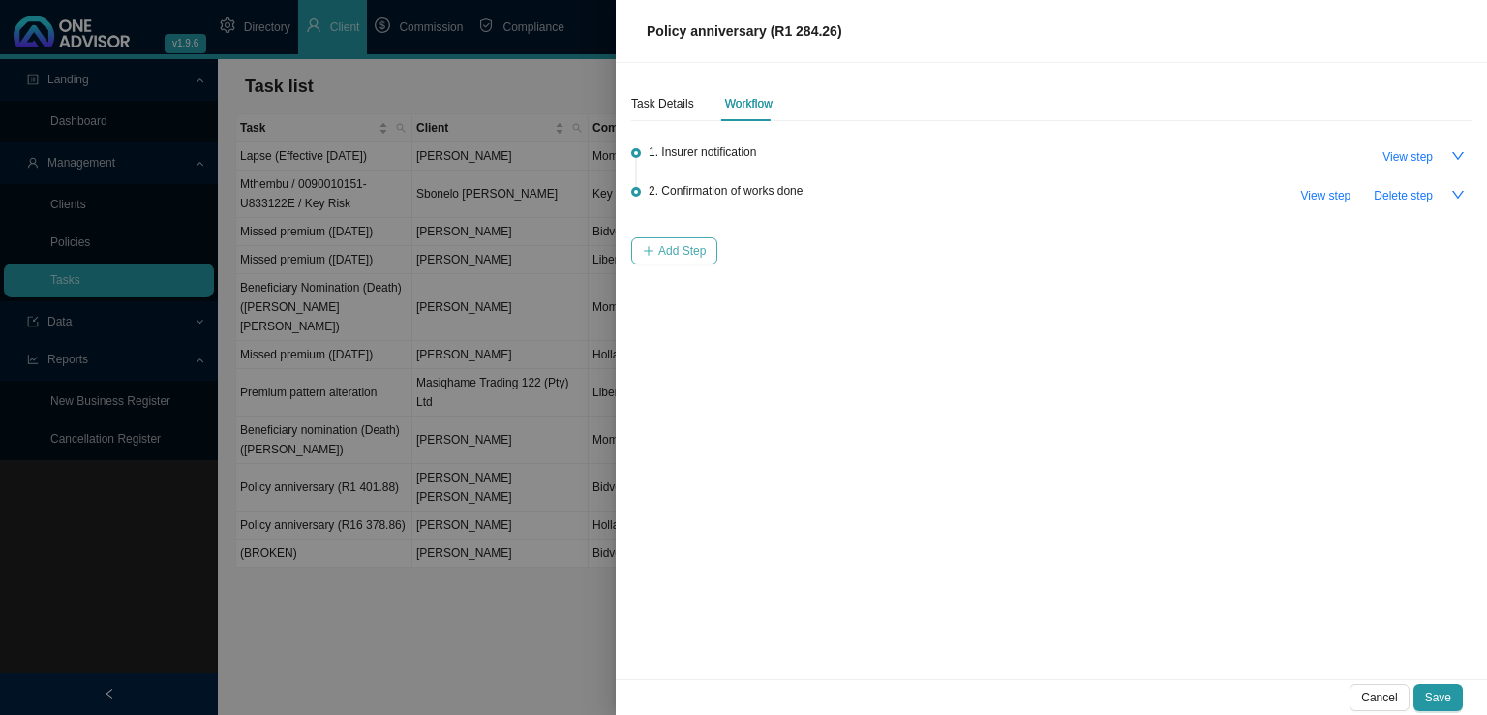
click at [672, 257] on span "Add Step" at bounding box center [681, 250] width 47 height 19
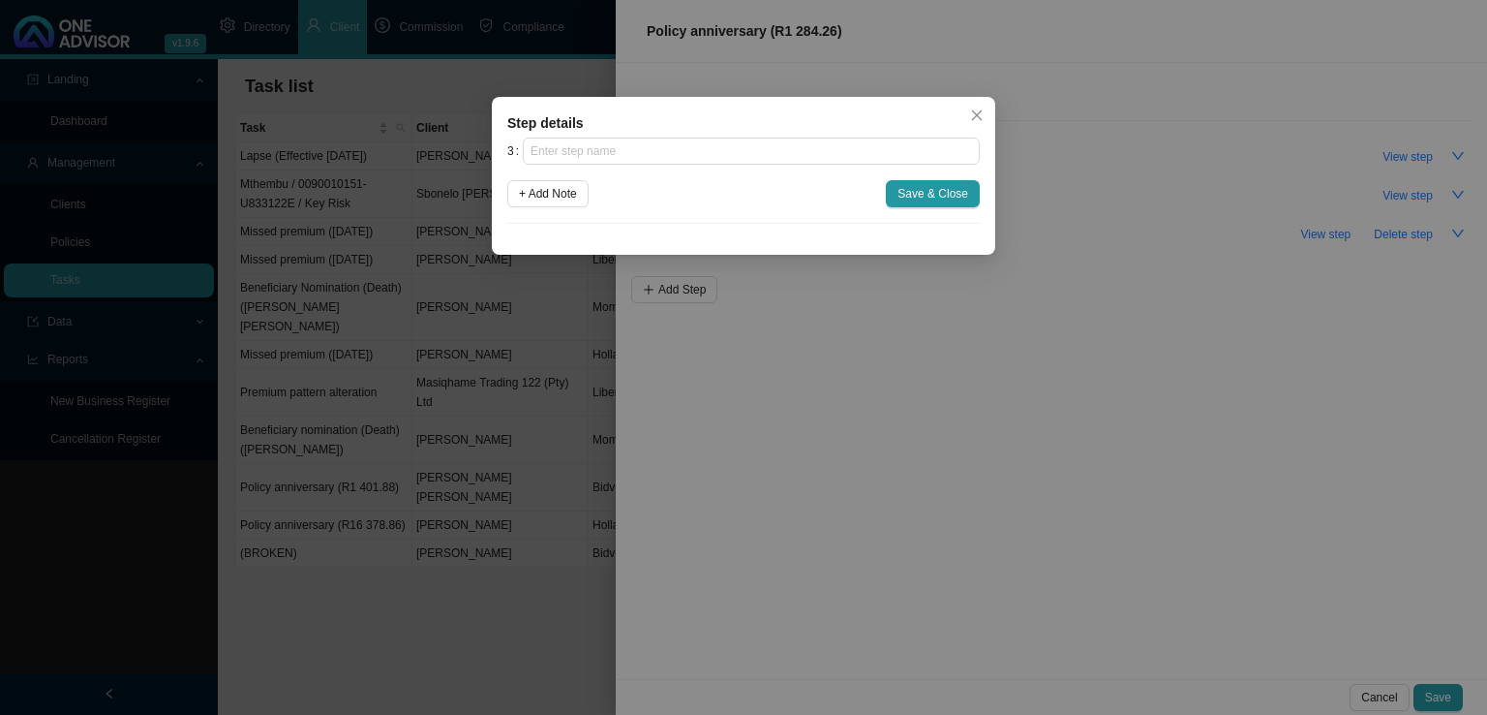
click at [637, 167] on div "3 + Add Note Save & Close" at bounding box center [743, 181] width 473 height 86
click at [640, 150] on input "text" at bounding box center [751, 151] width 457 height 27
type input "P"
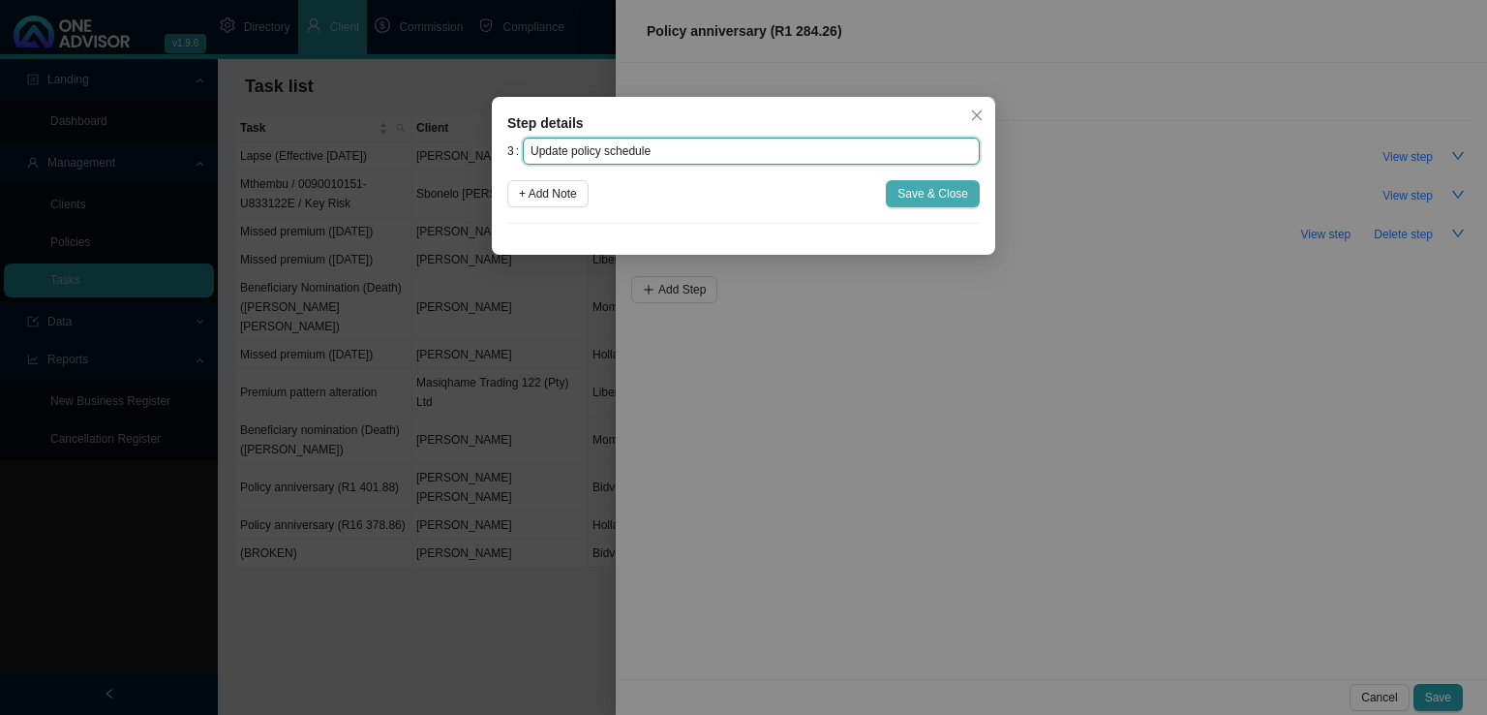
type input "Update policy schedule"
click at [948, 191] on span "Save & Close" at bounding box center [933, 193] width 71 height 19
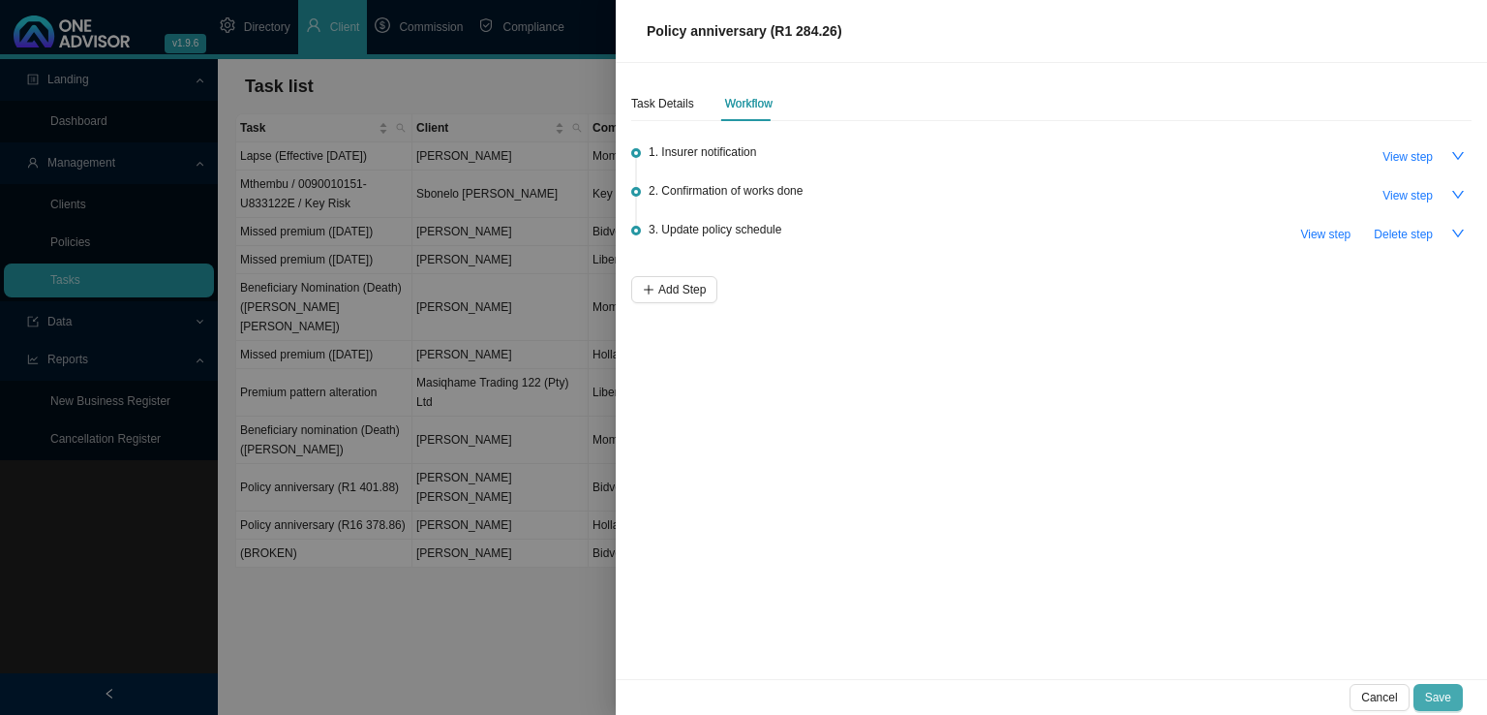
click at [1430, 700] on span "Save" at bounding box center [1438, 697] width 26 height 19
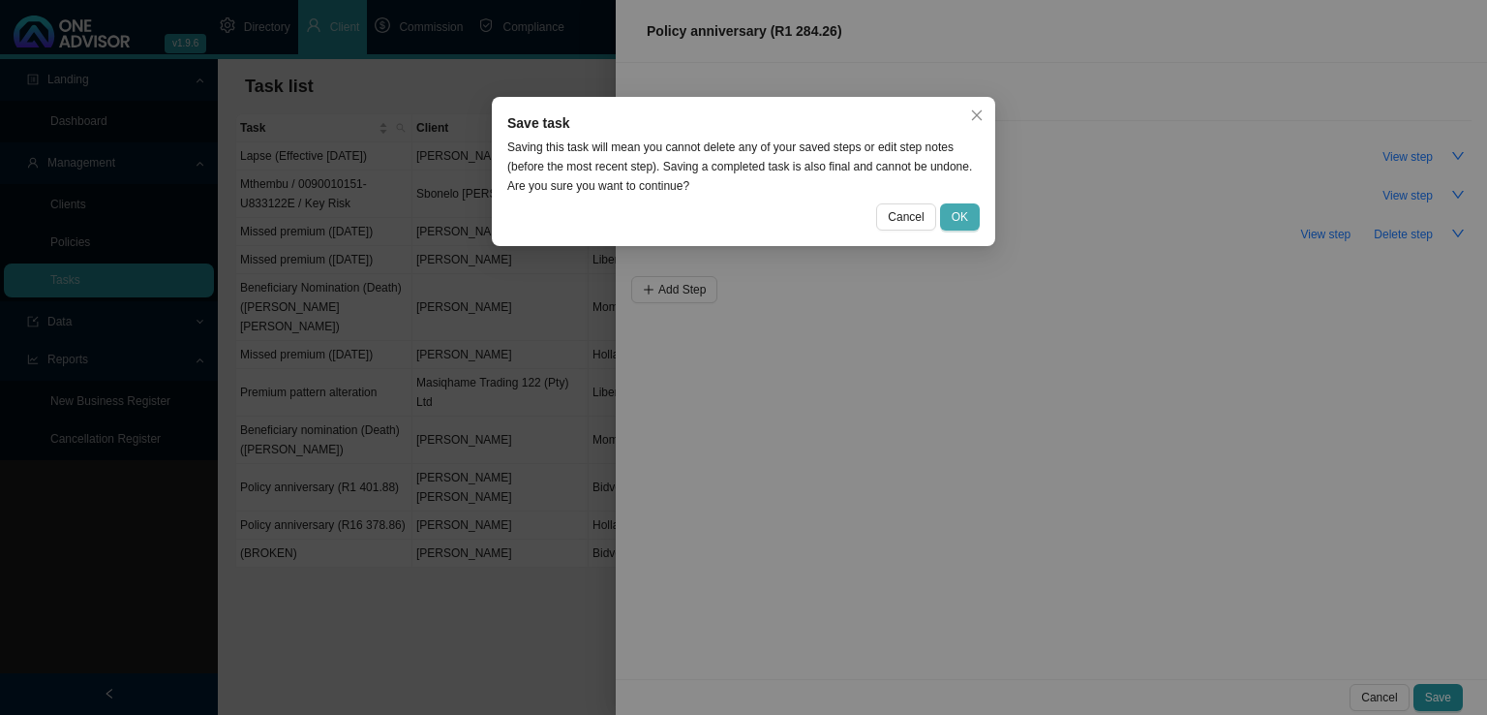
click at [976, 214] on button "OK" at bounding box center [960, 216] width 40 height 27
